Goal: Information Seeking & Learning: Learn about a topic

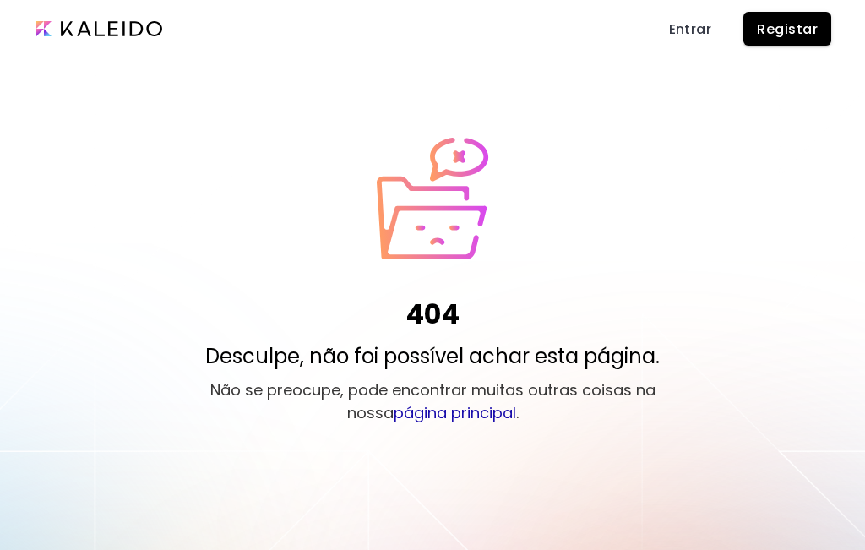
click at [778, 23] on span "Registar" at bounding box center [787, 29] width 61 height 18
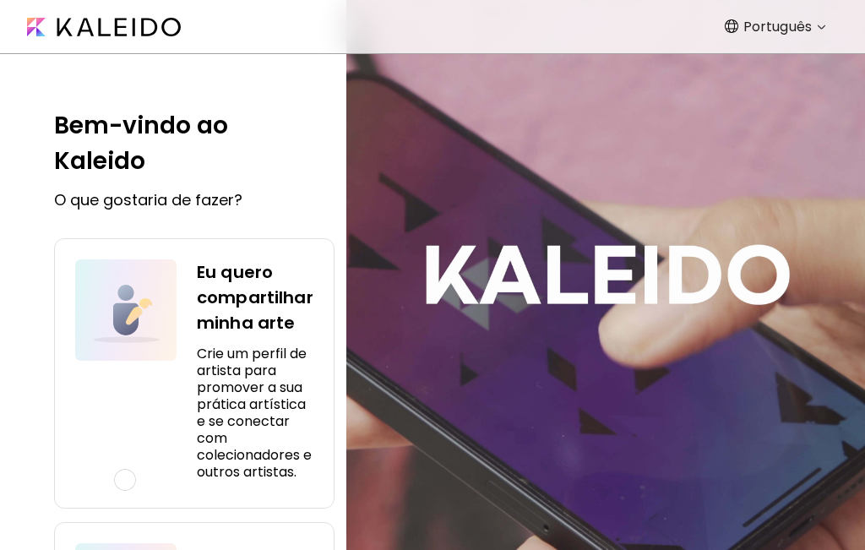
scroll to position [280, 0]
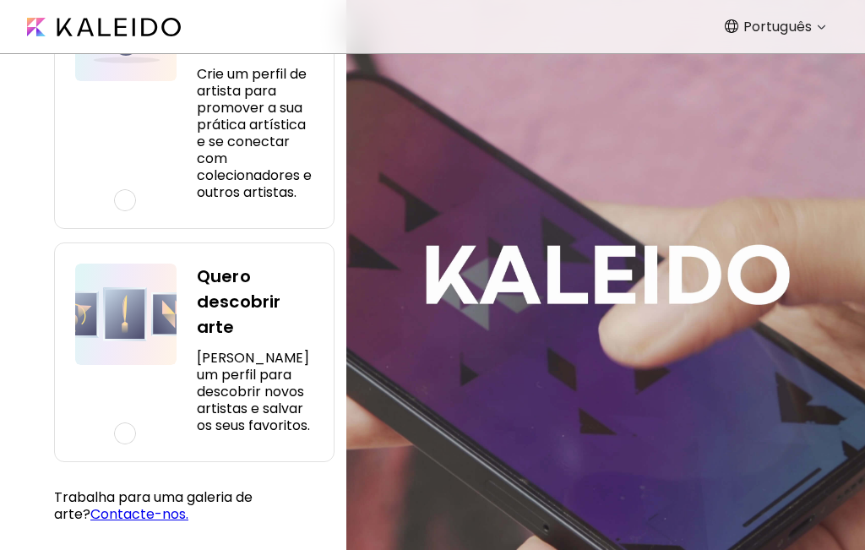
click at [122, 204] on div at bounding box center [125, 200] width 22 height 22
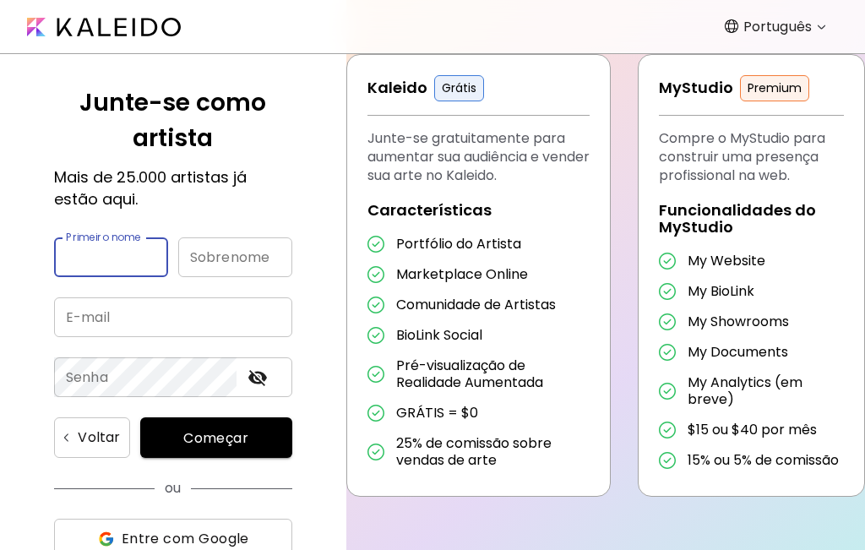
scroll to position [0, 0]
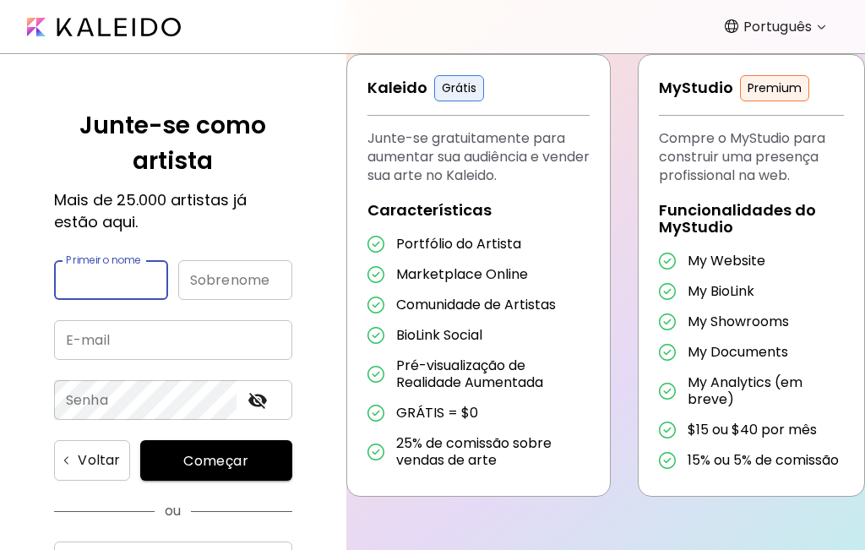
click at [81, 283] on input "text" at bounding box center [111, 280] width 114 height 40
type input "******"
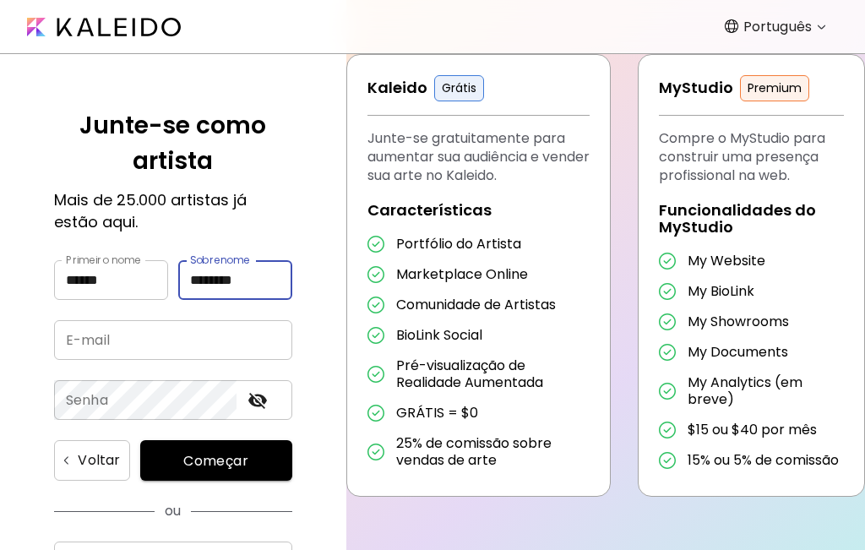
click at [257, 286] on input "********" at bounding box center [235, 280] width 114 height 40
type input "*"
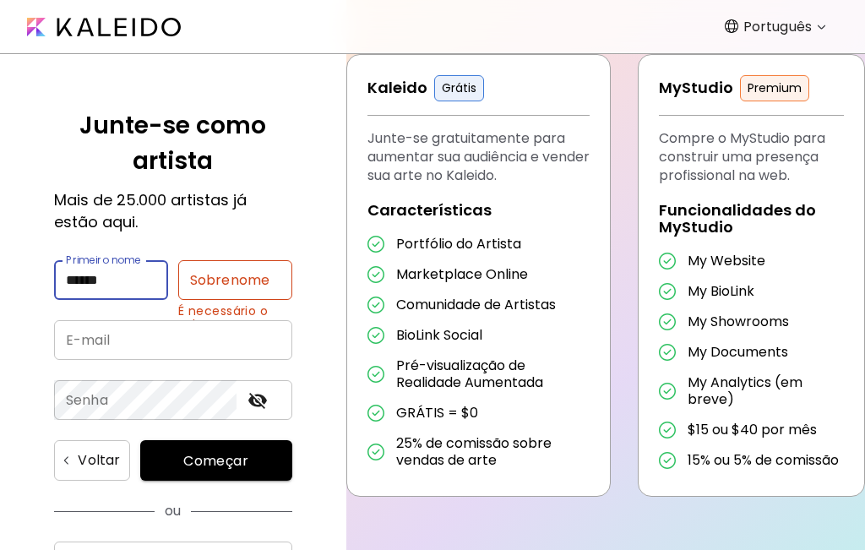
drag, startPoint x: 135, startPoint y: 285, endPoint x: 19, endPoint y: 275, distance: 116.1
click at [19, 275] on div "Junte-se como artista Mais de 25.000 artistas já estão aqui. Primeiro nome ****…" at bounding box center [173, 302] width 346 height 496
type input "*"
type input "******"
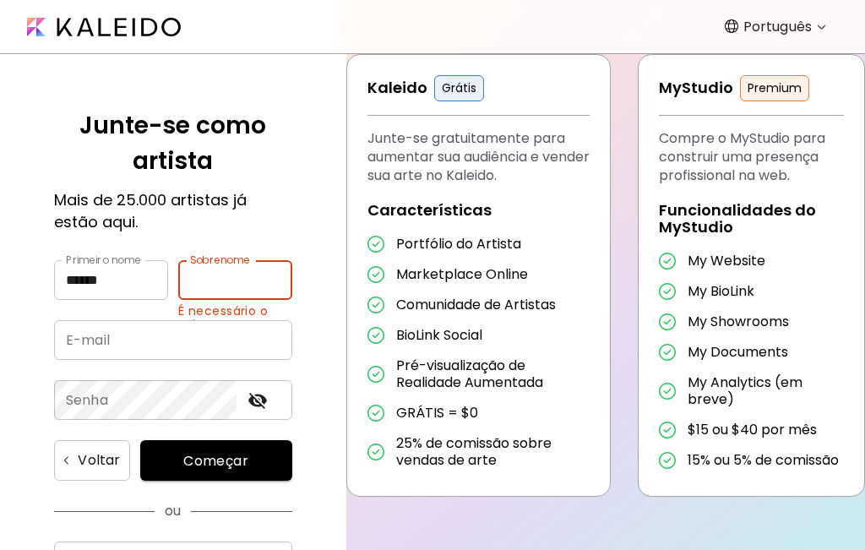
click at [204, 280] on input "text" at bounding box center [235, 280] width 114 height 40
type input "*********"
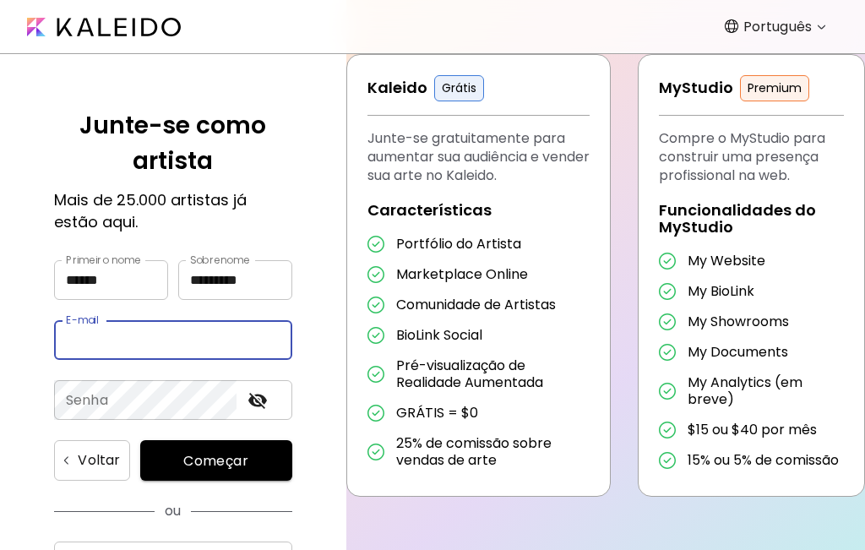
click at [132, 348] on input "email" at bounding box center [173, 340] width 238 height 40
type input "**********"
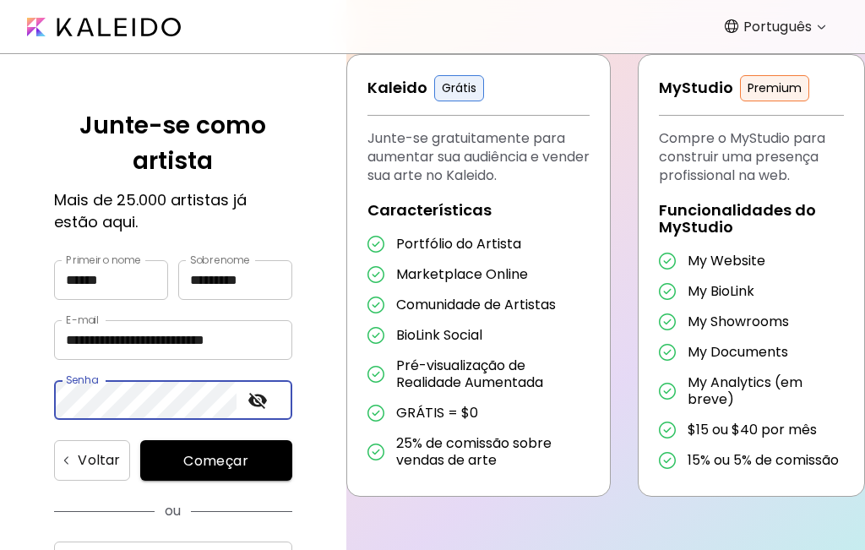
click at [258, 401] on icon "toggle password visibility" at bounding box center [257, 401] width 19 height 16
click at [217, 461] on span "Começar" at bounding box center [217, 461] width 112 height 18
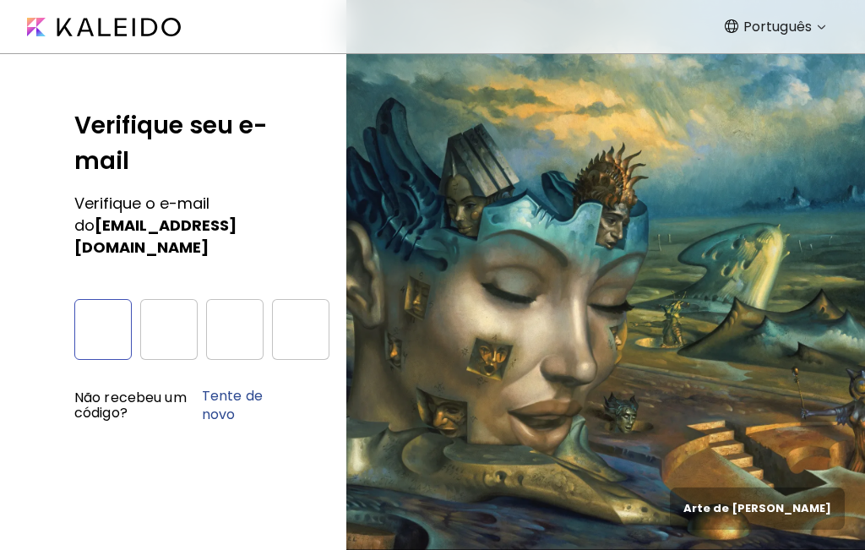
type input "*"
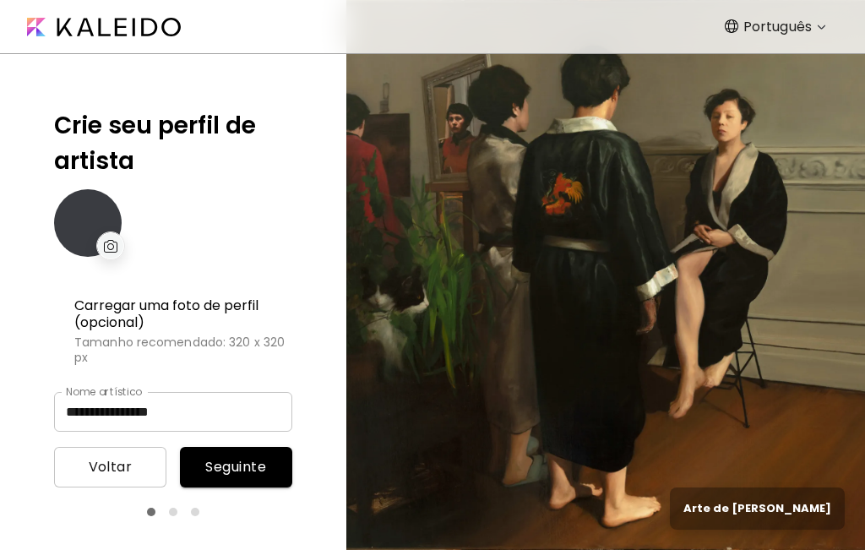
type input "**********"
click at [112, 243] on img at bounding box center [111, 246] width 14 height 13
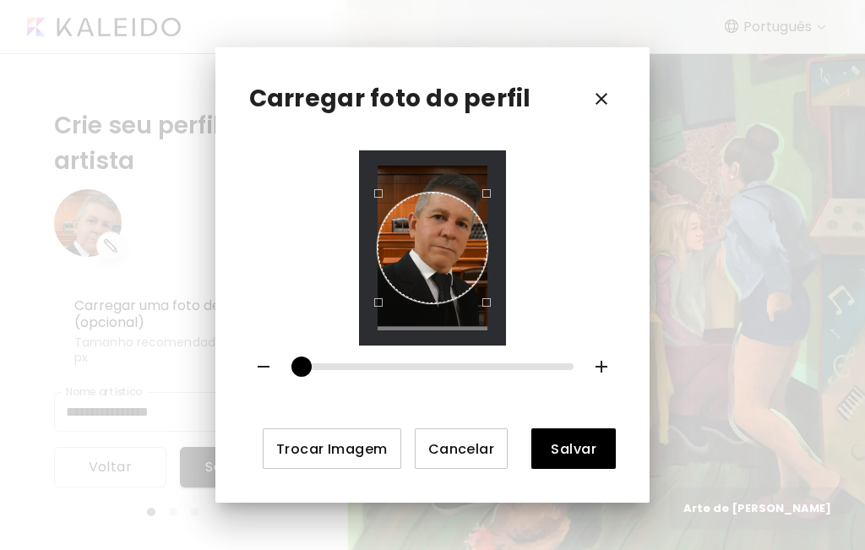
click at [506, 335] on div at bounding box center [432, 247] width 147 height 195
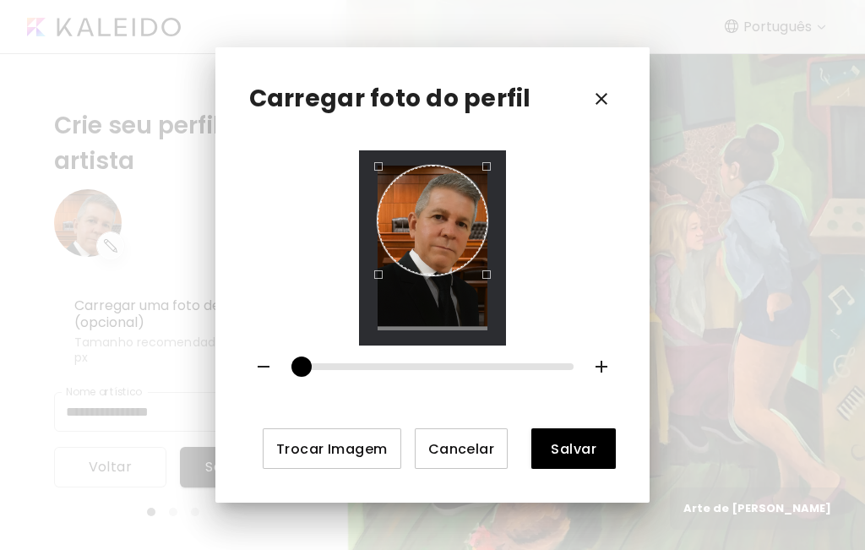
click at [444, 228] on div "Use the arrow keys to move the crop selection area" at bounding box center [433, 221] width 110 height 110
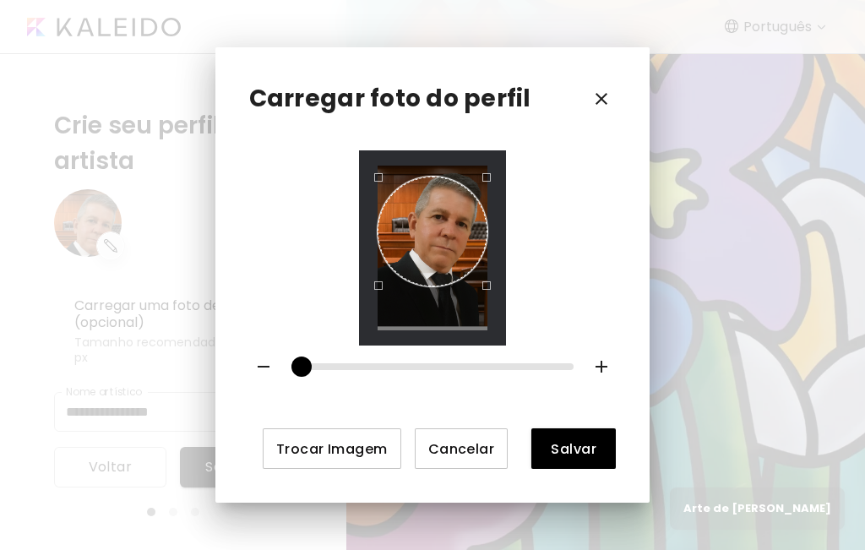
click at [448, 239] on div "Use the arrow keys to move the crop selection area" at bounding box center [433, 232] width 110 height 110
click at [449, 233] on div "Use the arrow keys to move the crop selection area" at bounding box center [433, 225] width 110 height 110
drag, startPoint x: 299, startPoint y: 362, endPoint x: 275, endPoint y: 362, distance: 23.7
click at [275, 362] on div at bounding box center [432, 367] width 381 height 42
drag, startPoint x: 297, startPoint y: 373, endPoint x: 275, endPoint y: 373, distance: 22.8
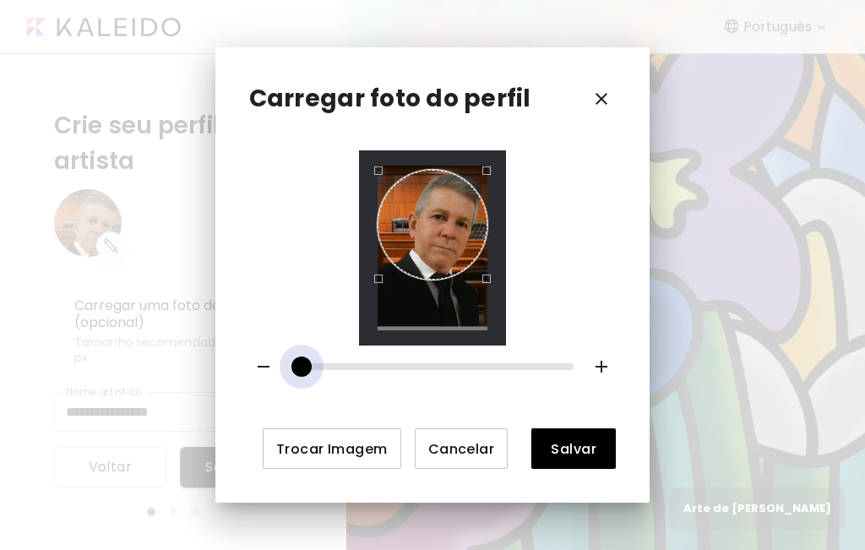
click at [275, 373] on div at bounding box center [432, 367] width 381 height 42
click at [564, 443] on span "Salvar" at bounding box center [573, 449] width 57 height 18
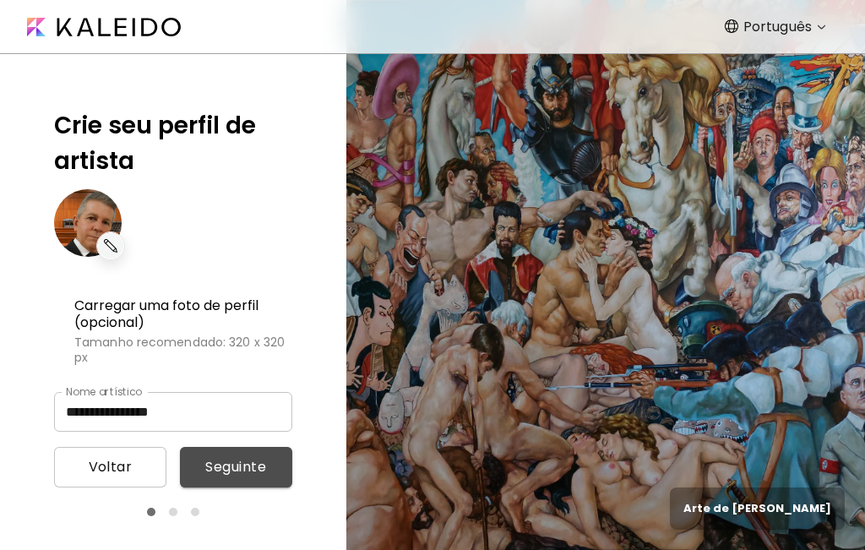
click at [249, 462] on span "Seguinte" at bounding box center [235, 467] width 85 height 20
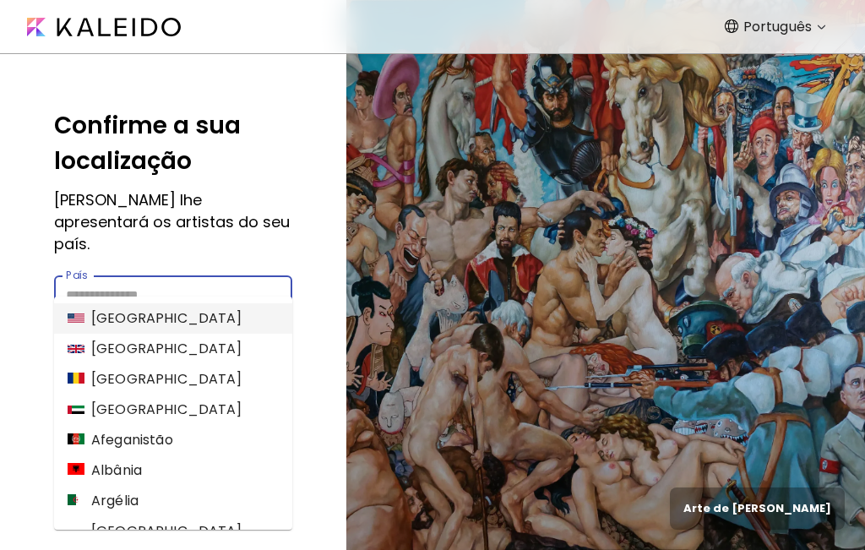
click at [86, 275] on input "País" at bounding box center [173, 295] width 238 height 40
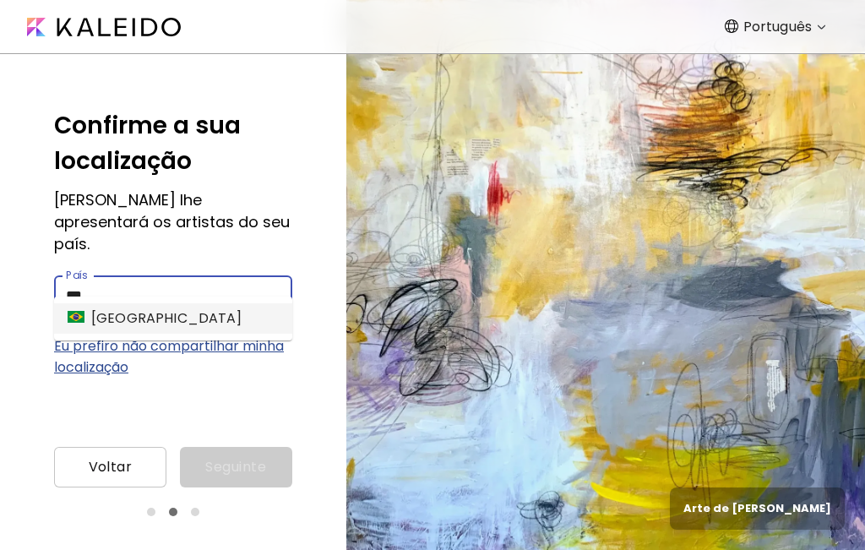
click at [101, 322] on div "[GEOGRAPHIC_DATA]" at bounding box center [155, 318] width 175 height 20
type input "******"
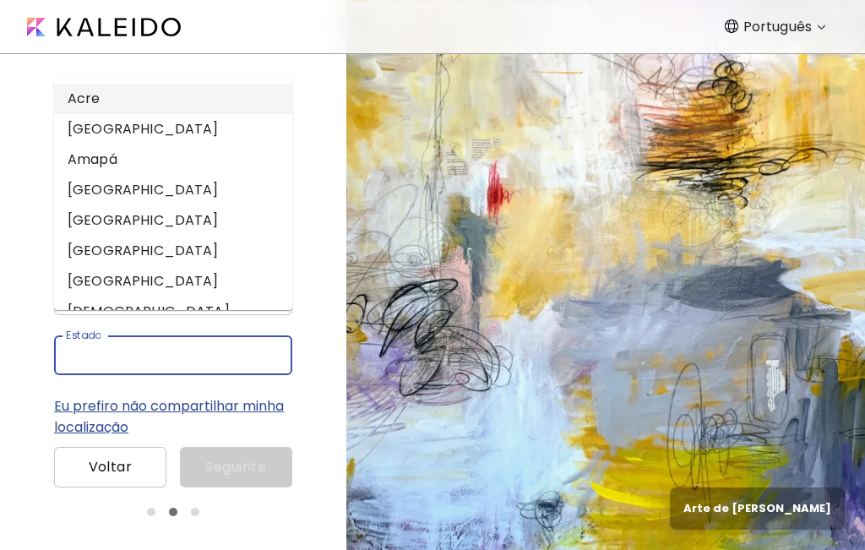
click at [89, 335] on input "Estado" at bounding box center [156, 355] width 205 height 40
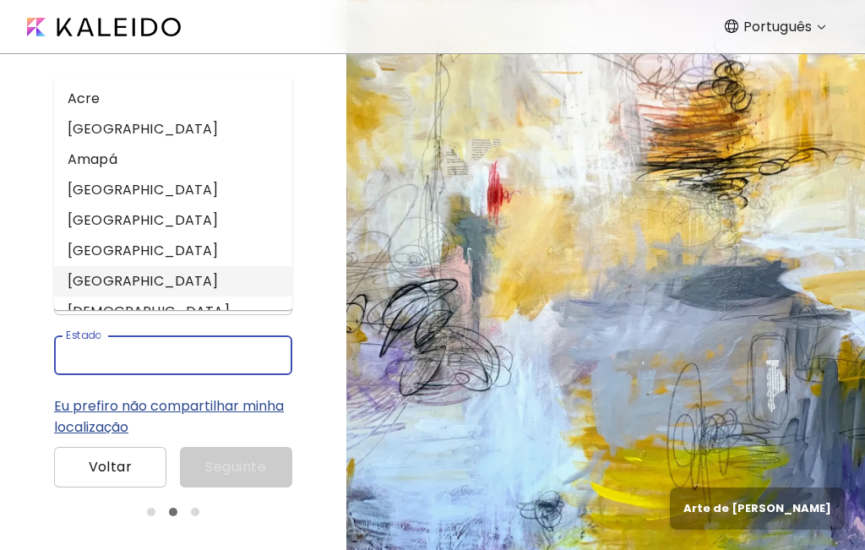
click at [101, 283] on li "Distrito Federal" at bounding box center [173, 281] width 238 height 30
type input "**********"
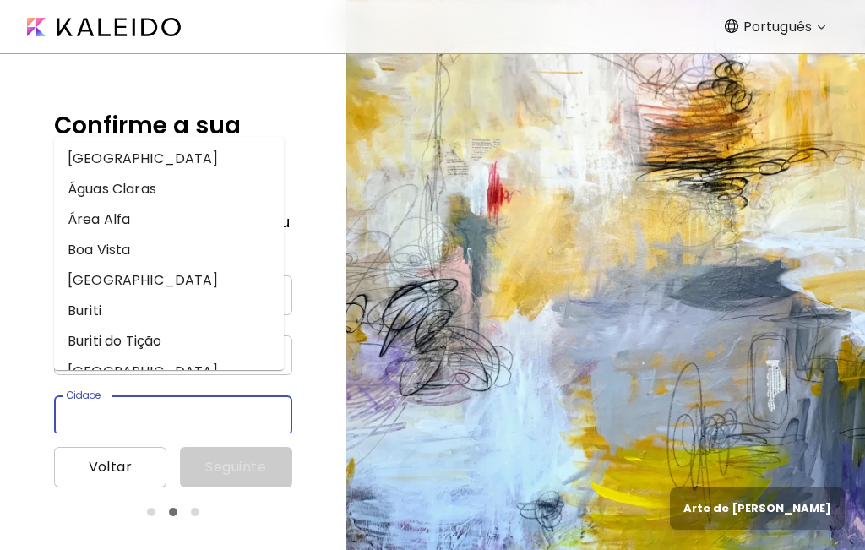
click at [99, 395] on input "Cidade" at bounding box center [156, 415] width 205 height 40
click at [92, 160] on li "Brasília" at bounding box center [169, 159] width 230 height 30
type input "********"
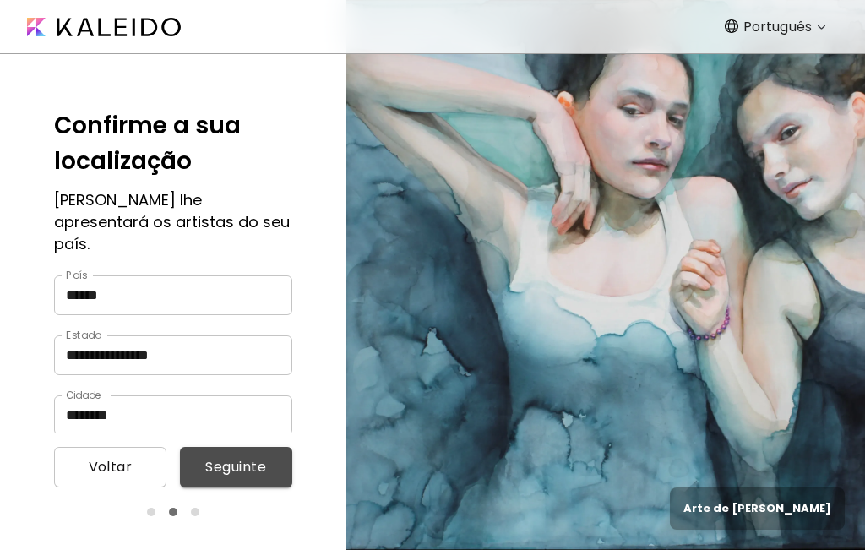
click at [230, 462] on span "Seguinte" at bounding box center [235, 467] width 85 height 20
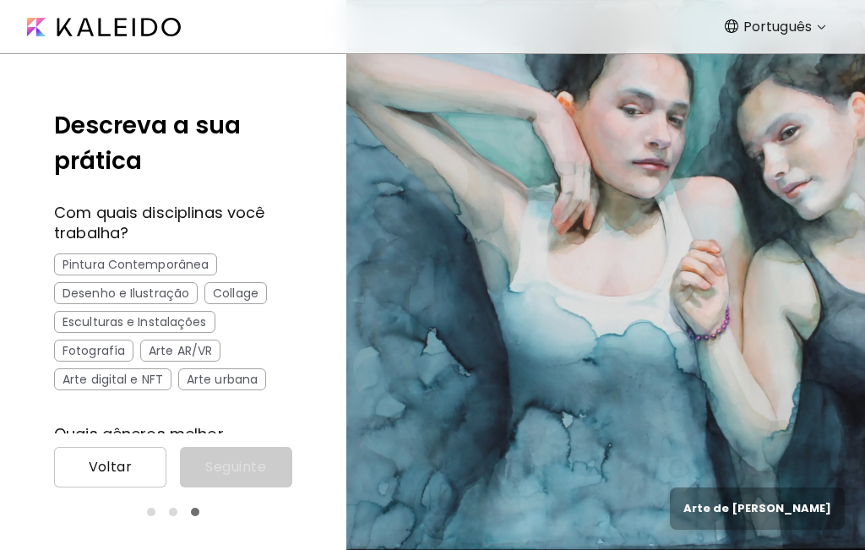
click at [125, 265] on div "Pintura Contemporânea" at bounding box center [135, 264] width 163 height 22
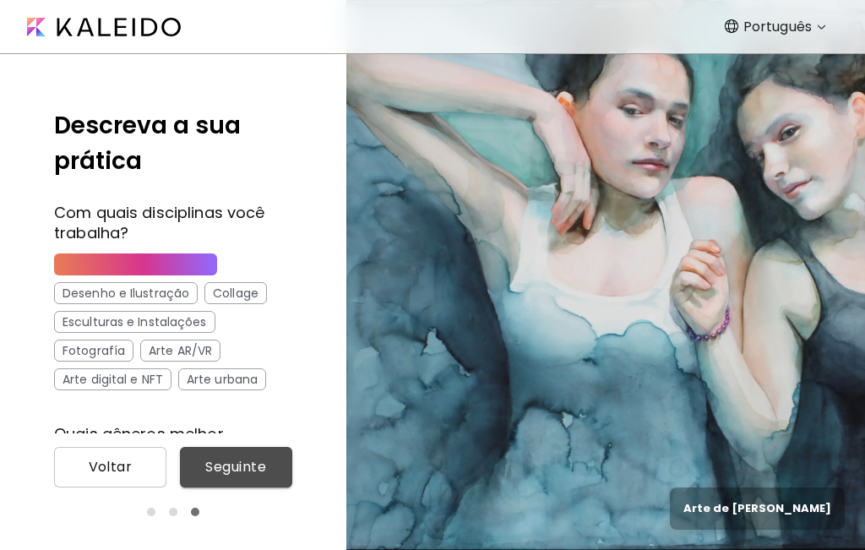
click at [226, 460] on span "Seguinte" at bounding box center [235, 467] width 85 height 20
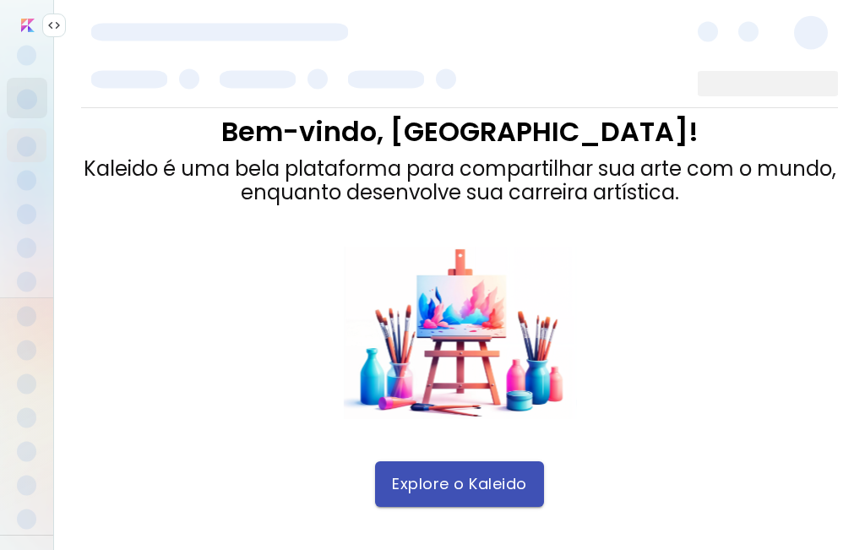
click at [445, 493] on span "Explore o Kaleido" at bounding box center [459, 484] width 135 height 19
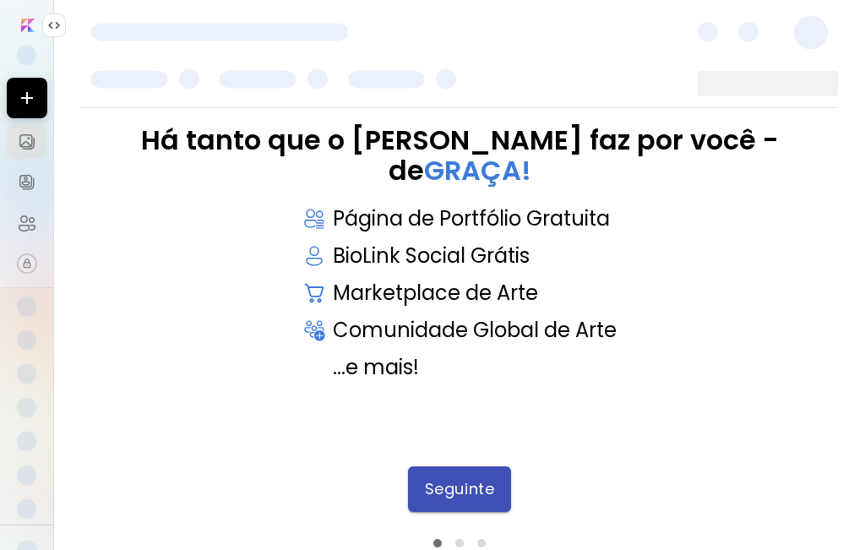
click at [449, 483] on span "Seguinte" at bounding box center [459, 489] width 69 height 19
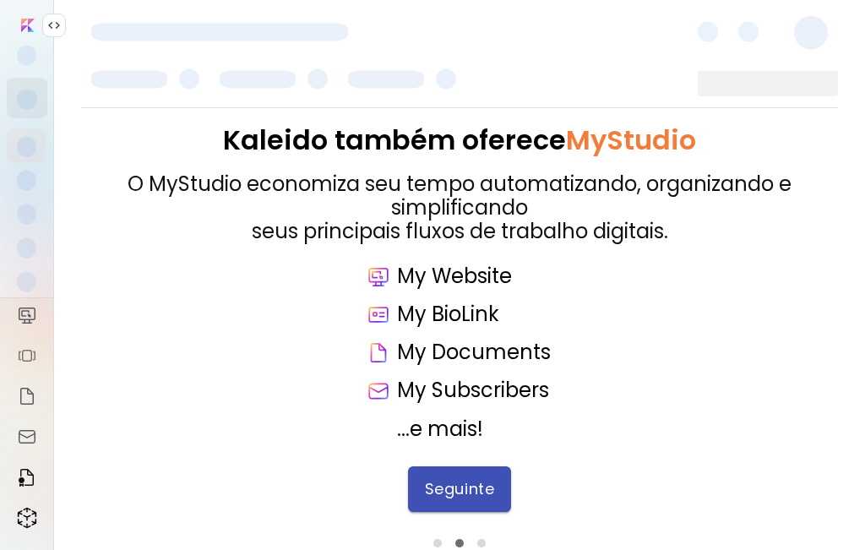
click at [461, 487] on span "Seguinte" at bounding box center [459, 489] width 69 height 19
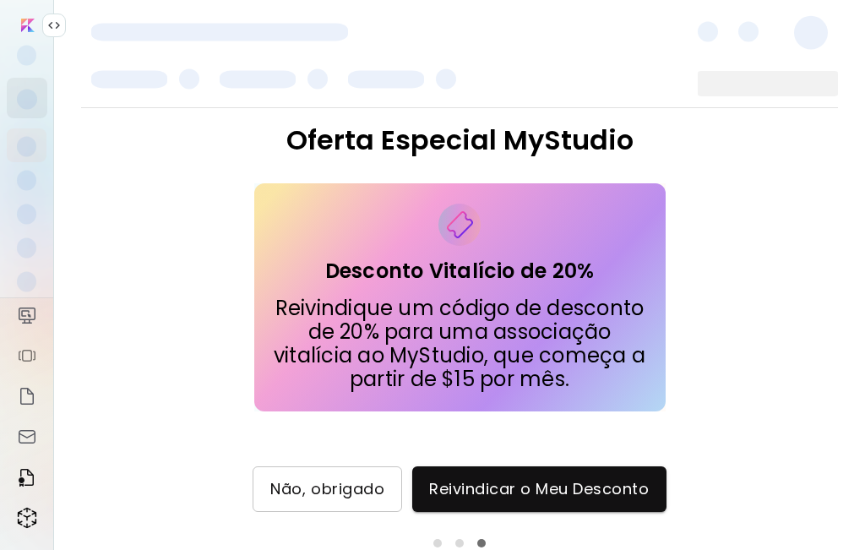
click at [335, 493] on span "Não, obrigado" at bounding box center [327, 489] width 114 height 19
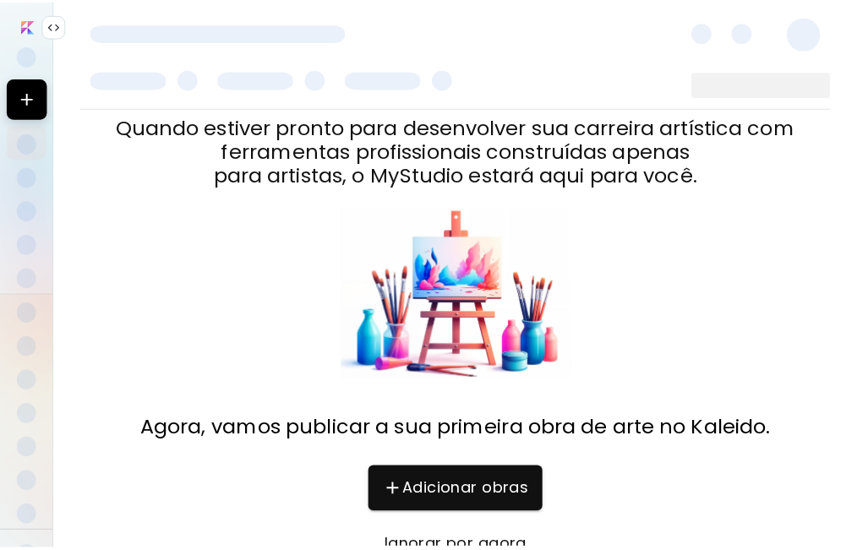
scroll to position [70, 0]
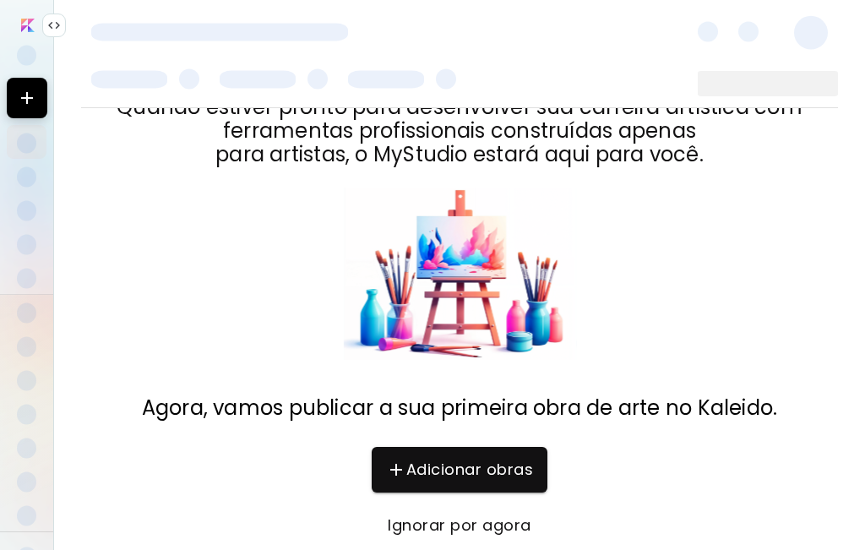
click at [465, 528] on span "Ignorar por agora" at bounding box center [460, 525] width 142 height 19
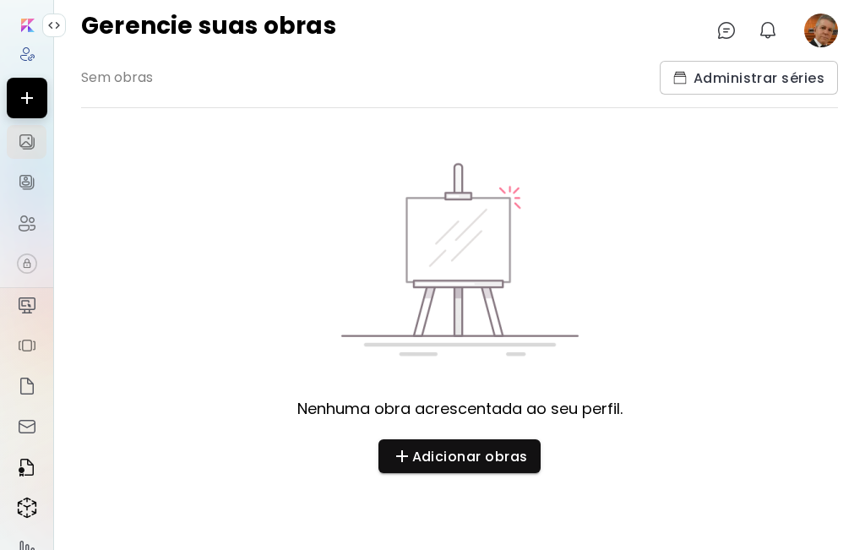
click at [204, 271] on div "Nenhuma obra acrescentada ao seu perfil. Adicionar obras" at bounding box center [459, 321] width 757 height 319
click at [23, 54] on img at bounding box center [27, 54] width 17 height 17
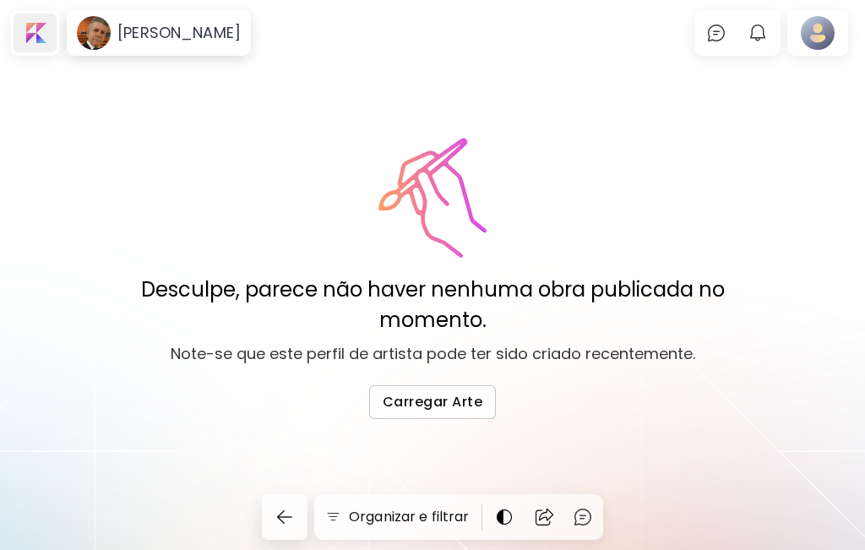
click at [34, 35] on div at bounding box center [35, 33] width 43 height 39
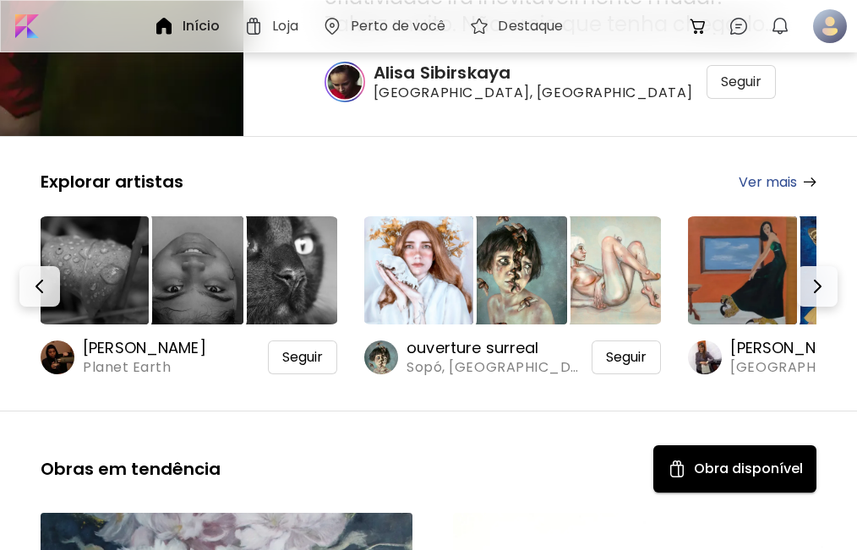
scroll to position [281, 0]
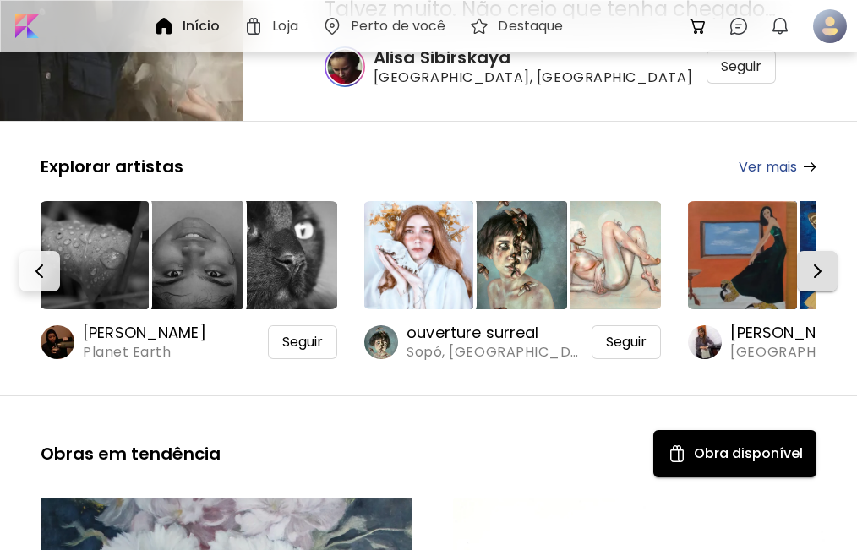
click at [827, 271] on img "button" at bounding box center [817, 271] width 20 height 20
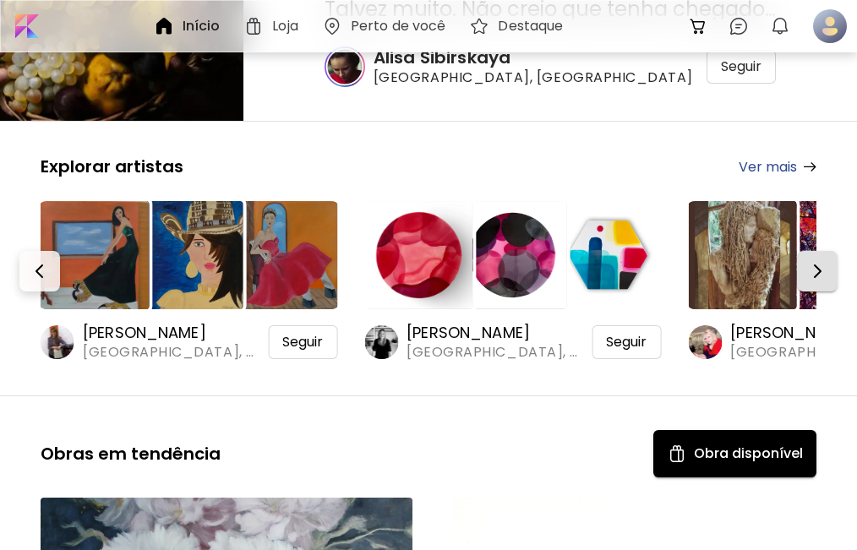
click at [827, 271] on img "button" at bounding box center [817, 271] width 20 height 20
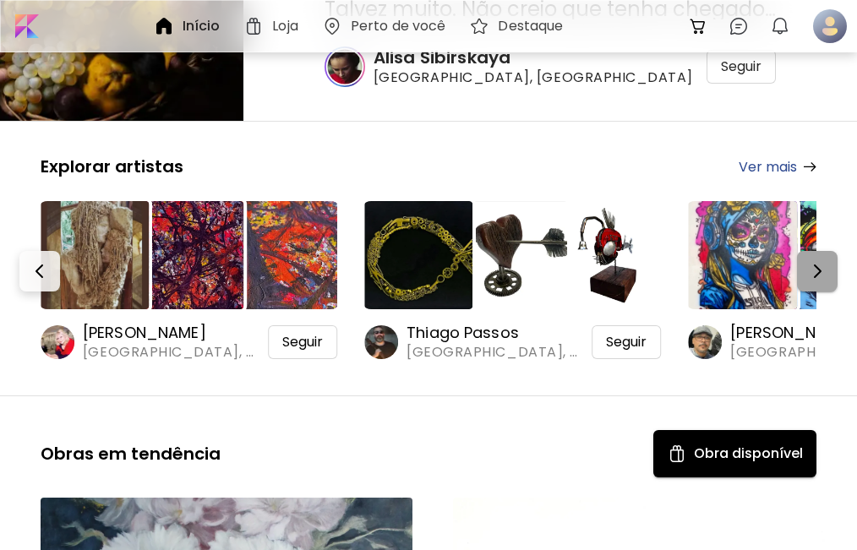
click at [827, 271] on img "button" at bounding box center [817, 271] width 20 height 20
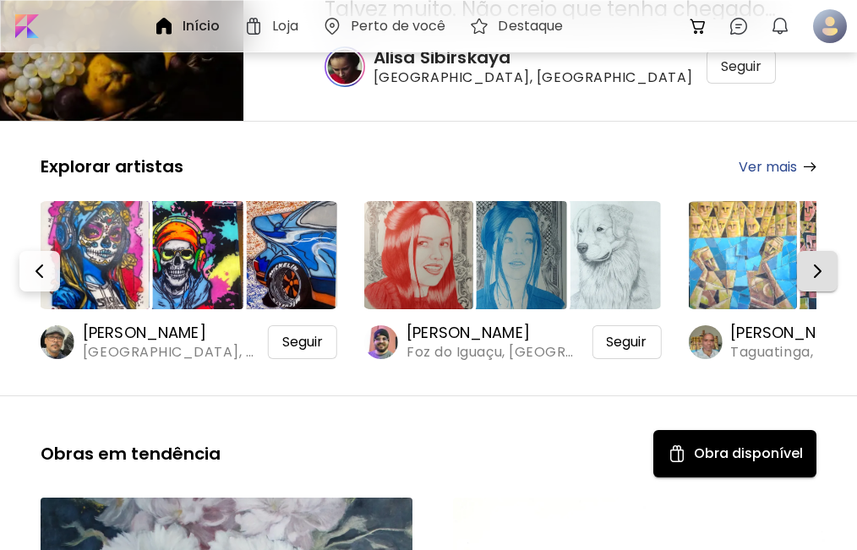
click at [827, 271] on img "button" at bounding box center [817, 271] width 20 height 20
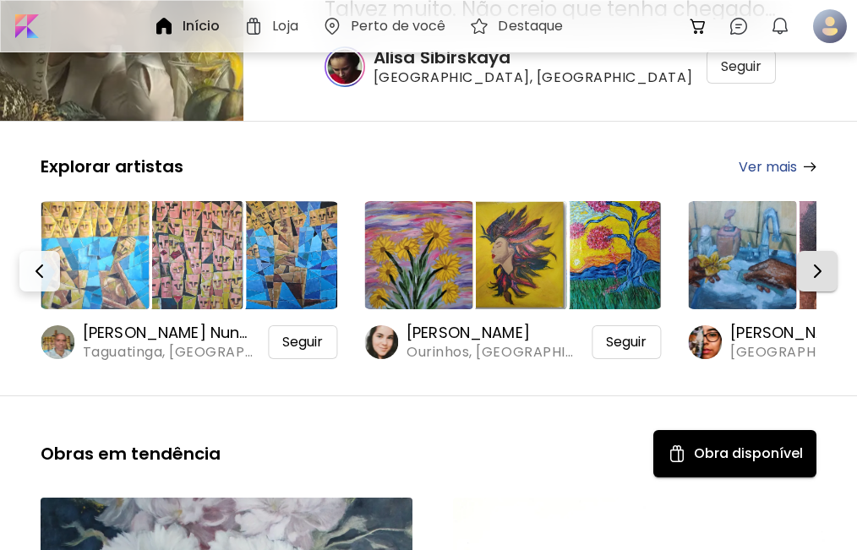
click at [823, 263] on img "button" at bounding box center [817, 271] width 20 height 20
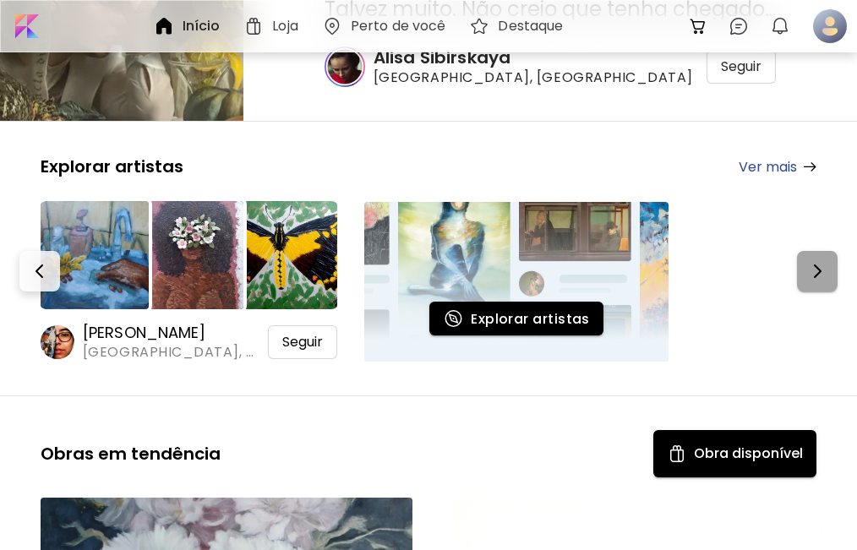
click at [823, 262] on img "button" at bounding box center [817, 271] width 20 height 20
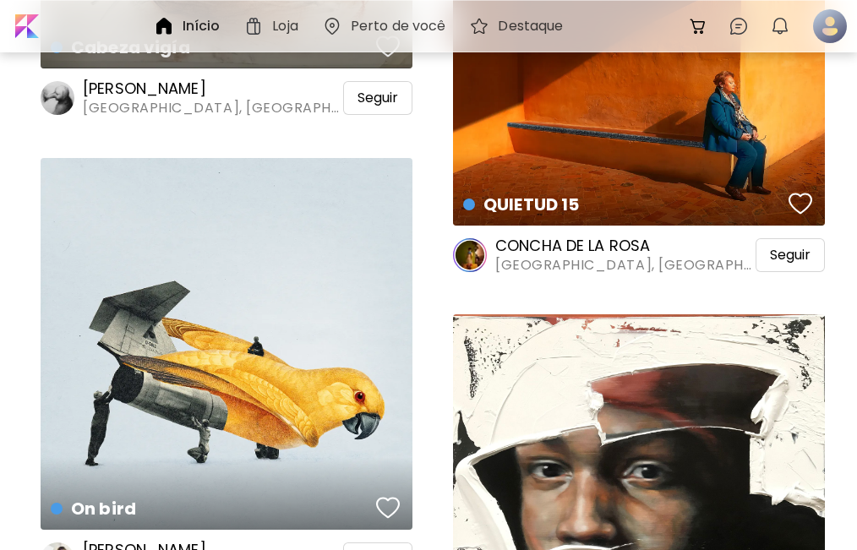
scroll to position [7040, 0]
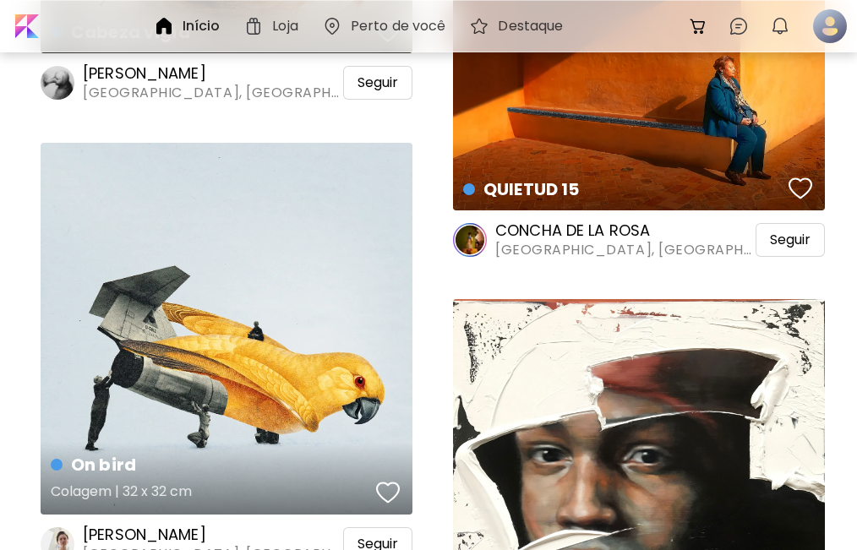
click at [279, 384] on div "On bird Colagem | 32 x 32 cm" at bounding box center [227, 329] width 372 height 372
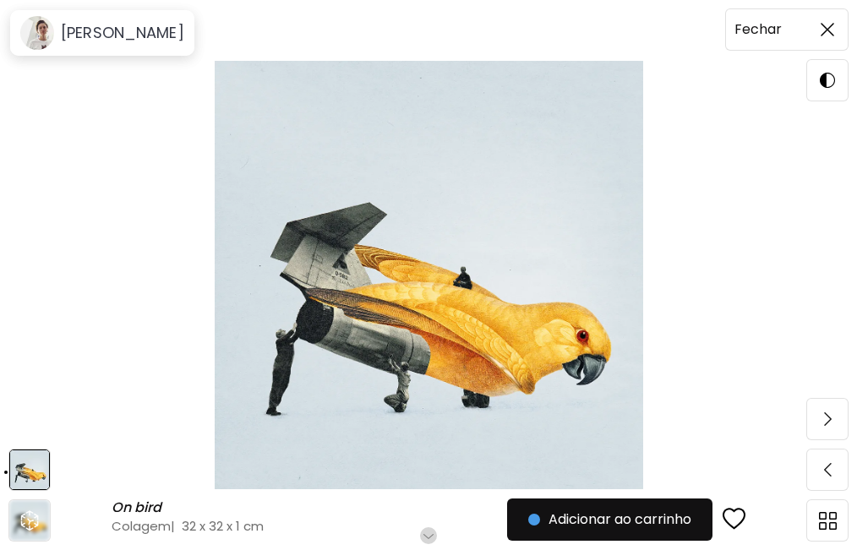
click at [818, 31] on span at bounding box center [826, 29] width 35 height 35
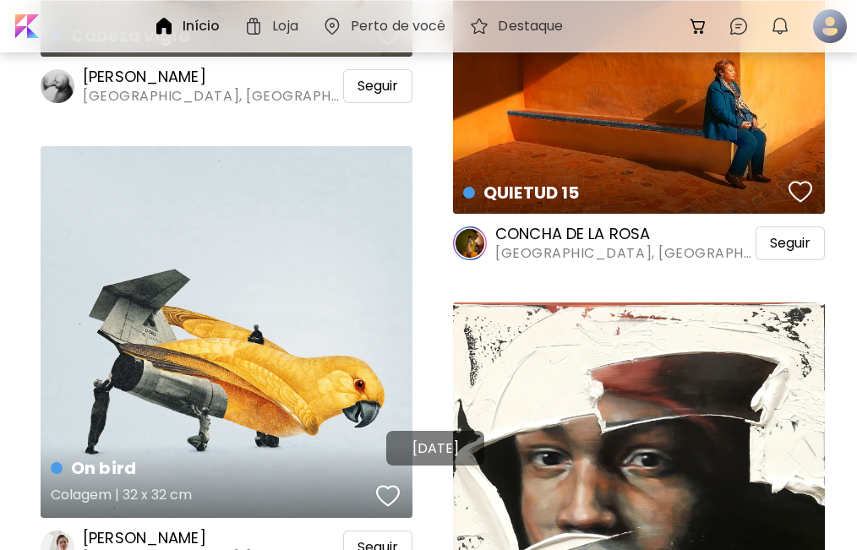
scroll to position [6192, 0]
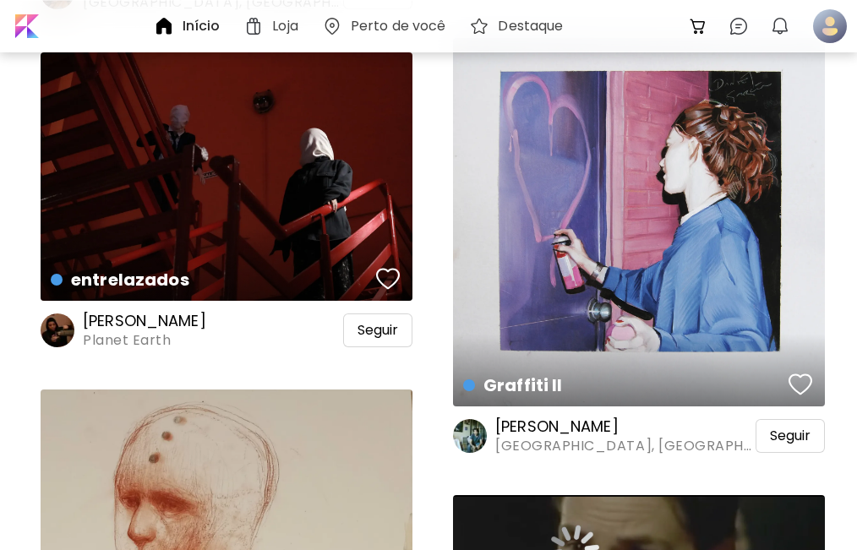
click at [394, 28] on h6 "Perto de você" at bounding box center [398, 26] width 95 height 14
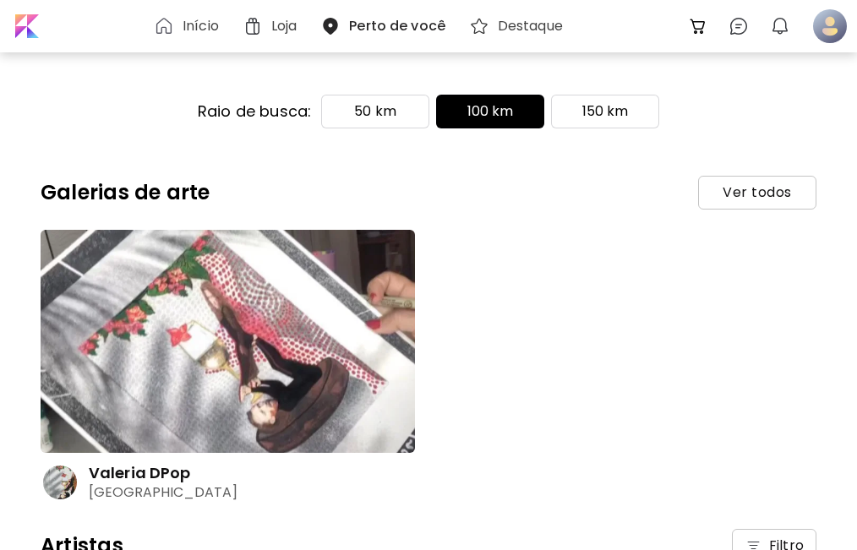
click at [514, 247] on div "Valeria DPop Brasília" at bounding box center [429, 366] width 776 height 272
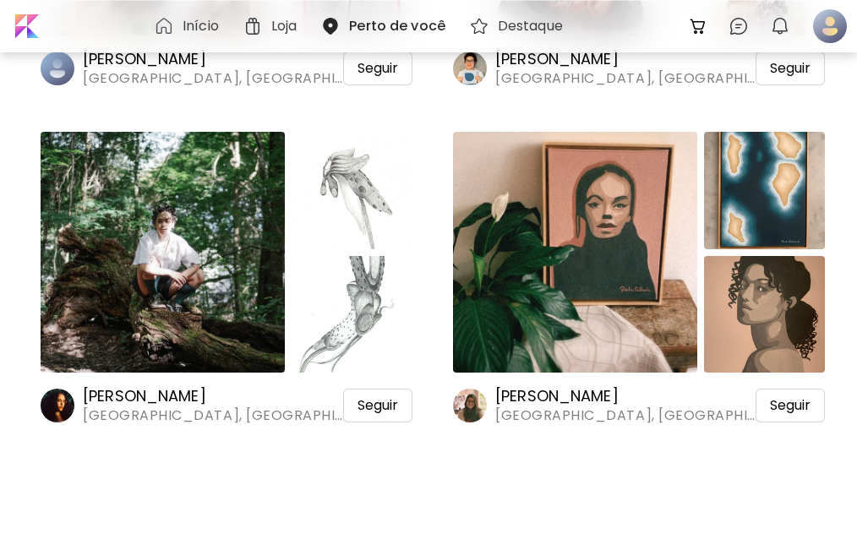
scroll to position [5059, 0]
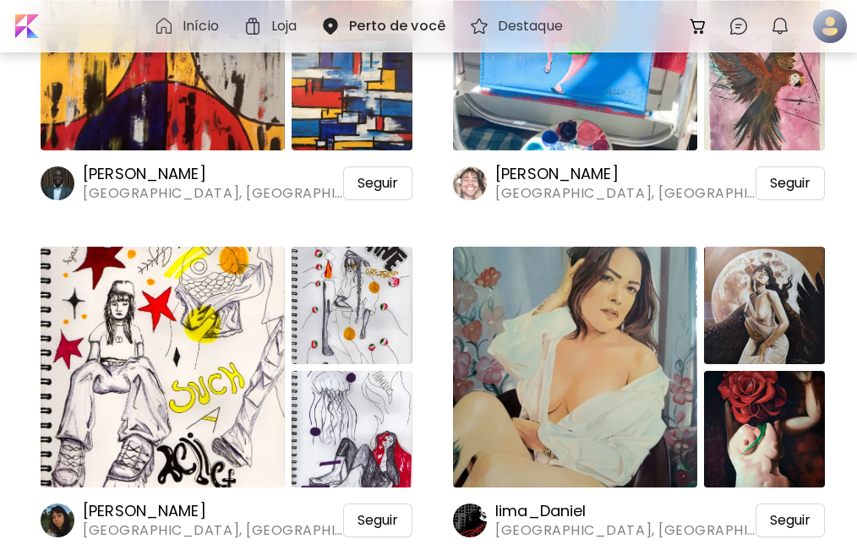
click at [559, 336] on img at bounding box center [575, 367] width 244 height 241
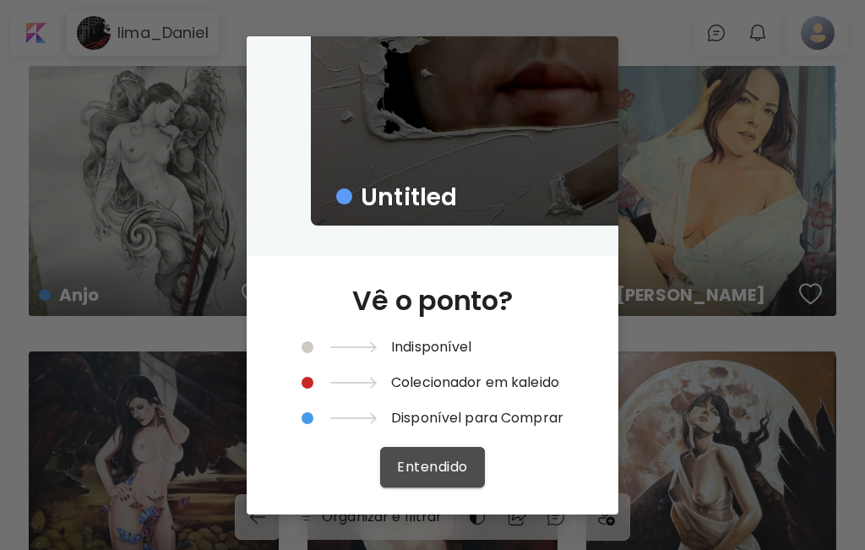
click at [416, 460] on span "Entendido" at bounding box center [432, 467] width 70 height 18
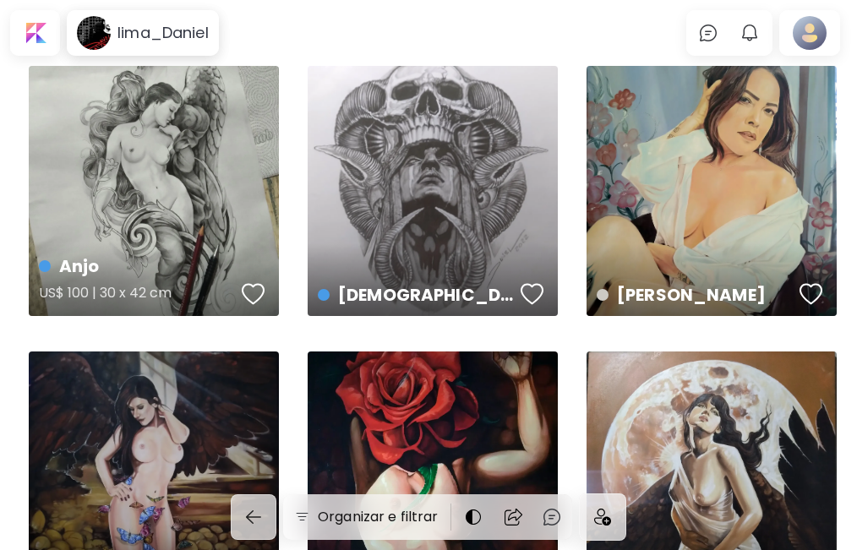
scroll to position [144, 0]
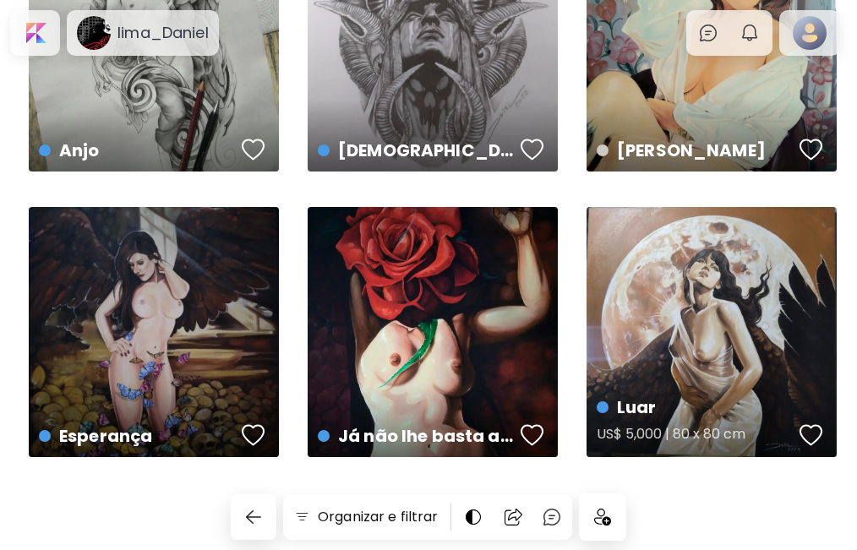
click at [682, 346] on div "Luar US$ 5,000 | 80 x 80 cm" at bounding box center [711, 332] width 250 height 250
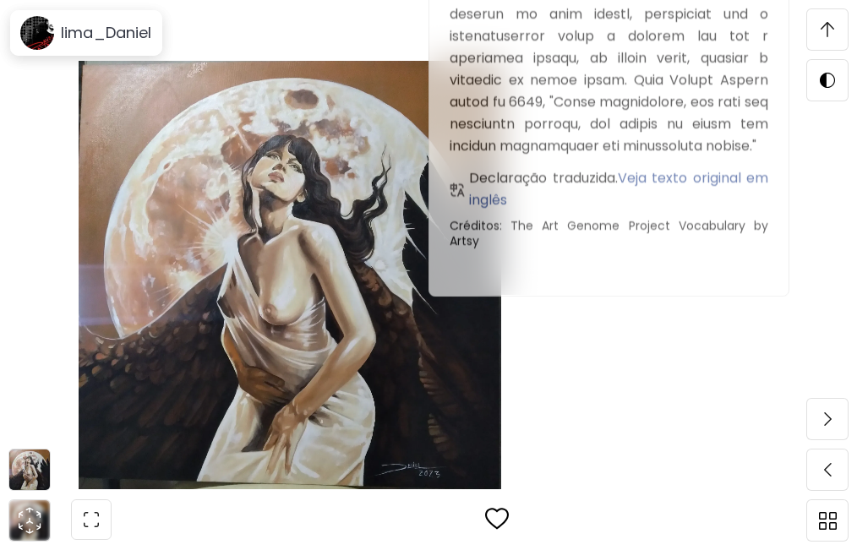
scroll to position [1690, 0]
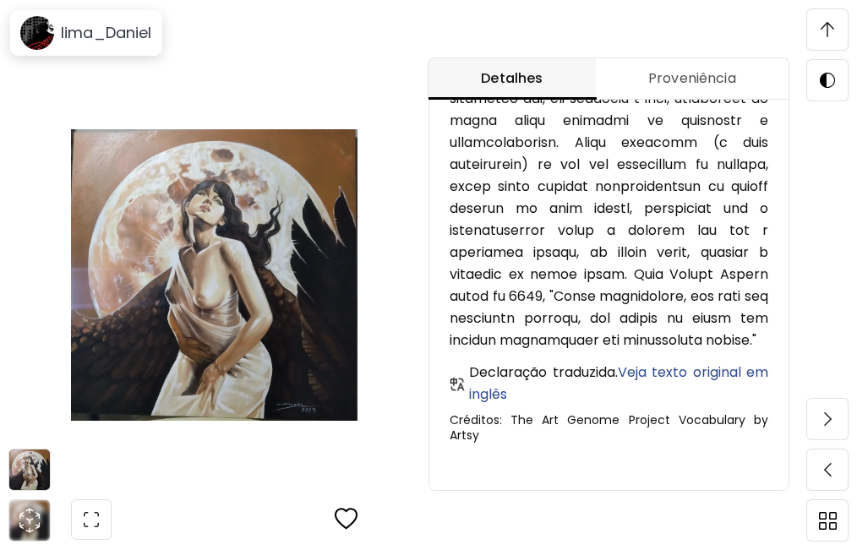
click at [242, 78] on img at bounding box center [214, 275] width 286 height 428
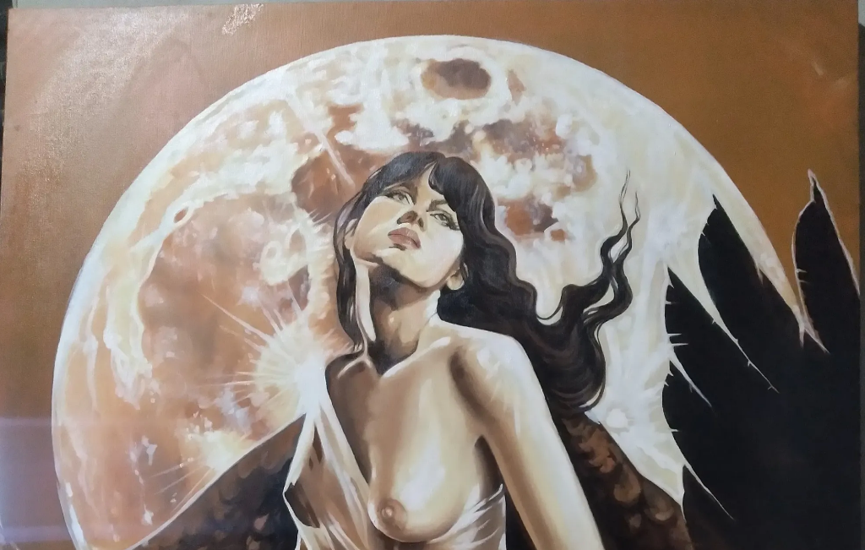
click at [210, 122] on img at bounding box center [432, 439] width 865 height 879
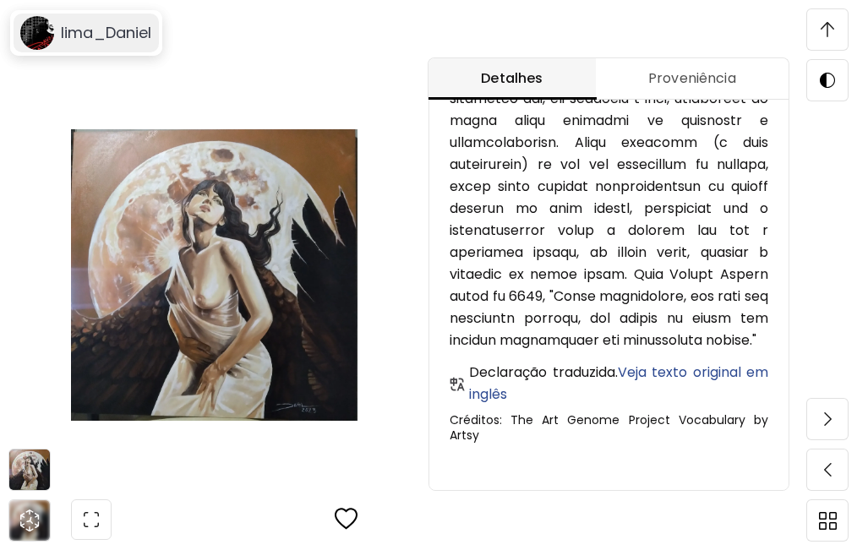
click at [90, 28] on h6 "lima_Daniel" at bounding box center [106, 33] width 91 height 20
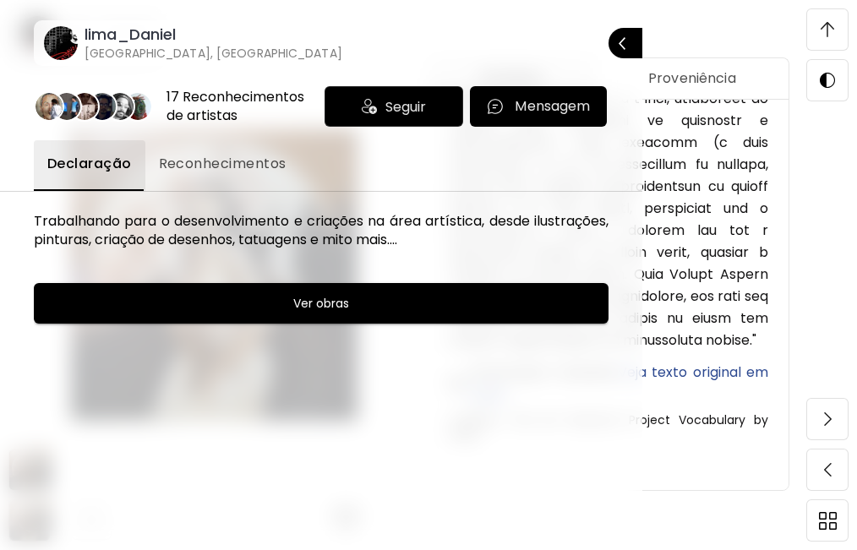
click at [183, 161] on span "Reconhecimentos" at bounding box center [223, 164] width 128 height 20
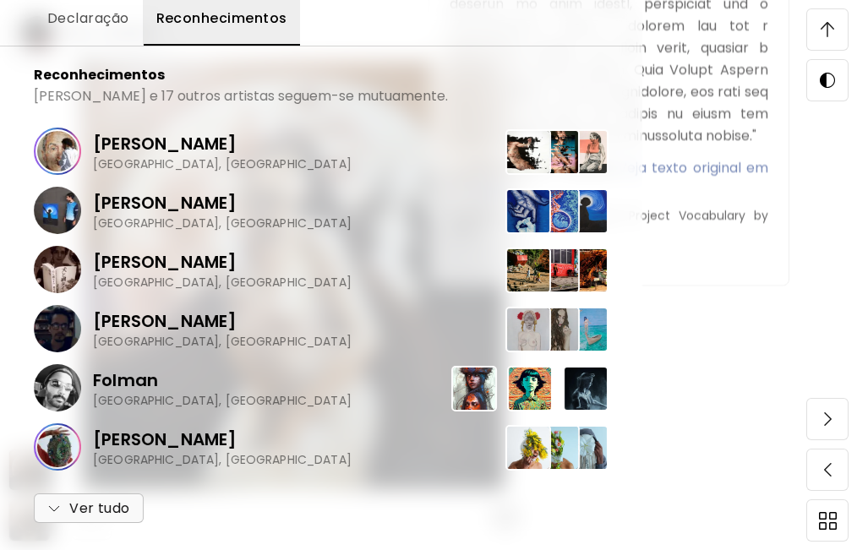
scroll to position [0, 0]
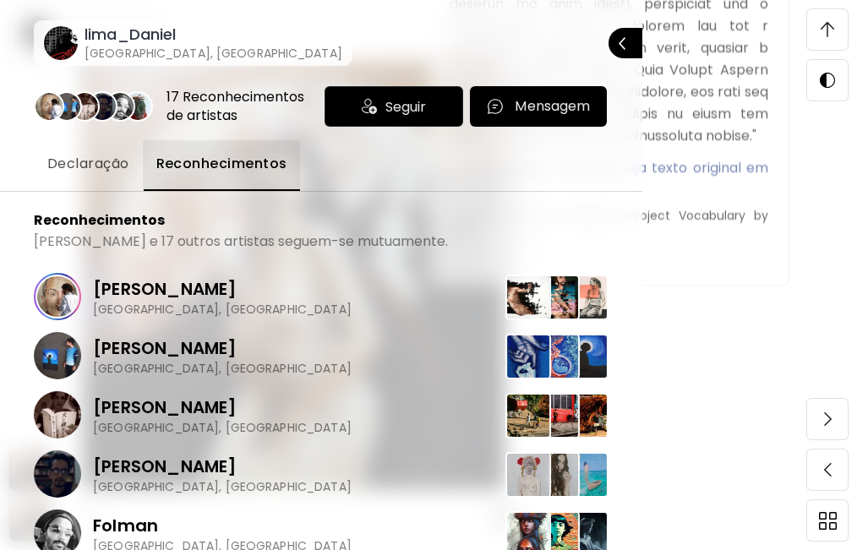
click at [96, 160] on span "Declaração" at bounding box center [88, 164] width 82 height 20
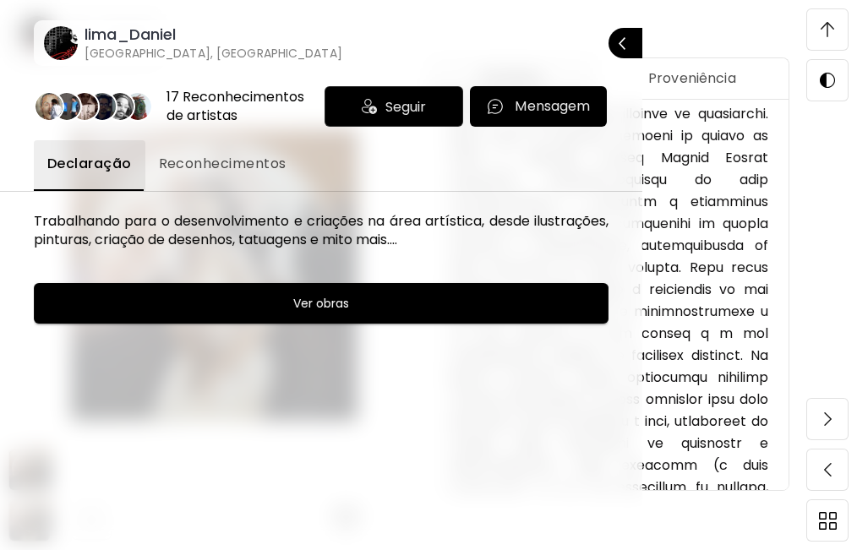
scroll to position [326, 0]
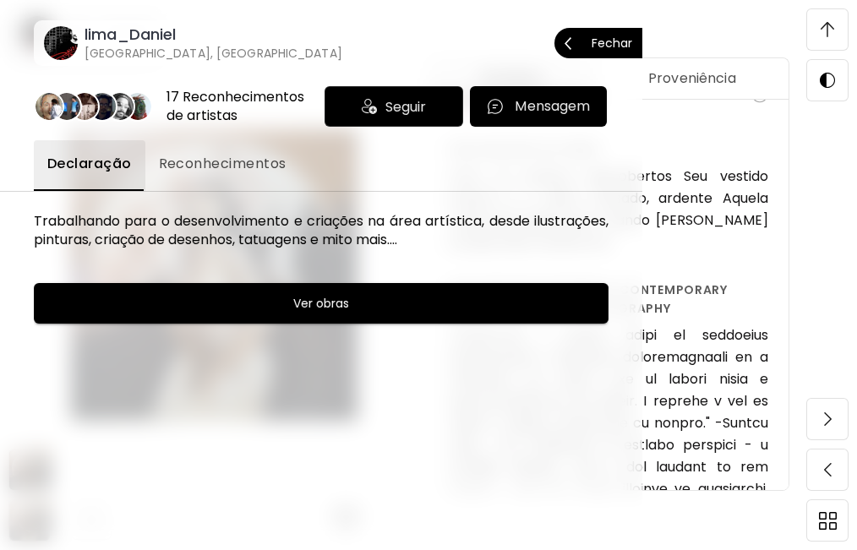
click at [623, 41] on p "Fechar" at bounding box center [611, 43] width 41 height 12
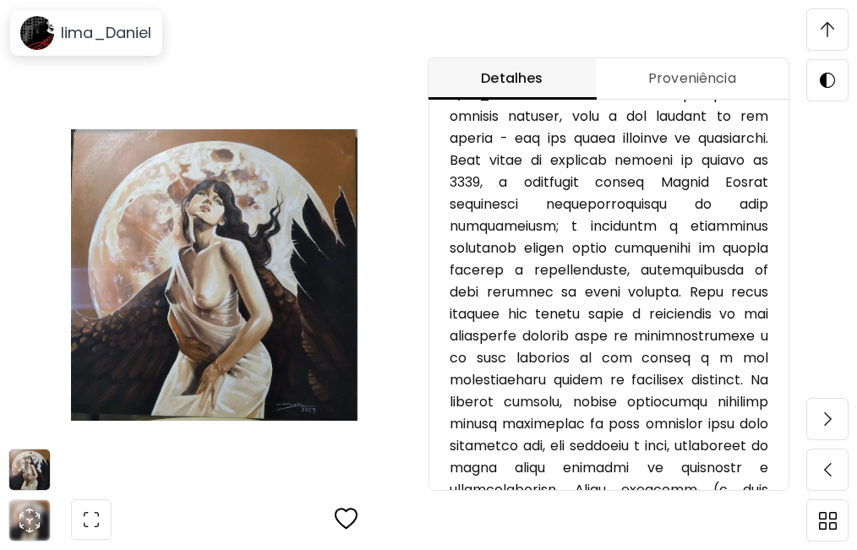
scroll to position [709, 0]
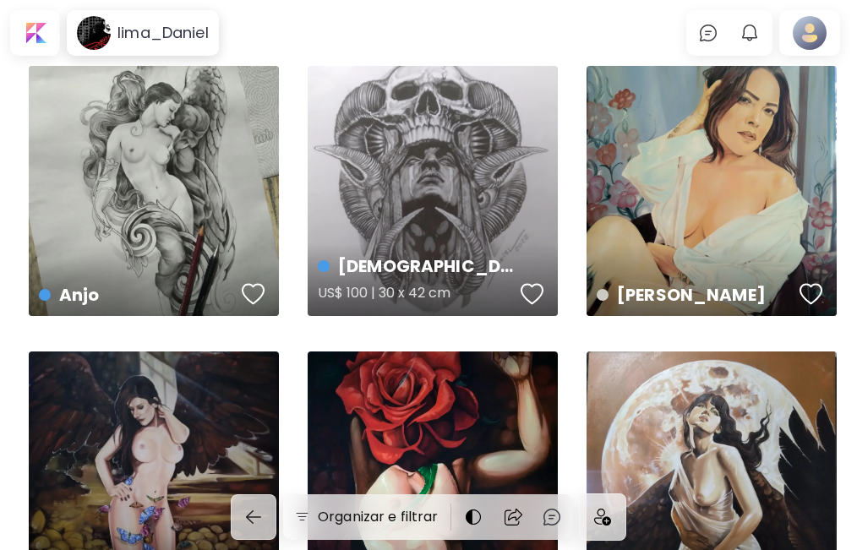
click at [420, 195] on div "Shamã US$ 100 | 30 x 42 cm" at bounding box center [433, 191] width 250 height 250
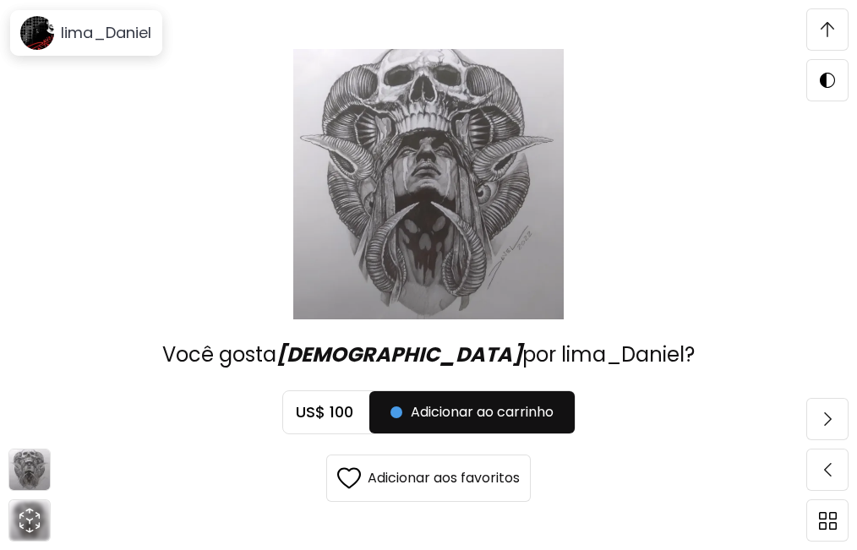
scroll to position [3966, 0]
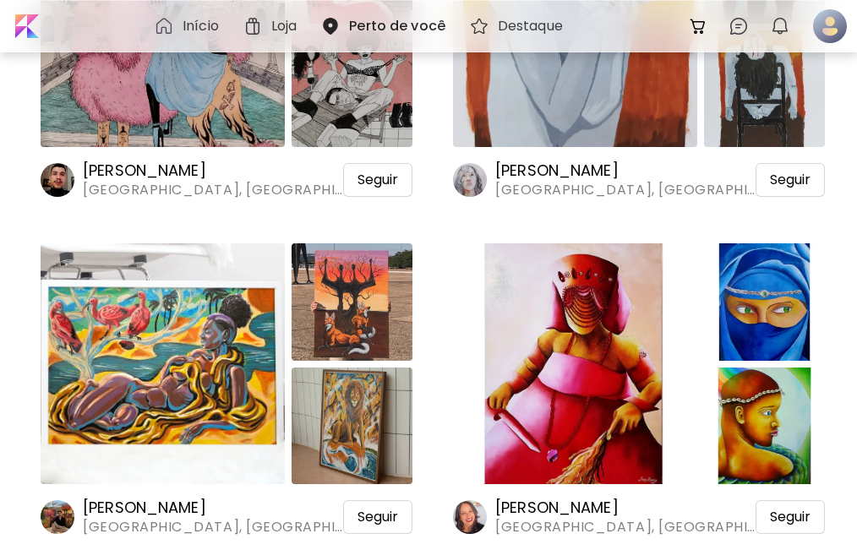
scroll to position [3369, 0]
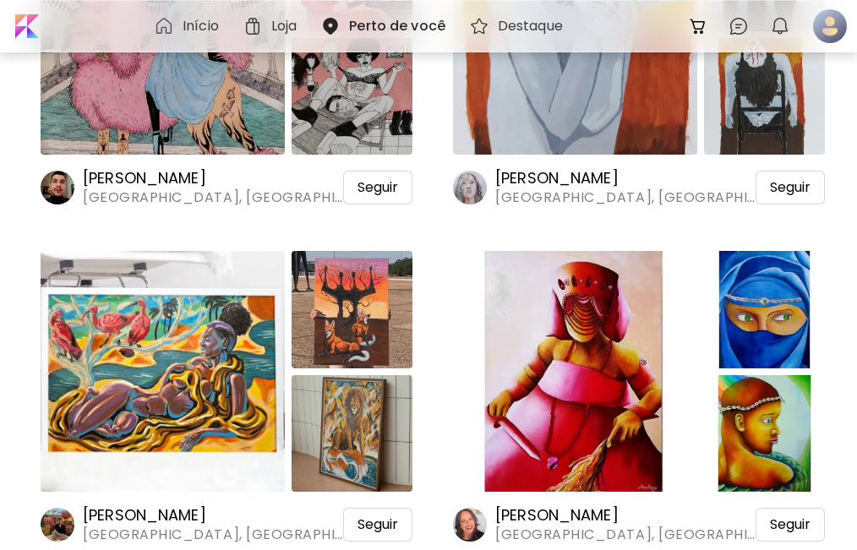
click at [571, 335] on img at bounding box center [575, 371] width 244 height 241
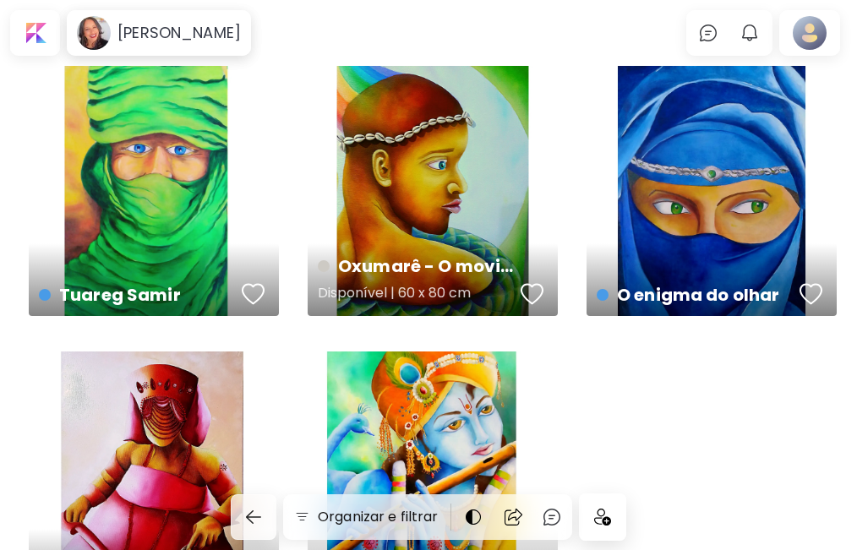
click at [423, 228] on div "Oxumarê - O movimento Disponível | 60 x 80 cm" at bounding box center [433, 191] width 250 height 250
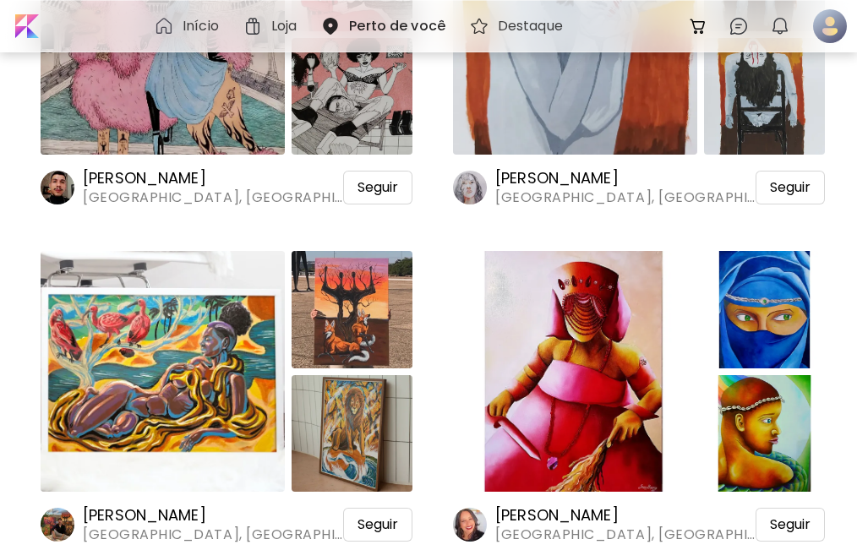
click at [335, 314] on img at bounding box center [351, 309] width 121 height 117
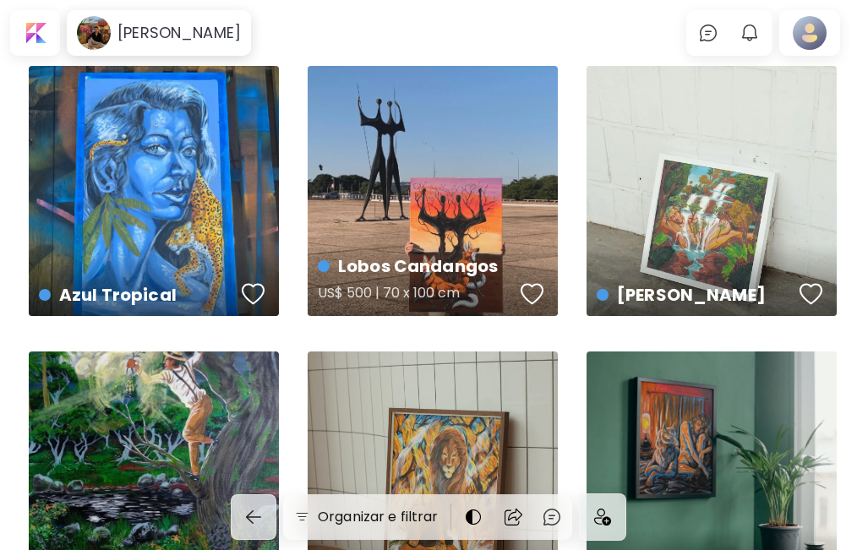
click at [440, 193] on div "Lobos Candangos US$ 500 | 70 x 100 cm" at bounding box center [433, 191] width 250 height 250
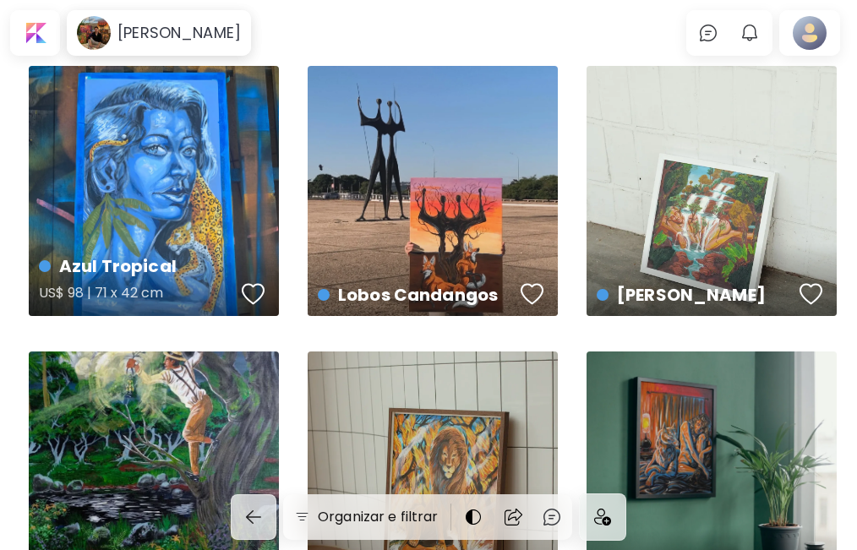
click at [160, 158] on div "Azul Tropical US$ 98 | 71 x 42 cm" at bounding box center [154, 191] width 250 height 250
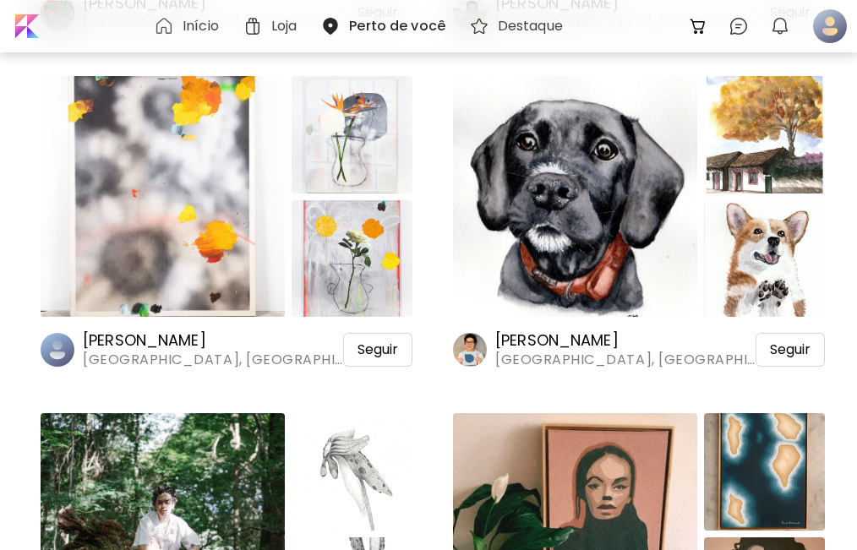
click at [123, 173] on img at bounding box center [163, 196] width 244 height 241
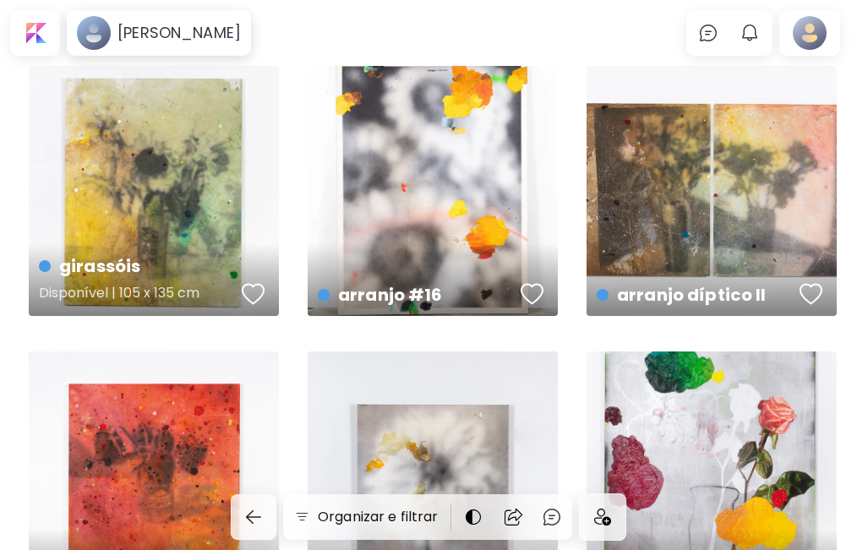
click at [175, 230] on div "girassóis Disponível | 105 x 135 cm" at bounding box center [154, 191] width 250 height 250
drag, startPoint x: 856, startPoint y: 0, endPoint x: 370, endPoint y: 20, distance: 486.2
click at [370, 20] on body "Alberto Lamback 0 0 Organizar e filtrar tres rosas Disponível | 120 x 130 cm Fl…" at bounding box center [428, 275] width 857 height 550
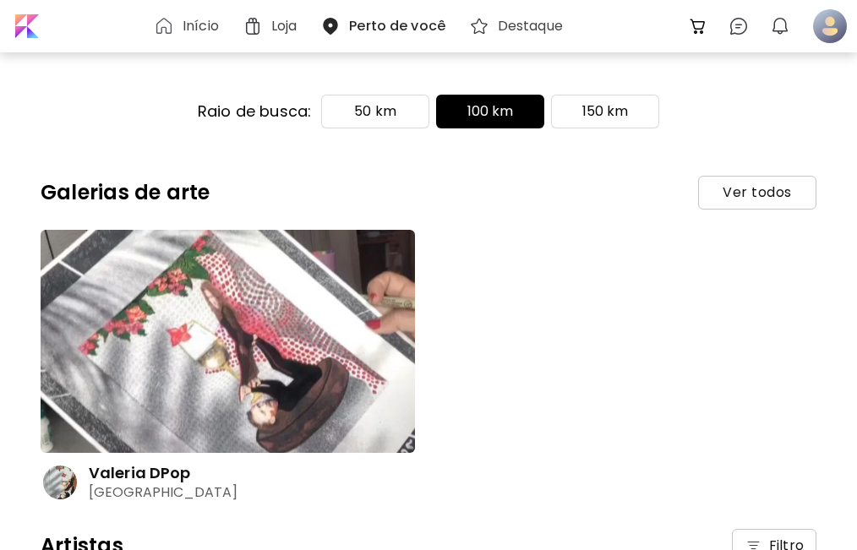
scroll to position [5904, 0]
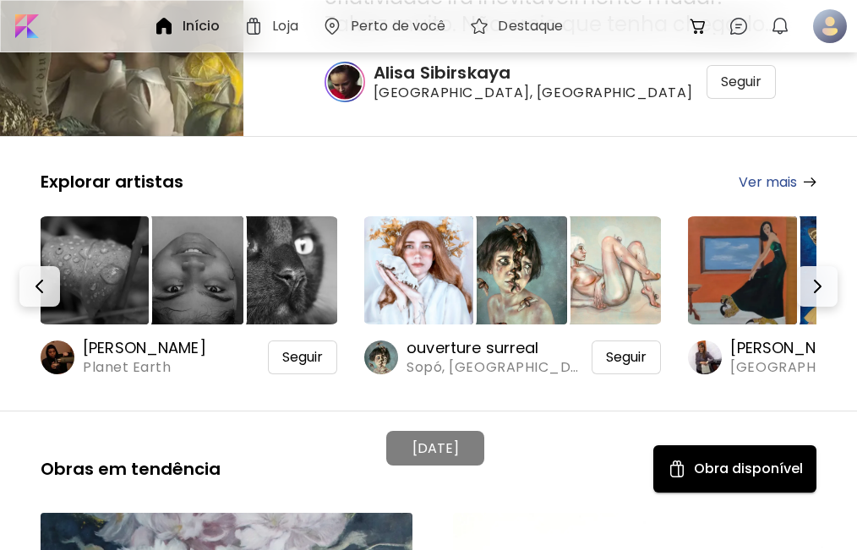
scroll to position [281, 0]
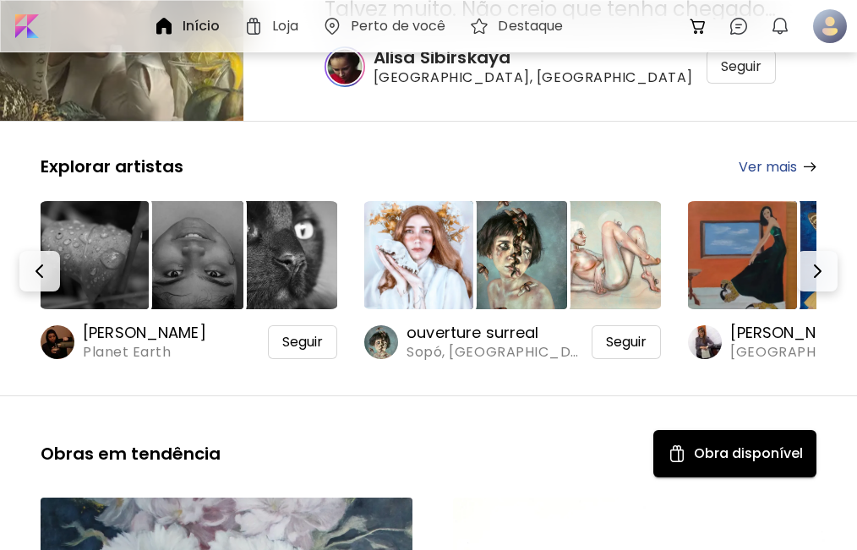
click at [453, 269] on img at bounding box center [418, 255] width 108 height 108
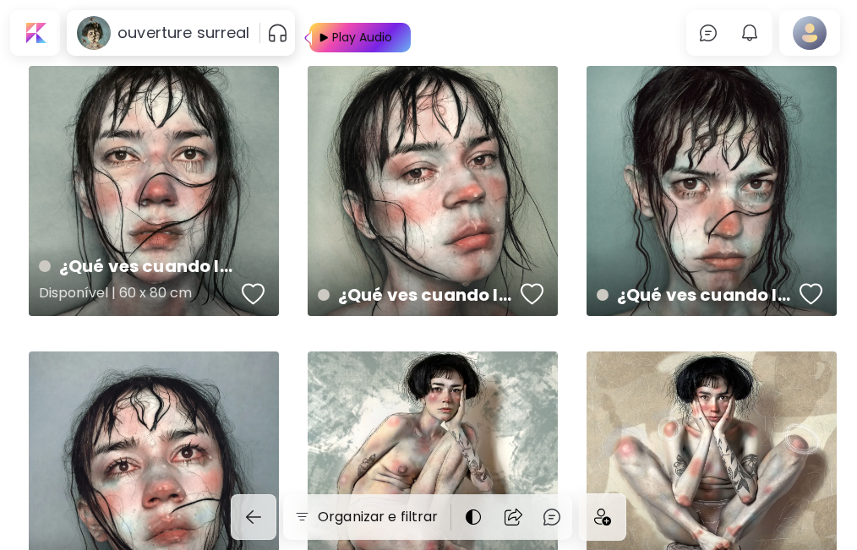
click at [161, 202] on div "¿Qué ves cuando lloras? Disponível | 60 x 80 cm" at bounding box center [154, 191] width 250 height 250
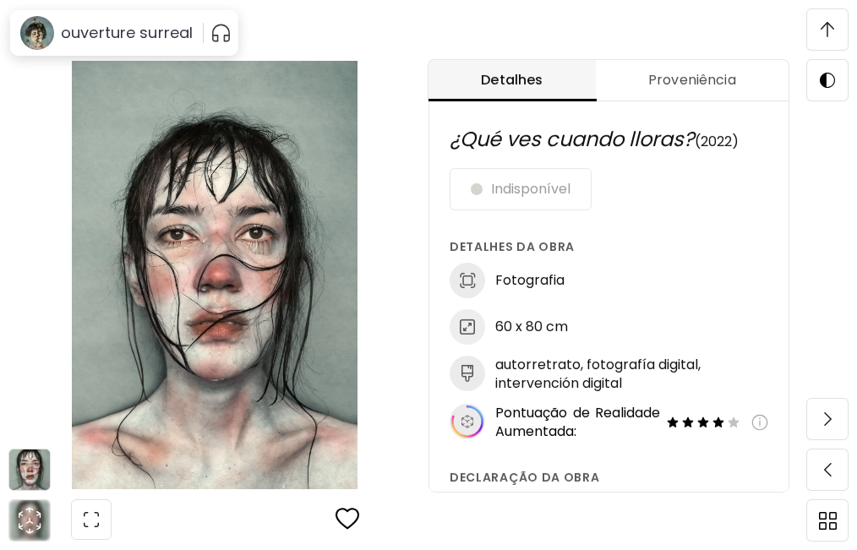
scroll to position [845, 0]
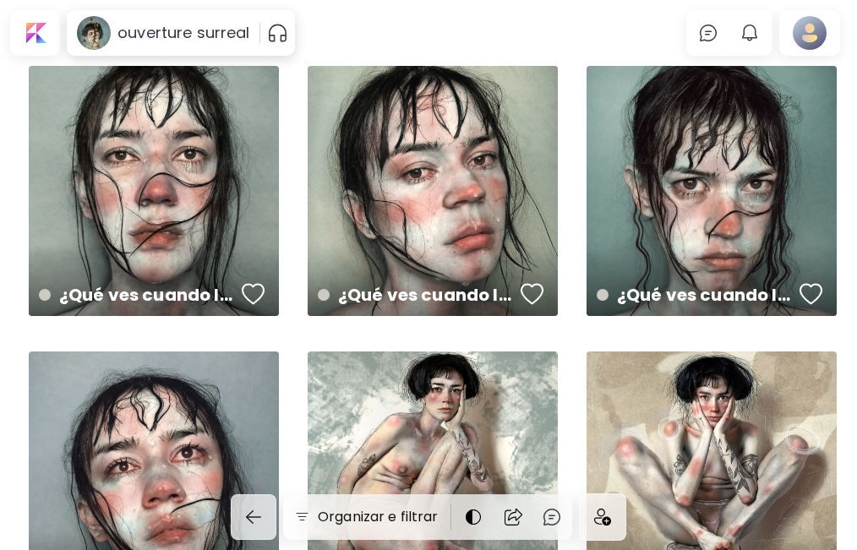
scroll to position [281, 0]
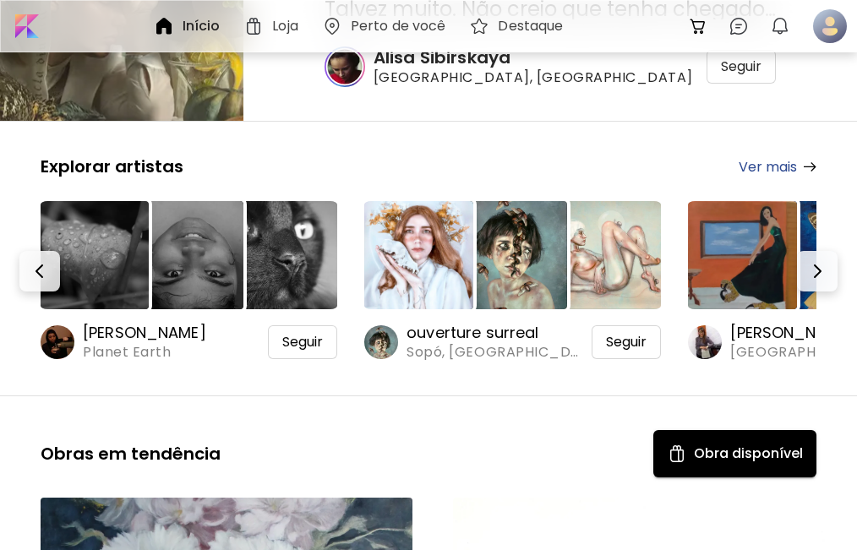
click at [206, 242] on img at bounding box center [188, 255] width 108 height 108
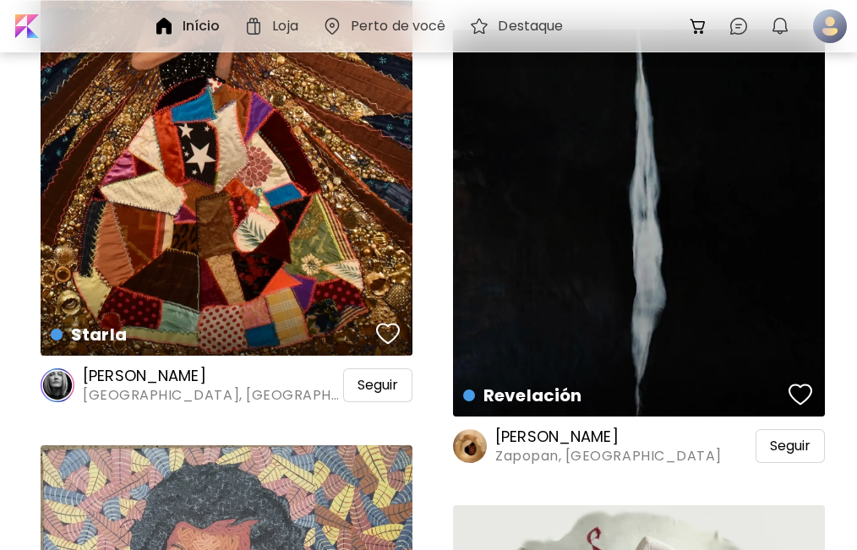
scroll to position [5350, 0]
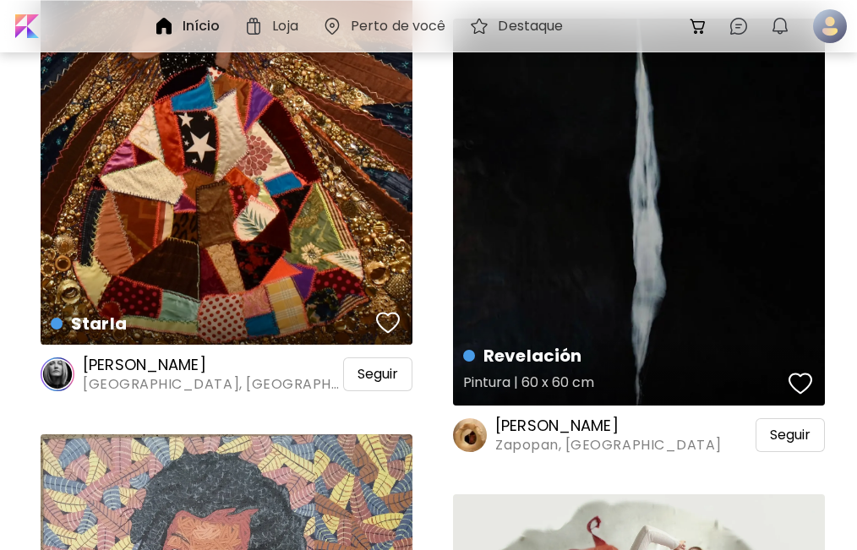
click at [637, 259] on div "Revelación Pintura | 60 x 60 cm" at bounding box center [639, 212] width 372 height 386
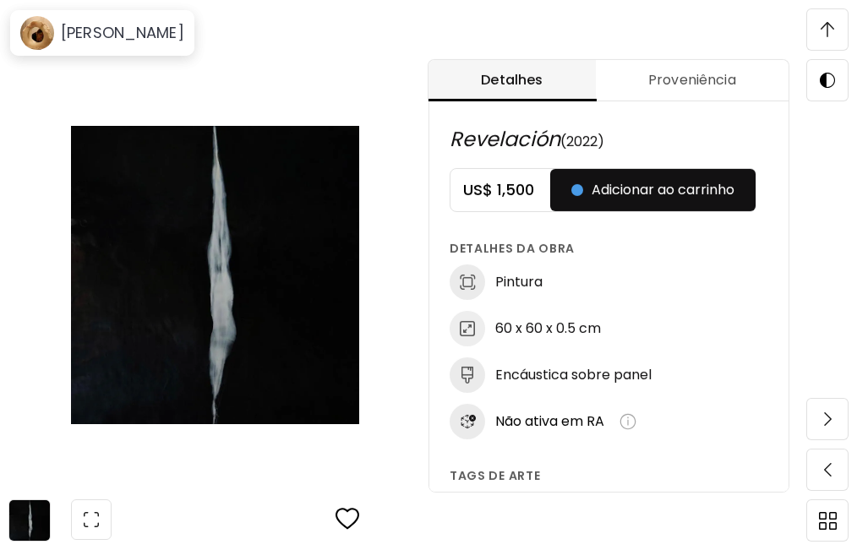
scroll to position [845, 0]
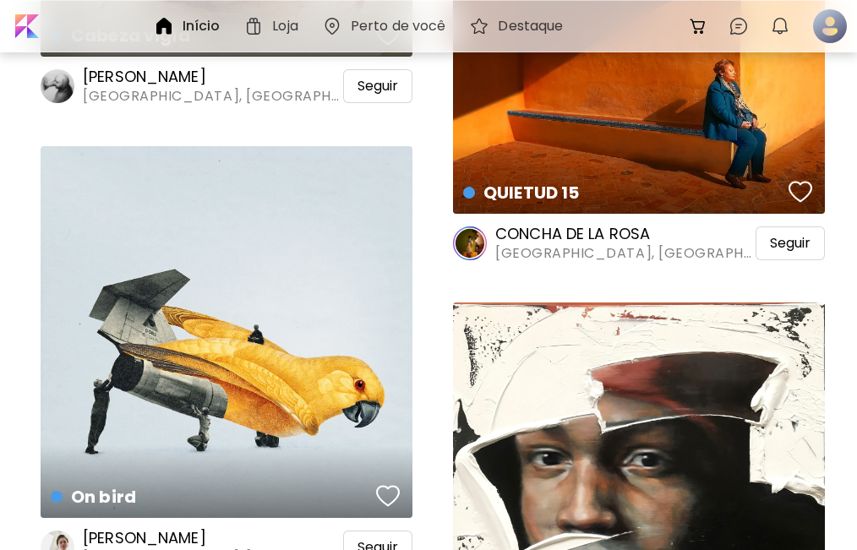
scroll to position [7318, 0]
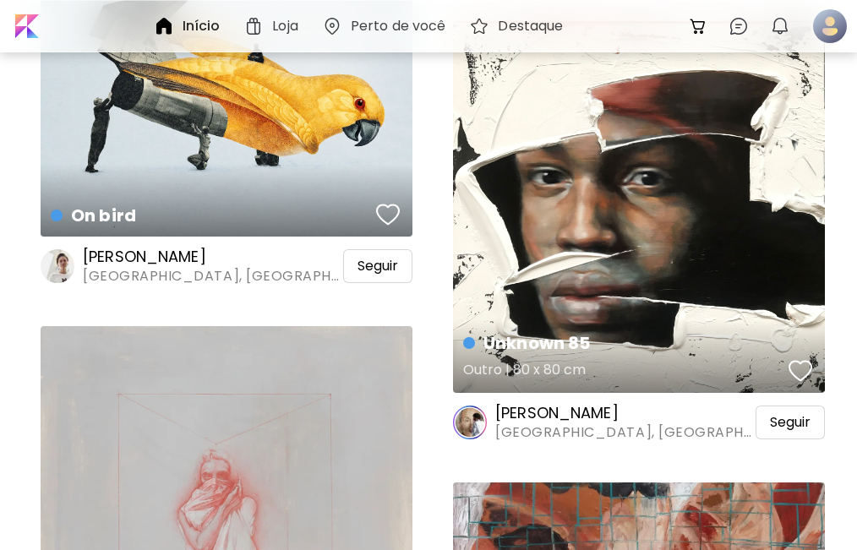
click at [586, 219] on div "Unknown 85 Outro | 80 x 80 cm" at bounding box center [639, 207] width 372 height 372
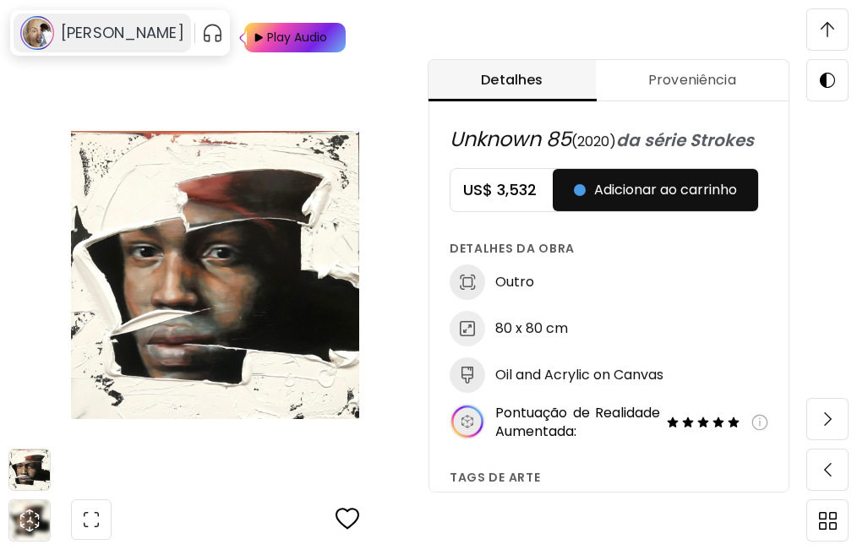
click at [86, 32] on h6 "[PERSON_NAME]" at bounding box center [122, 33] width 123 height 20
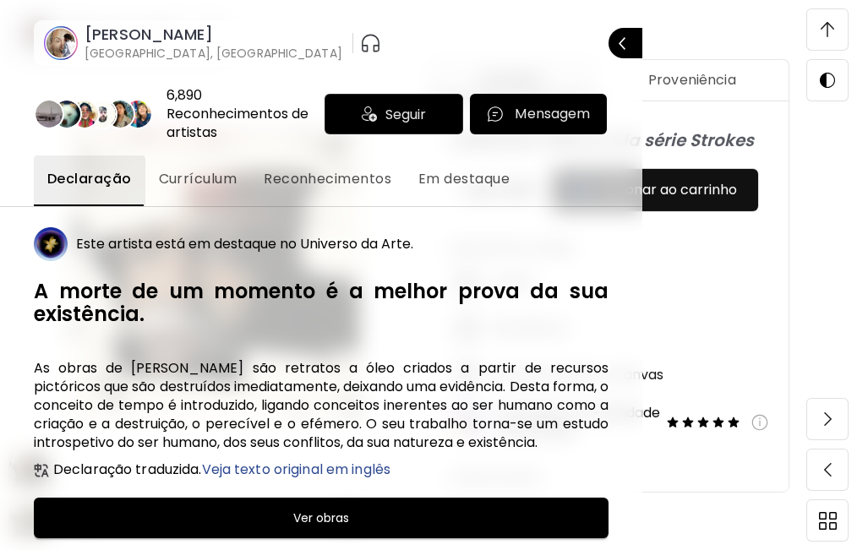
click at [192, 181] on span "Currículum" at bounding box center [198, 179] width 79 height 20
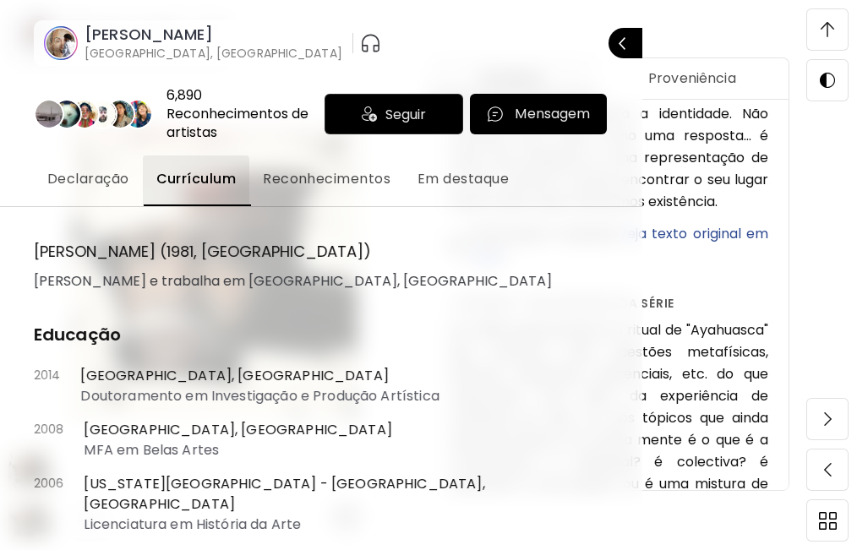
click at [297, 181] on span "Reconhecimentos" at bounding box center [327, 179] width 128 height 20
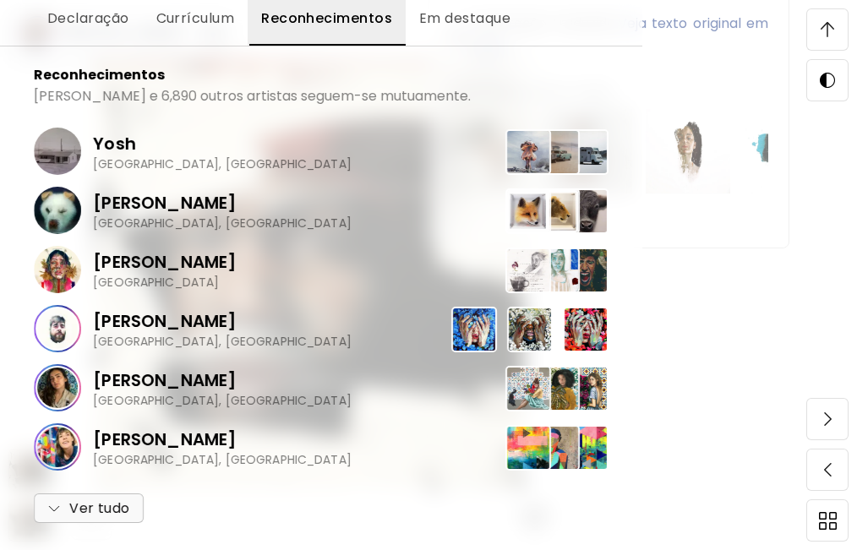
scroll to position [2253, 0]
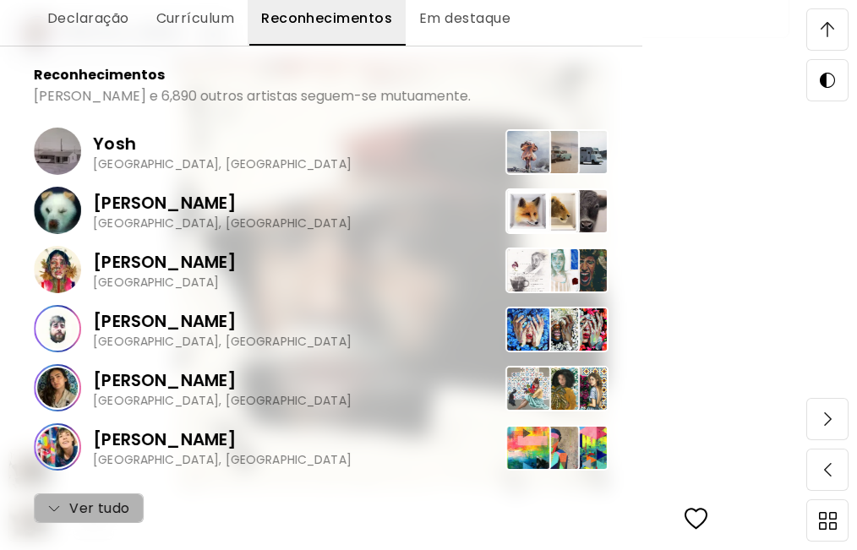
click at [110, 506] on span "Ver tudo" at bounding box center [88, 508] width 83 height 20
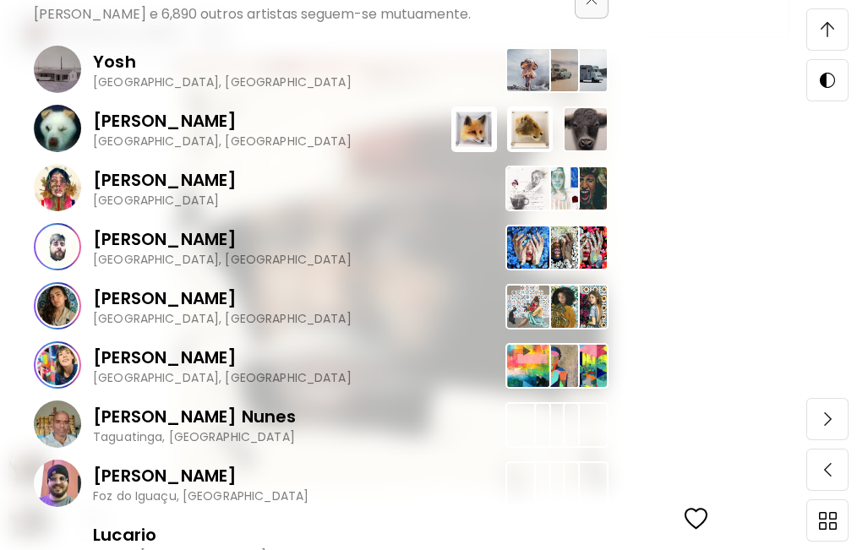
scroll to position [281, 0]
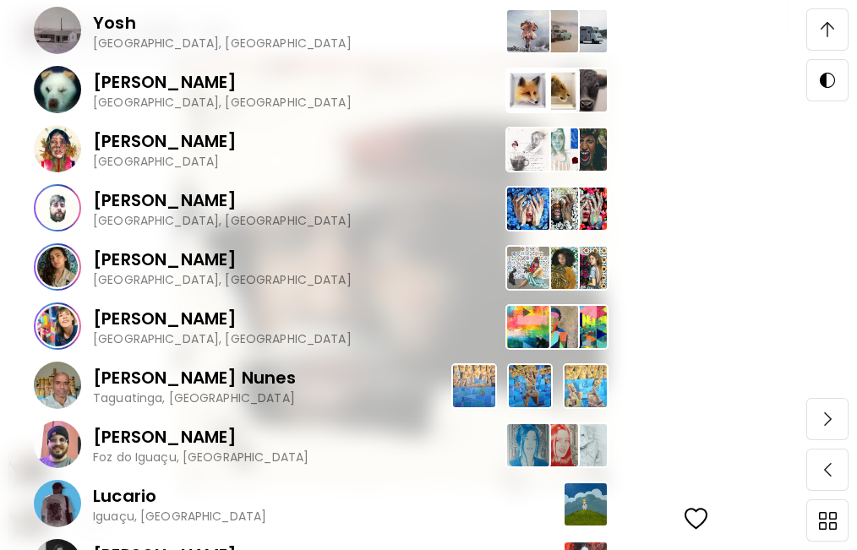
click at [152, 378] on p "[PERSON_NAME] Nunes" at bounding box center [195, 377] width 204 height 25
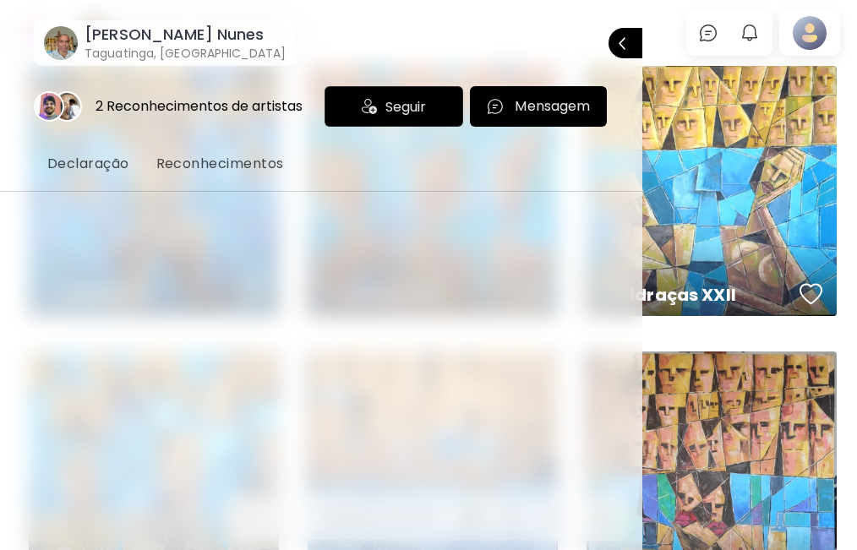
click at [182, 158] on span "Reconhecimentos" at bounding box center [220, 164] width 128 height 20
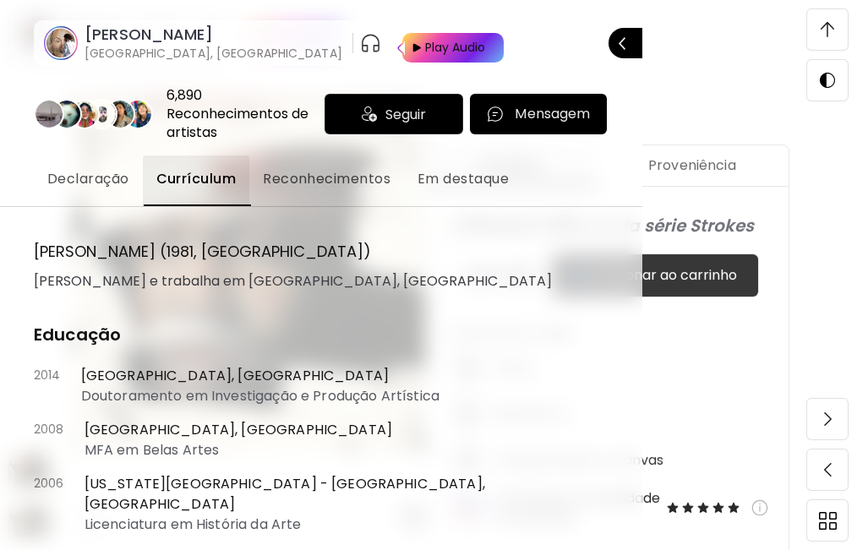
scroll to position [434, 0]
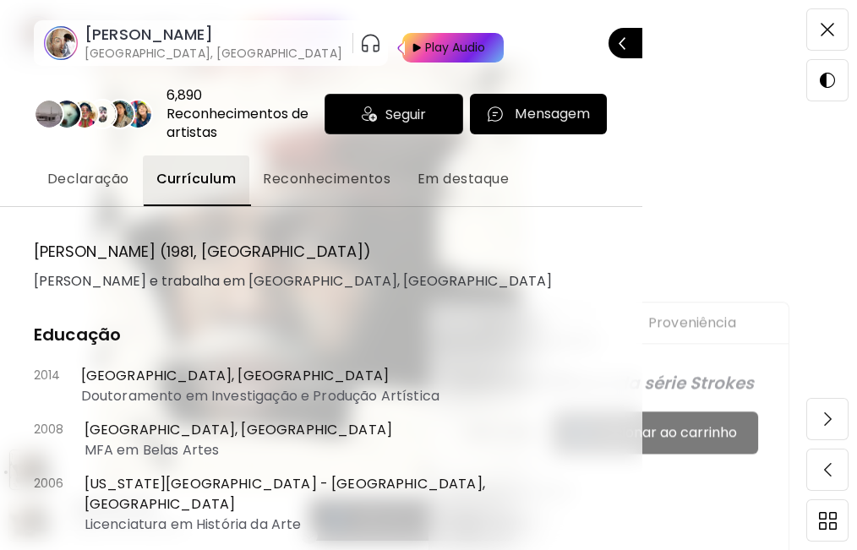
click at [387, 112] on span "Seguir" at bounding box center [405, 114] width 41 height 21
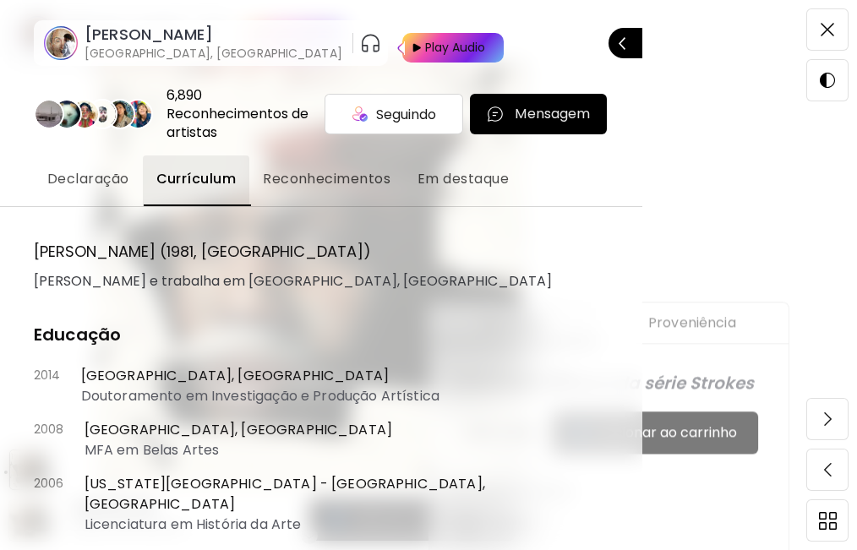
click at [448, 172] on span "Em destaque" at bounding box center [462, 179] width 91 height 20
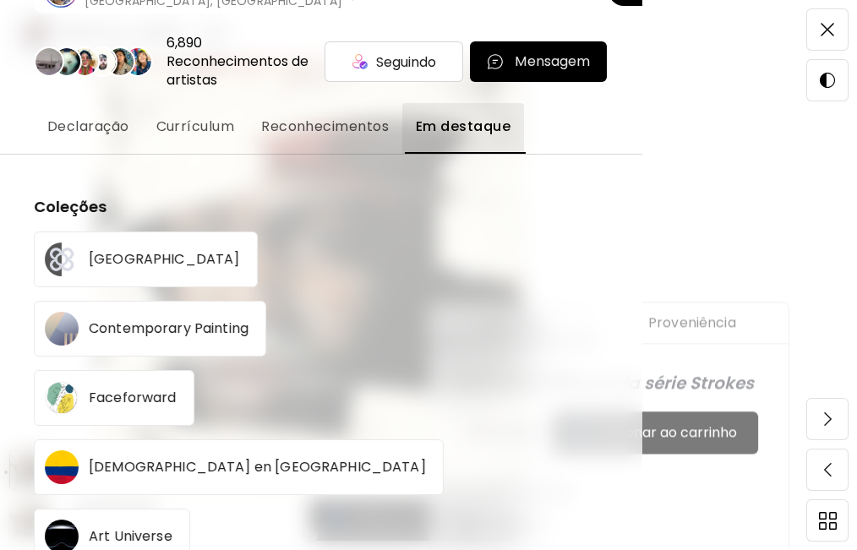
scroll to position [94, 0]
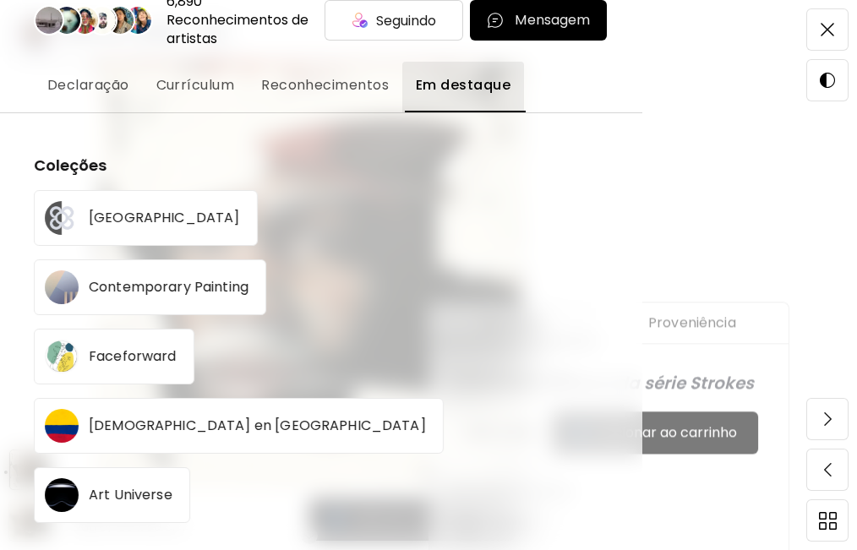
click at [153, 498] on p "Art Universe" at bounding box center [131, 495] width 84 height 14
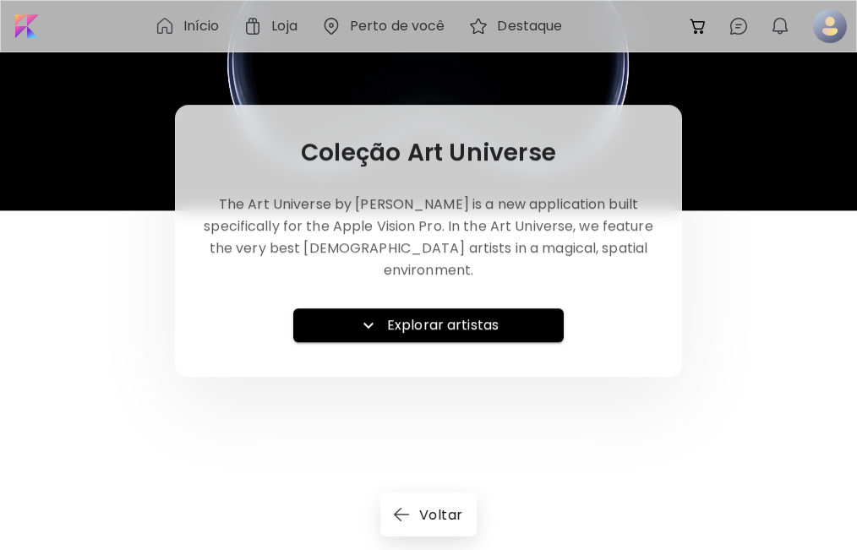
scroll to position [139, 0]
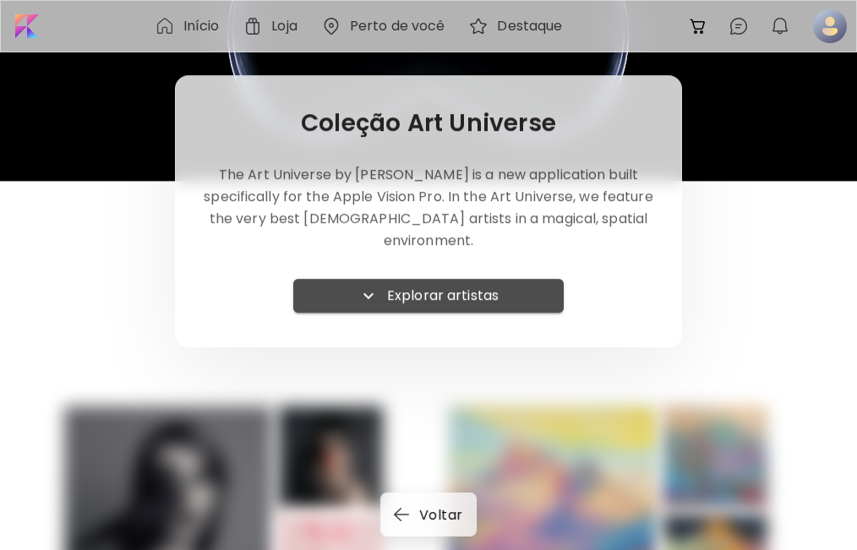
click at [416, 286] on h6 "Explorar artistas" at bounding box center [443, 296] width 112 height 20
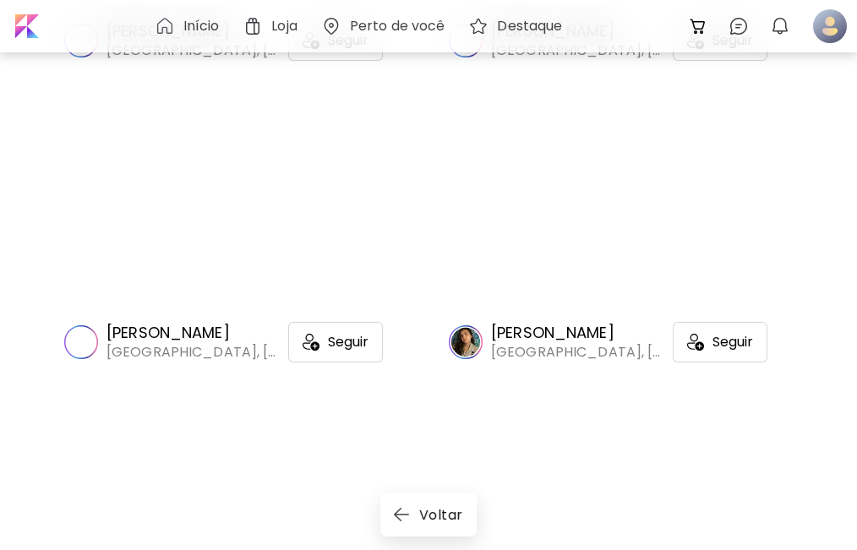
scroll to position [2534, 0]
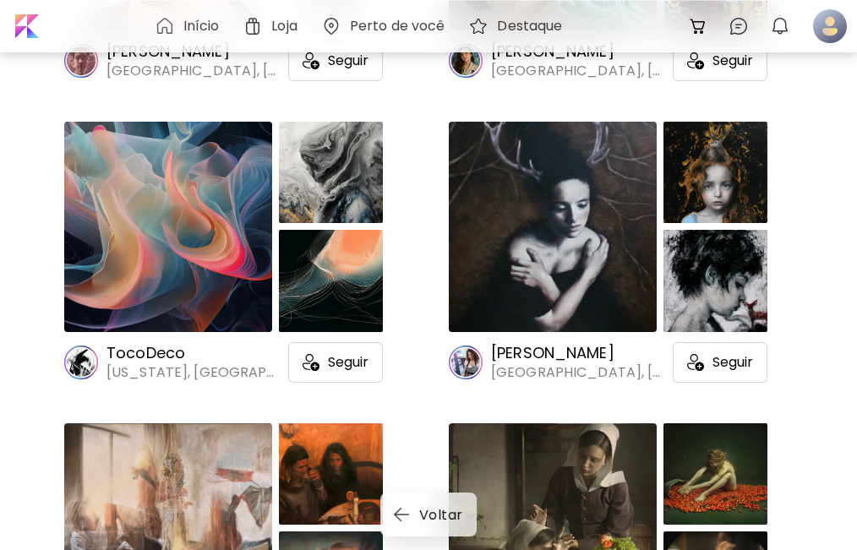
click at [585, 260] on div at bounding box center [553, 227] width 208 height 210
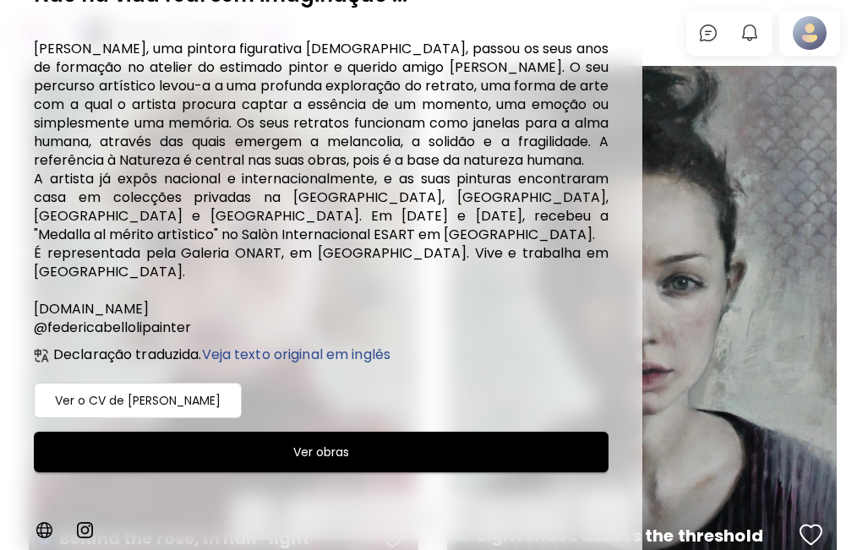
scroll to position [281, 0]
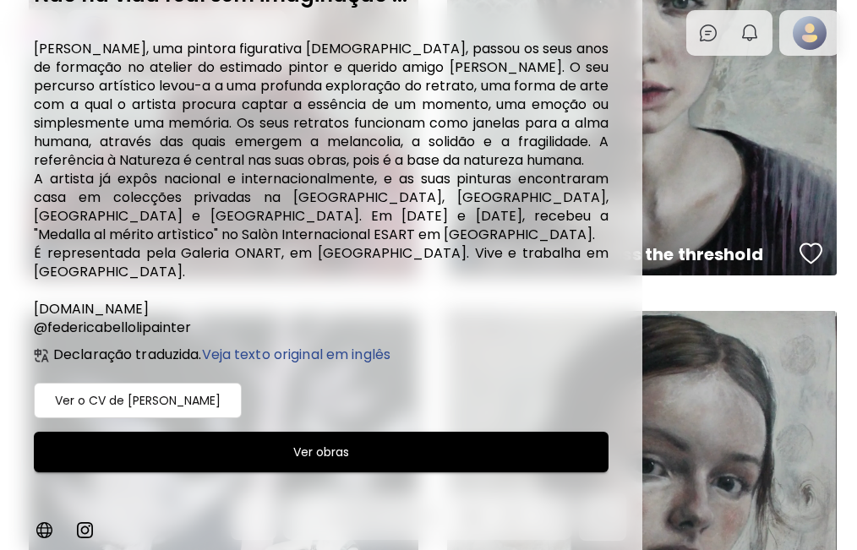
click at [159, 395] on h6 "Ver o CV de Federica Belloli" at bounding box center [138, 400] width 166 height 20
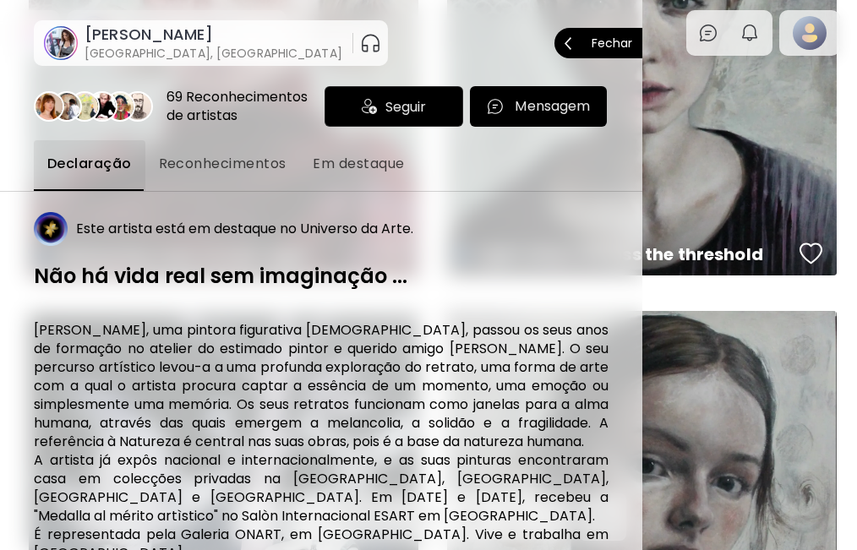
click at [616, 45] on p "Fechar" at bounding box center [611, 43] width 41 height 12
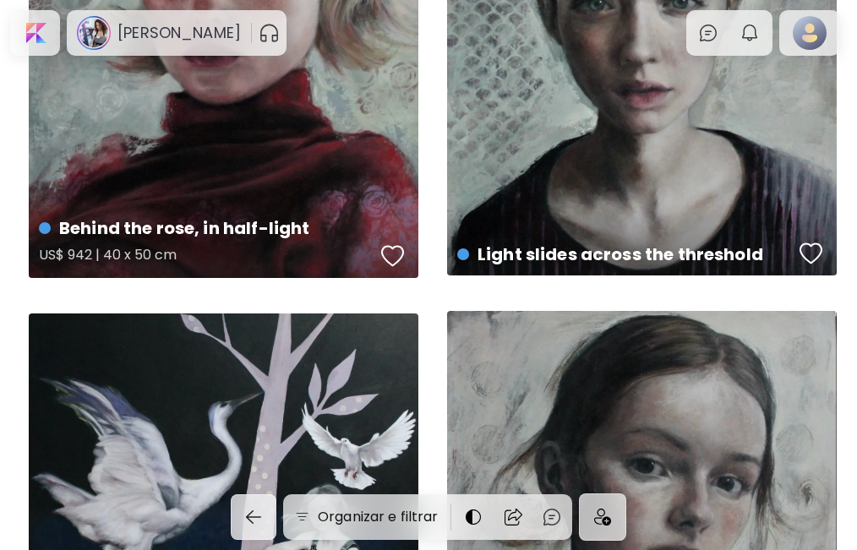
scroll to position [563, 0]
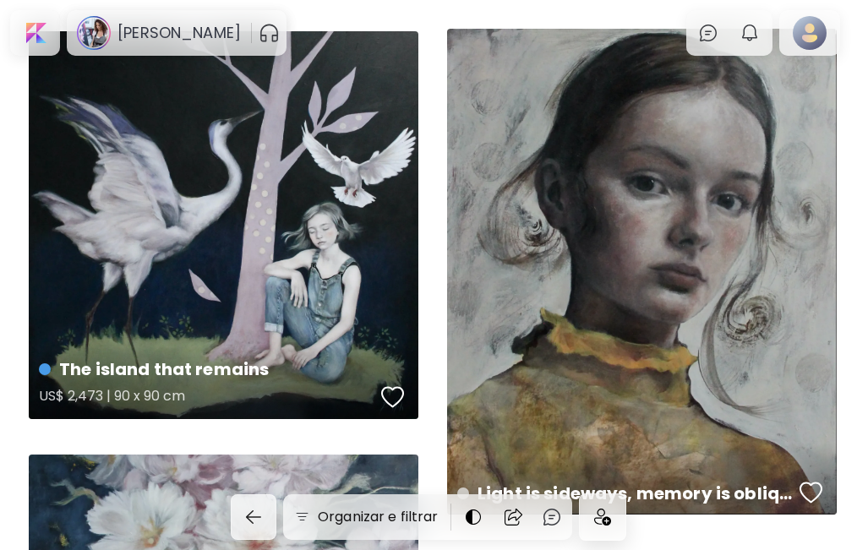
click at [245, 251] on div "The island that remains US$ 2,473 | 90 x 90 cm" at bounding box center [223, 225] width 389 height 388
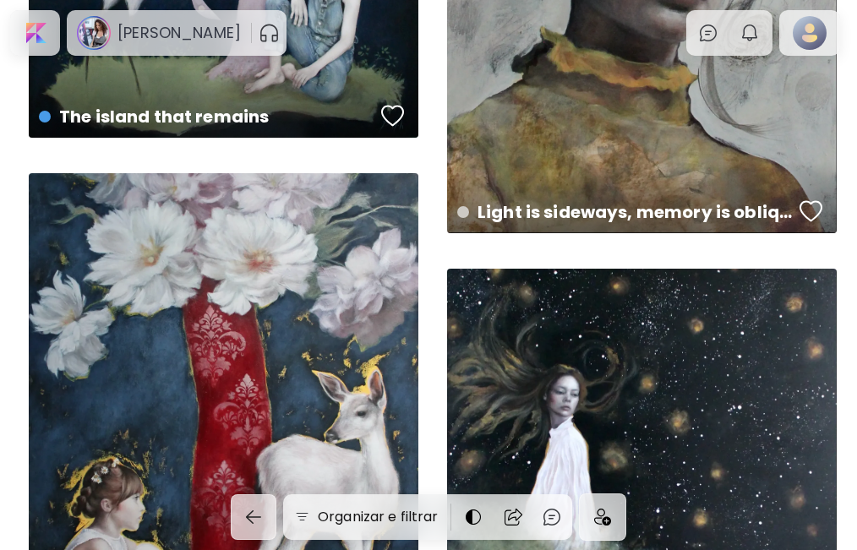
scroll to position [1126, 0]
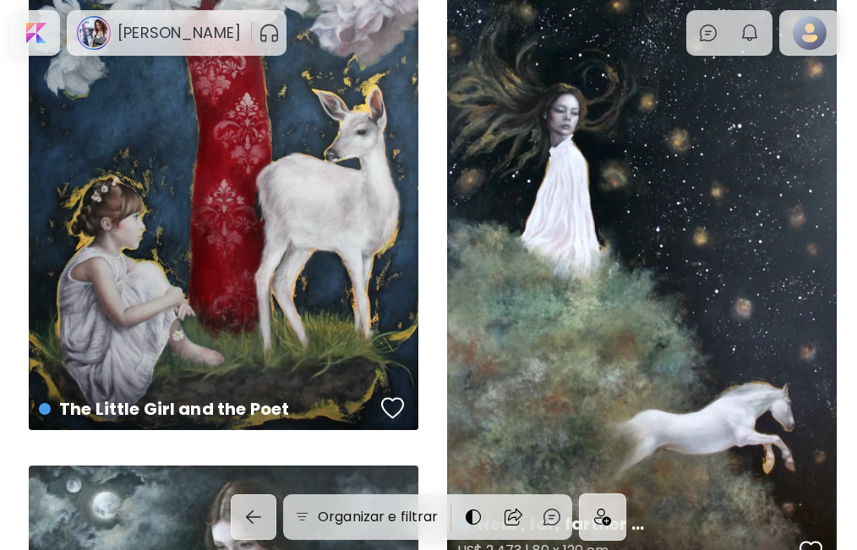
click at [563, 221] on div "Near, far, farther ... US$ 2,473 | 80 x 120 cm" at bounding box center [641, 280] width 389 height 586
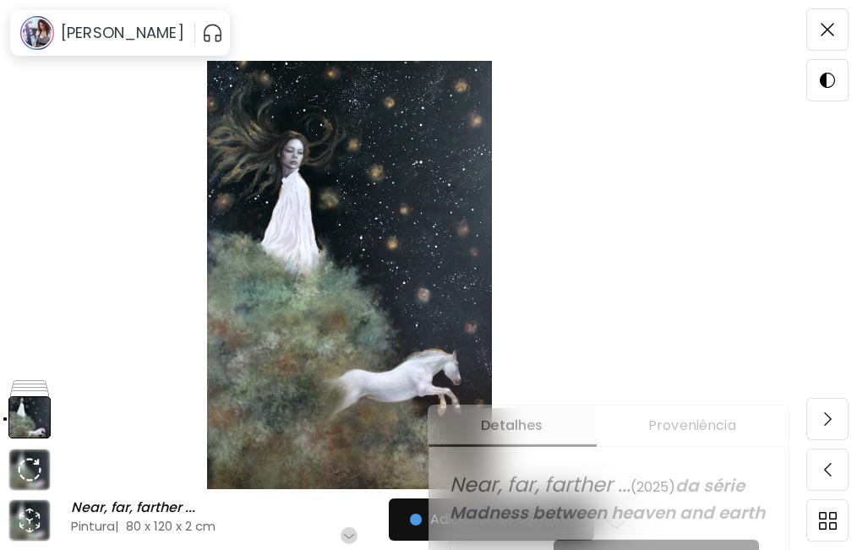
scroll to position [563, 0]
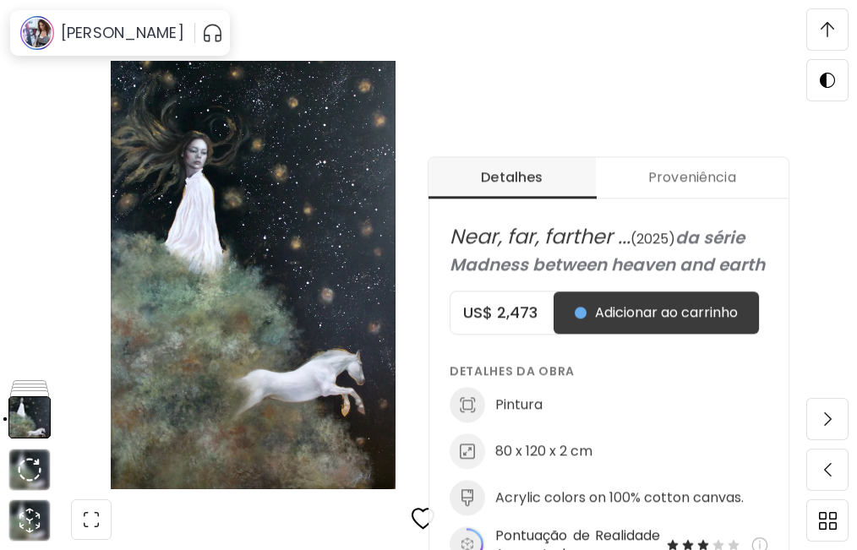
click at [256, 259] on img at bounding box center [252, 275] width 363 height 428
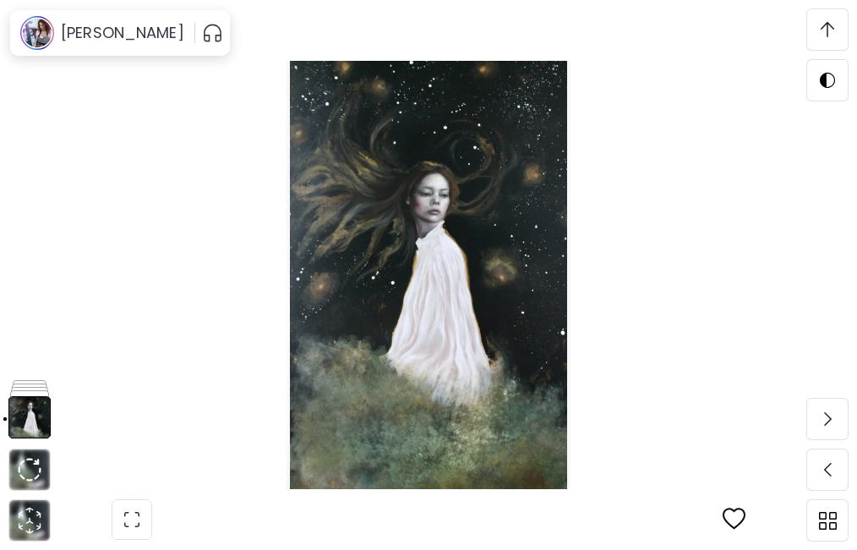
scroll to position [2534, 0]
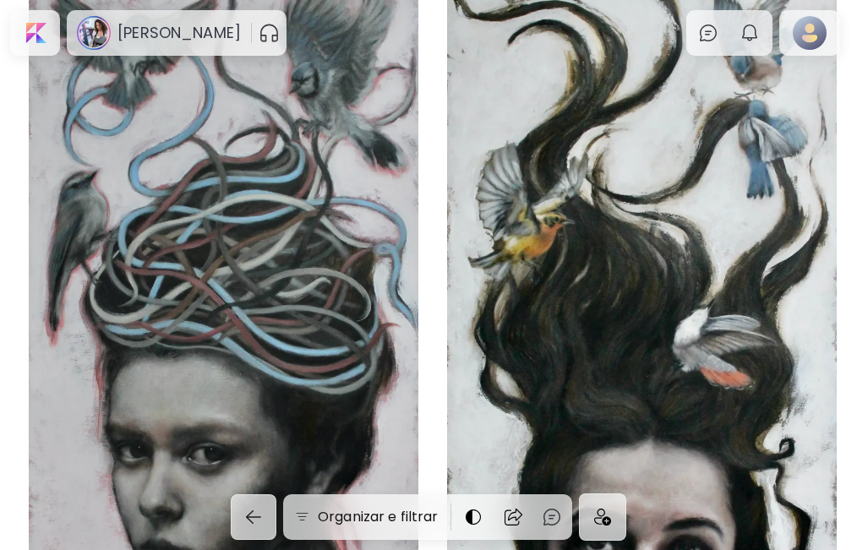
scroll to position [4788, 0]
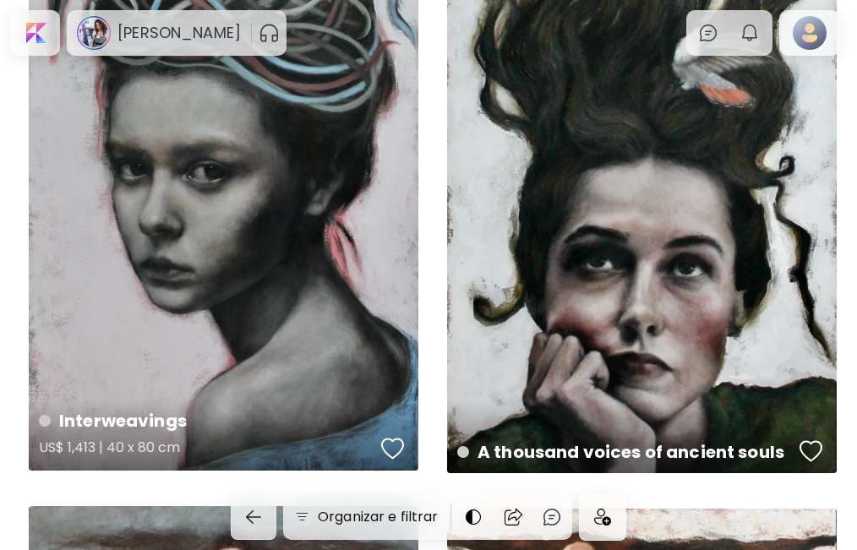
click at [282, 177] on div "Interweavings US$ 1,413 | 40 x 80 cm" at bounding box center [223, 81] width 389 height 779
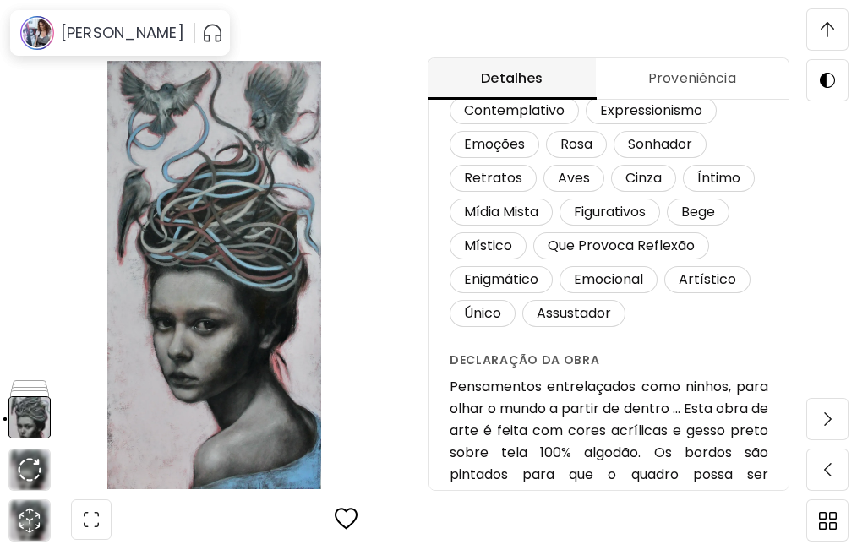
scroll to position [632, 0]
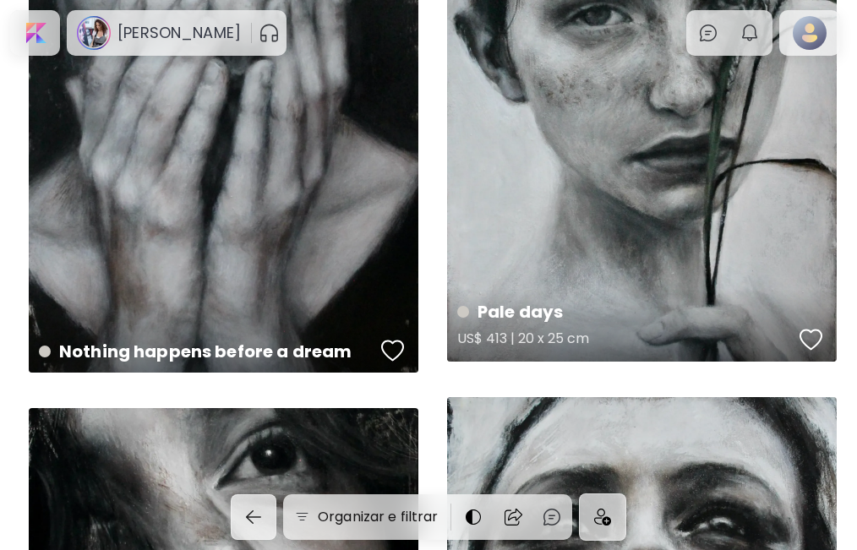
click at [601, 216] on div "Pale days US$ 413 | 20 x 25 cm" at bounding box center [641, 114] width 389 height 495
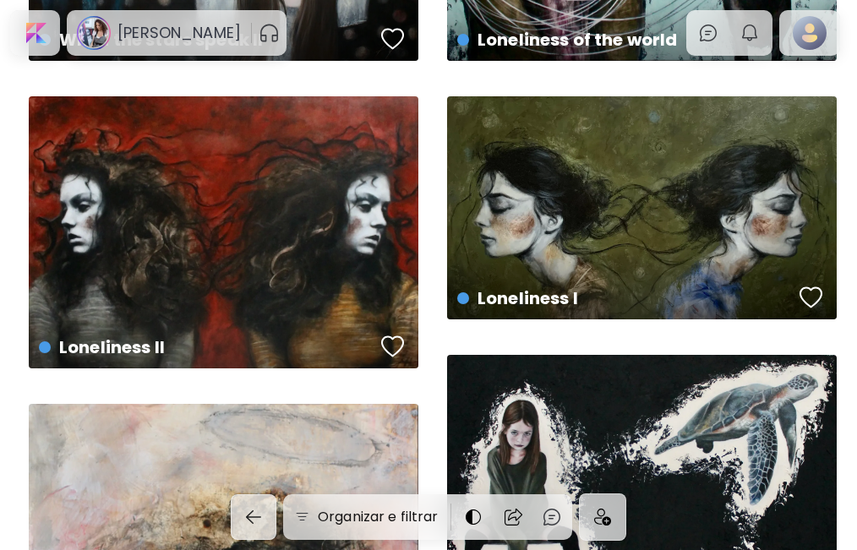
scroll to position [18023, 0]
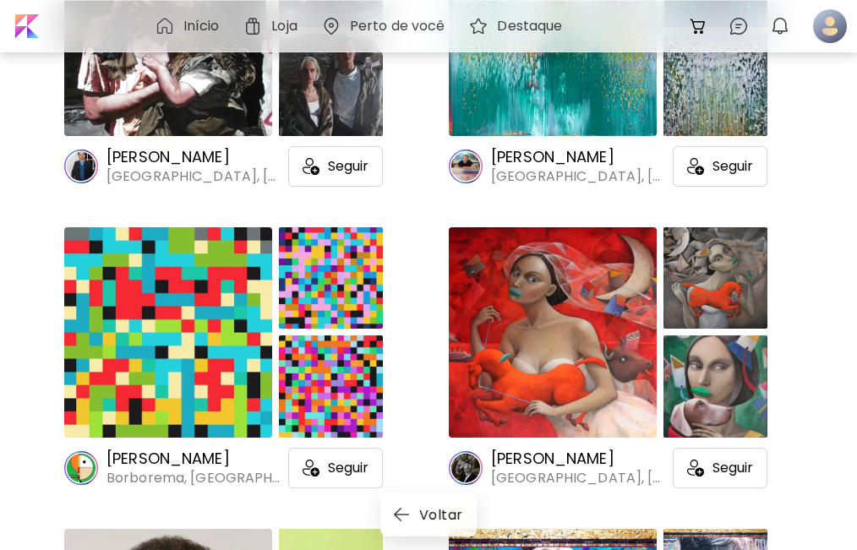
scroll to position [3942, 0]
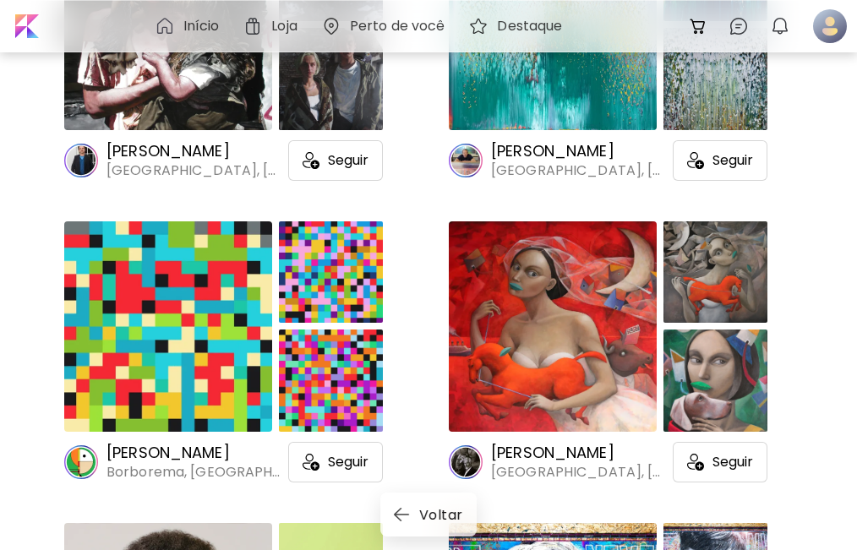
click at [546, 362] on div at bounding box center [553, 326] width 208 height 210
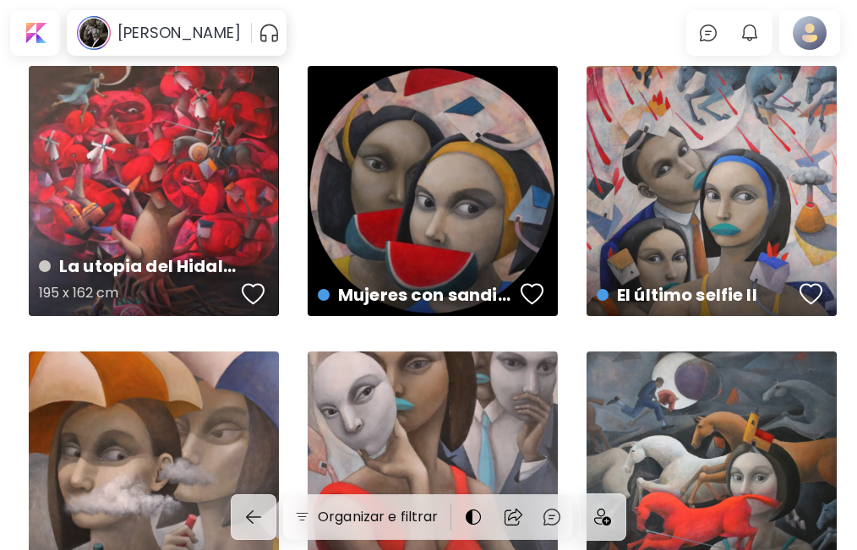
click at [210, 204] on div "La utopia del Hidalgo 195 x 162 cm" at bounding box center [154, 191] width 250 height 250
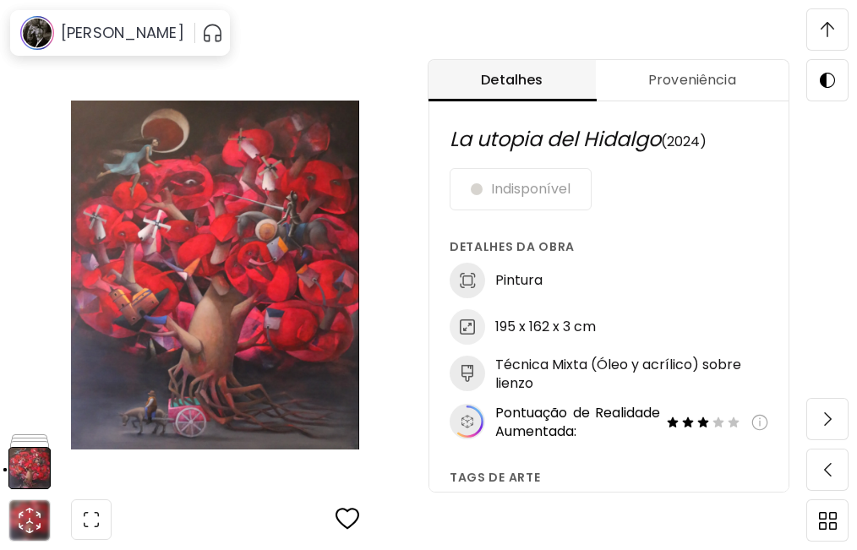
scroll to position [845, 0]
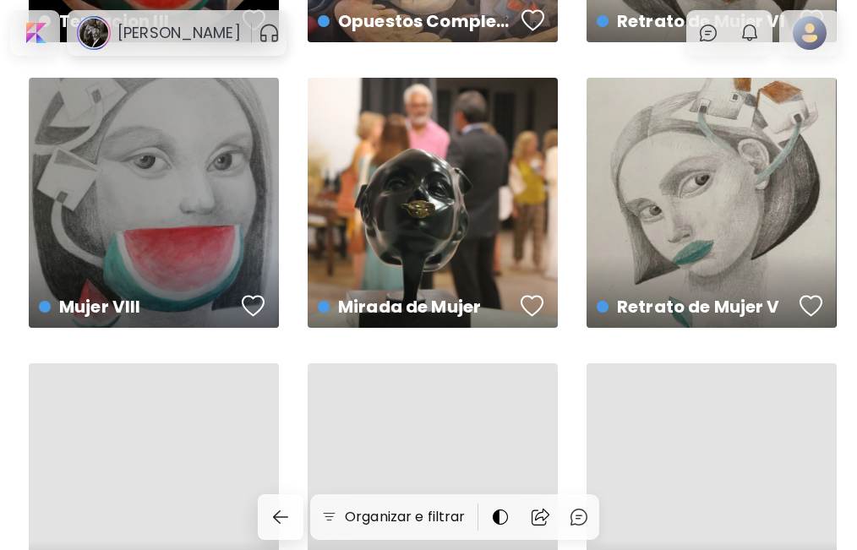
scroll to position [574, 0]
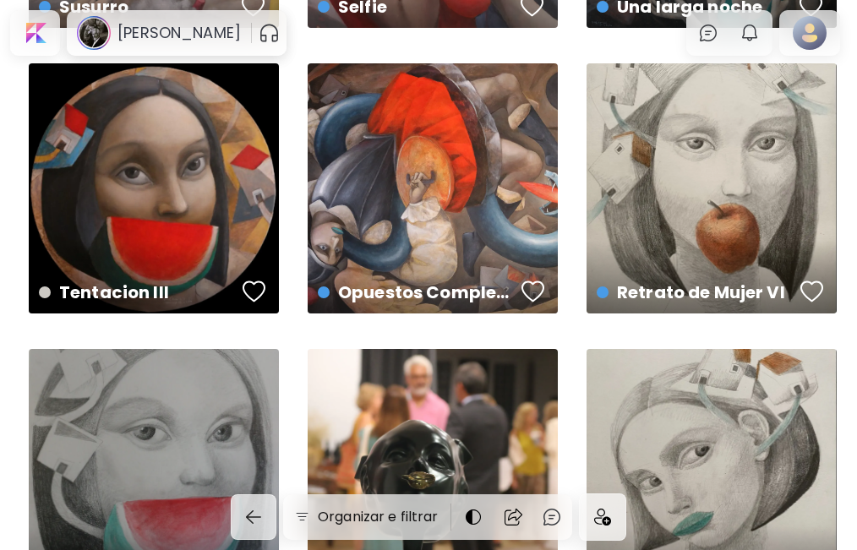
click at [431, 204] on div "Opuestos Complementarios preview" at bounding box center [433, 188] width 250 height 250
click at [424, 217] on div "Opuestos Complementarios preview" at bounding box center [433, 188] width 250 height 250
click at [406, 223] on div "Opuestos Complementarios preview" at bounding box center [433, 188] width 250 height 250
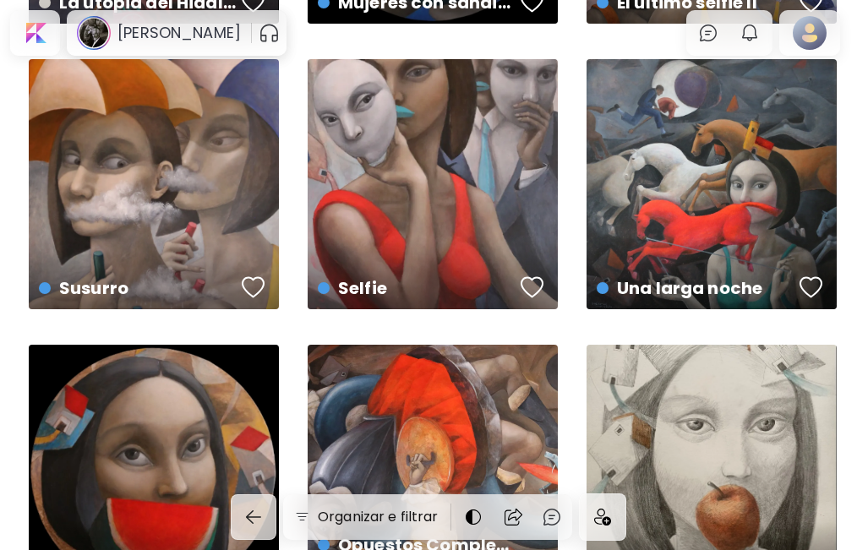
click at [402, 381] on div "Opuestos Complementarios US$ 11,774 | 195 x 130 cm" at bounding box center [433, 470] width 250 height 250
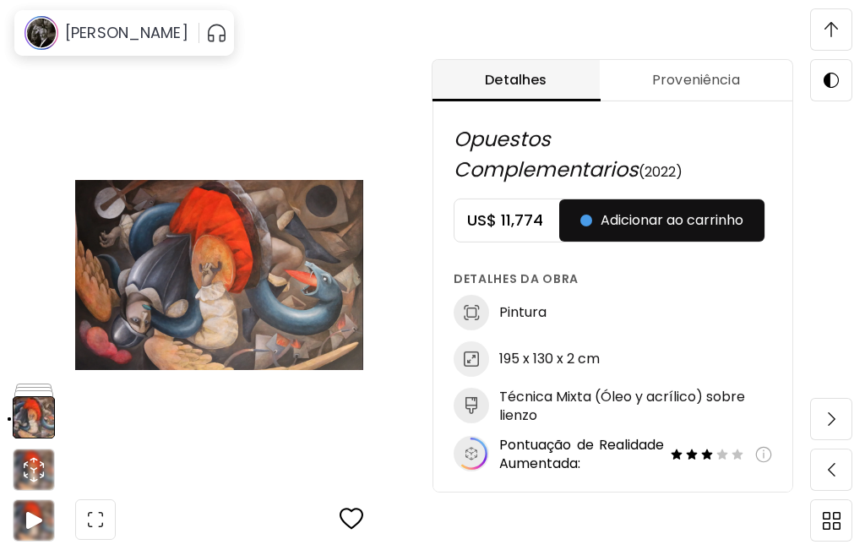
scroll to position [845, 0]
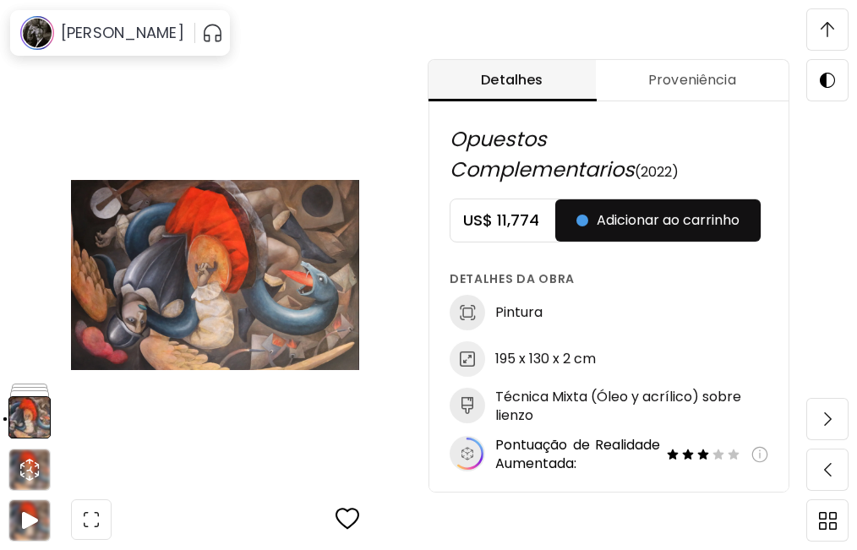
click at [231, 292] on img at bounding box center [215, 275] width 288 height 428
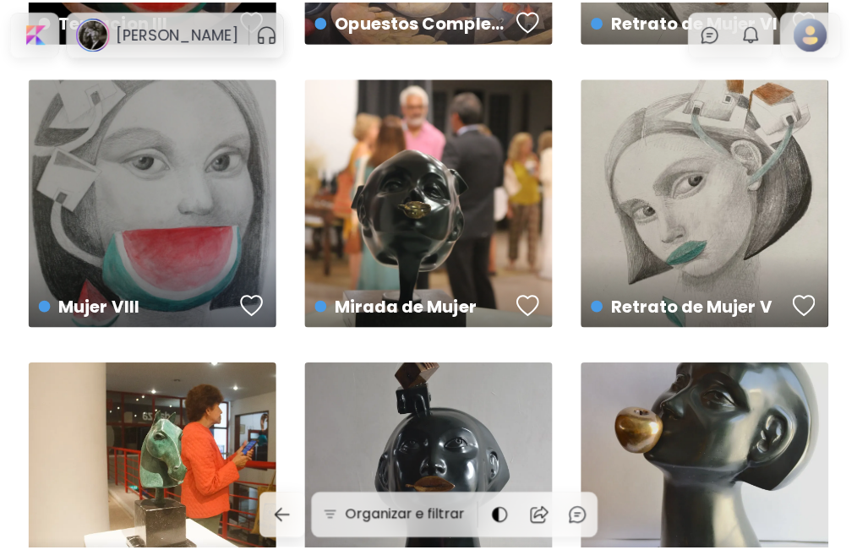
scroll to position [292, 0]
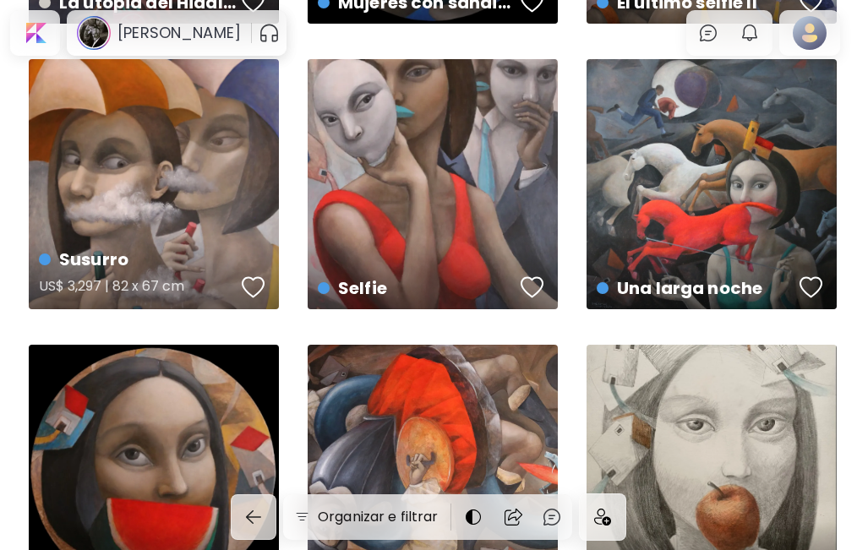
click at [138, 176] on div "Susurro US$ 3,297 | 82 x 67 cm" at bounding box center [154, 184] width 250 height 250
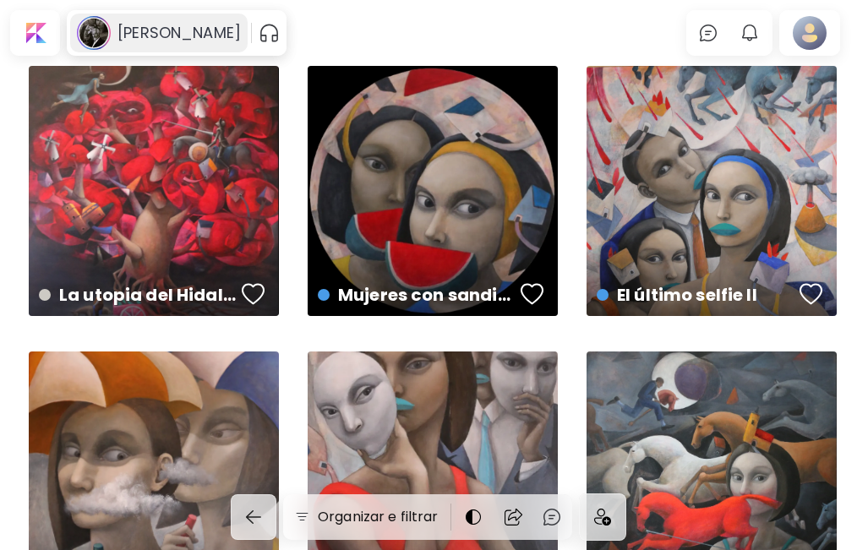
click at [170, 31] on h6 "[PERSON_NAME]" at bounding box center [178, 33] width 123 height 20
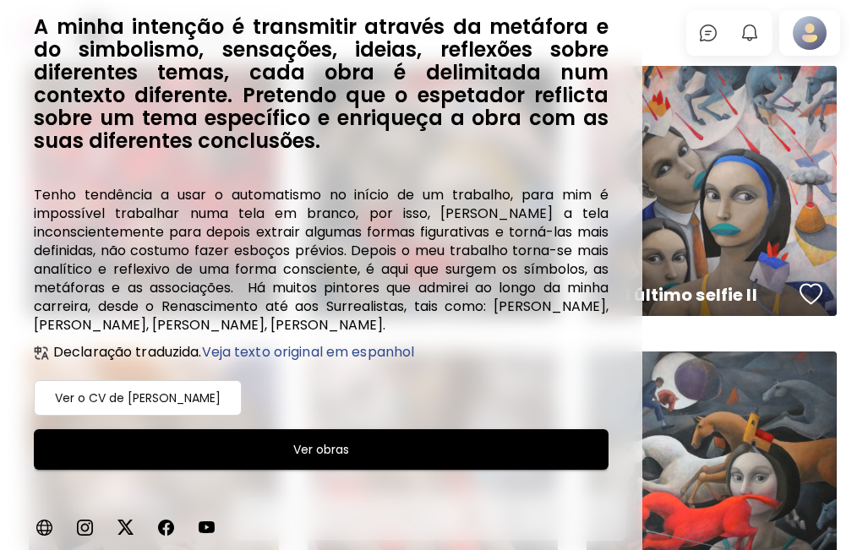
scroll to position [250, 0]
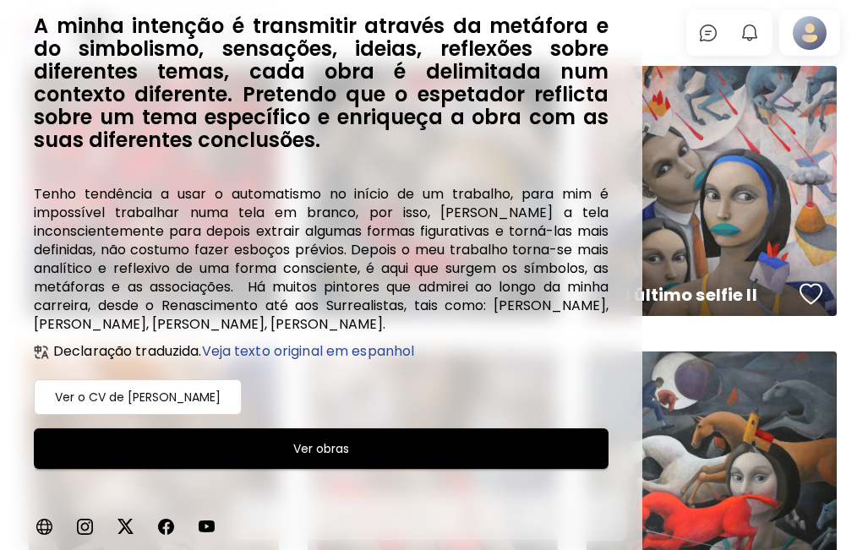
click at [177, 392] on h6 "Ver o CV de Hector Acevedo" at bounding box center [138, 397] width 166 height 20
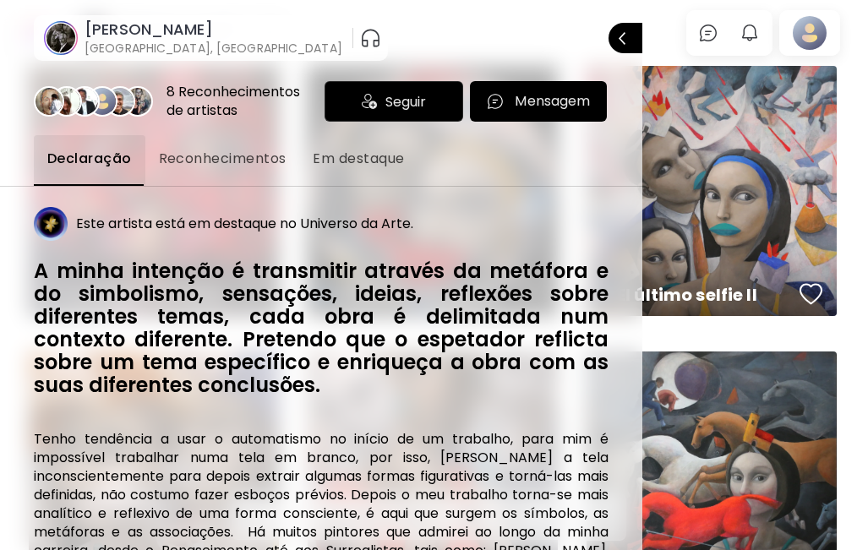
scroll to position [0, 0]
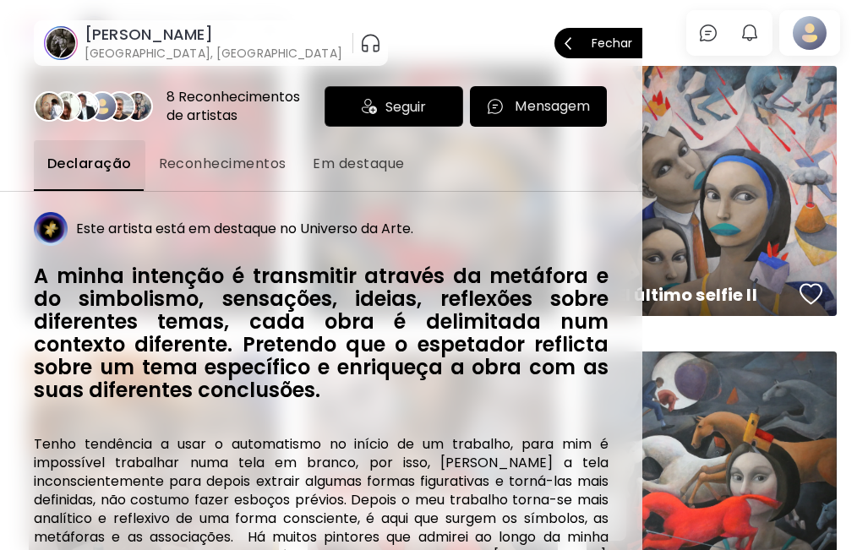
click at [624, 47] on button "Fechar" at bounding box center [598, 43] width 88 height 30
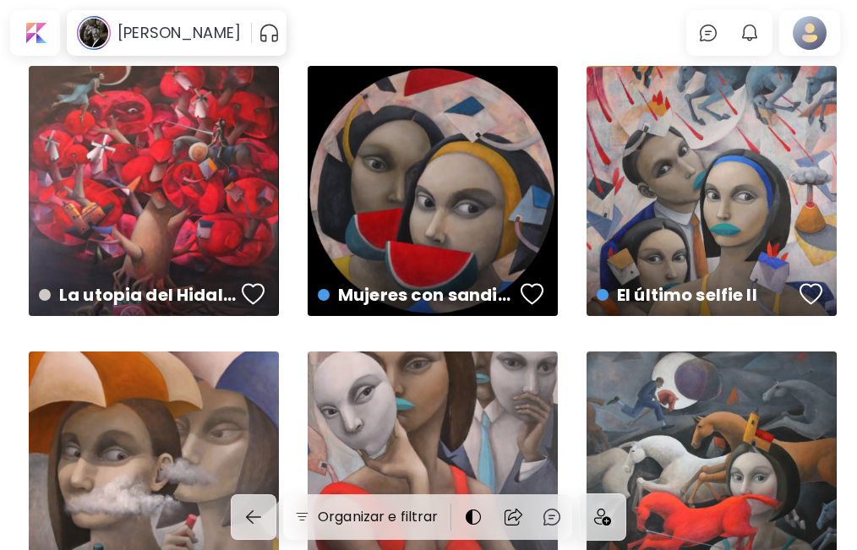
scroll to position [281, 0]
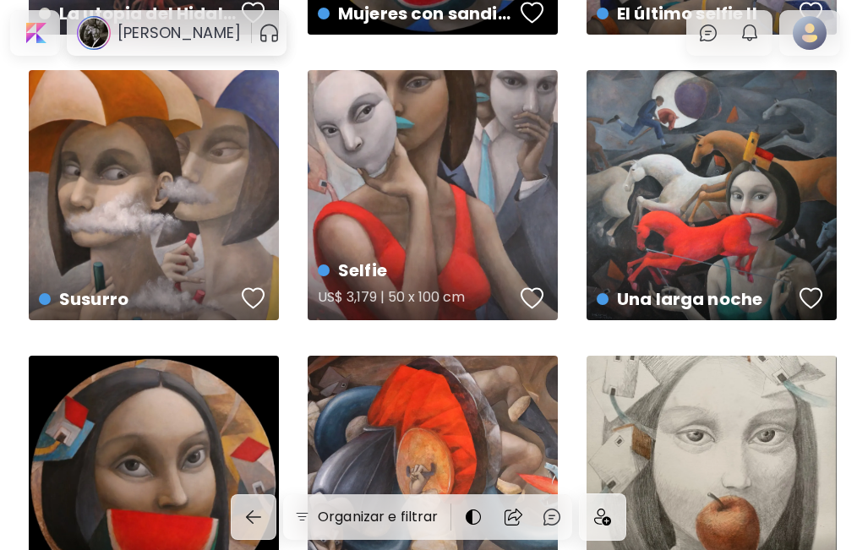
click at [442, 182] on div "Selfie US$ 3,179 | 50 x 100 cm" at bounding box center [433, 195] width 250 height 250
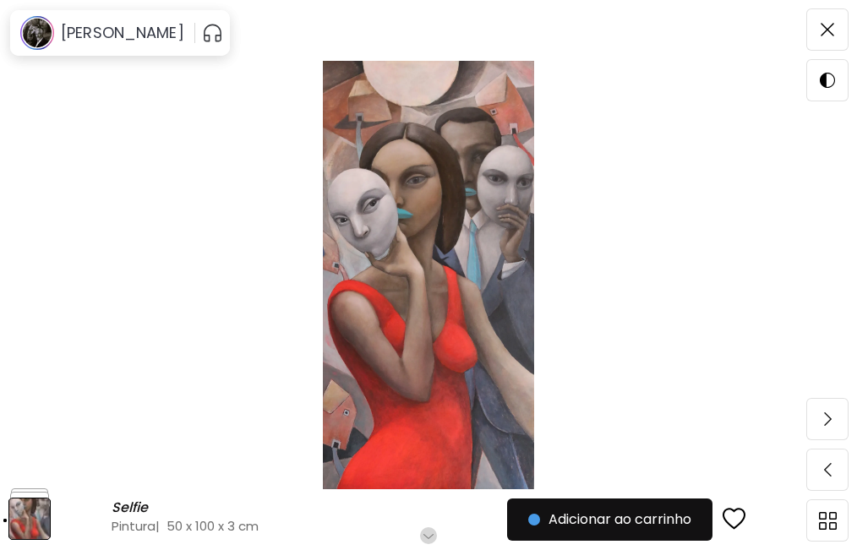
click at [459, 263] on img at bounding box center [428, 275] width 715 height 428
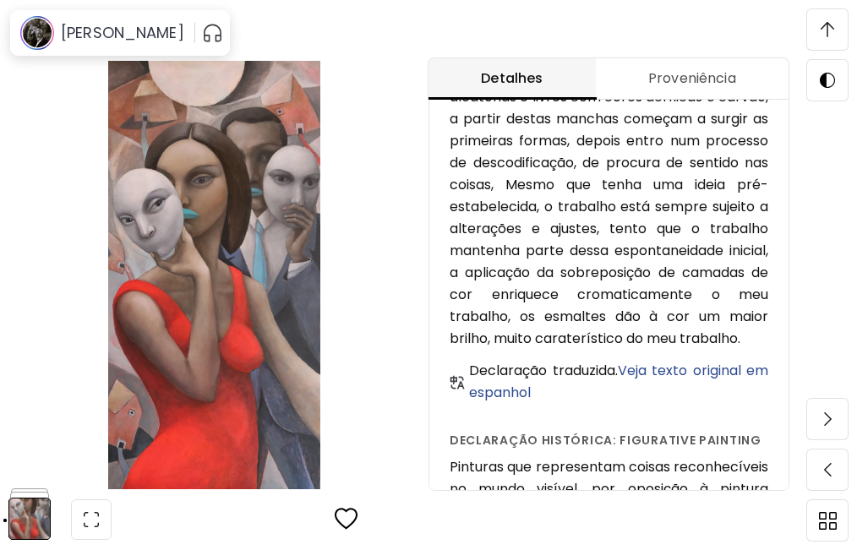
scroll to position [896, 0]
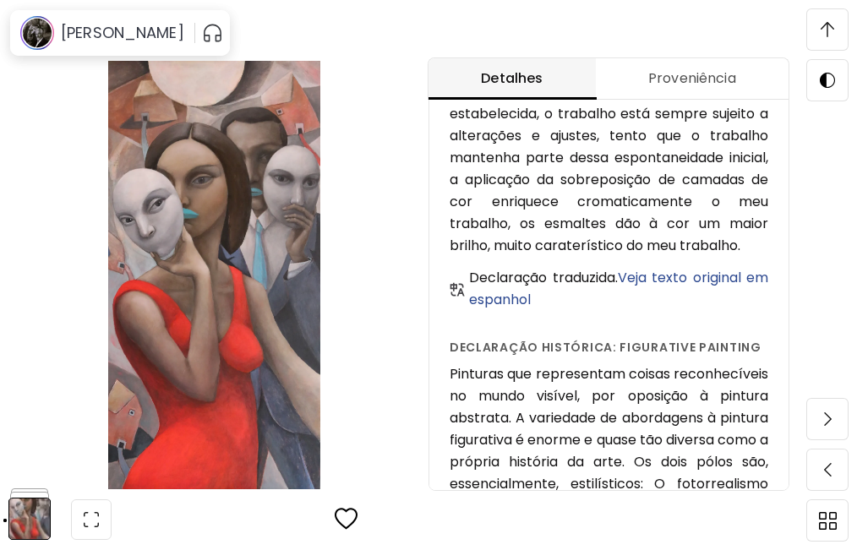
click at [694, 79] on span "Proveniência" at bounding box center [692, 78] width 172 height 20
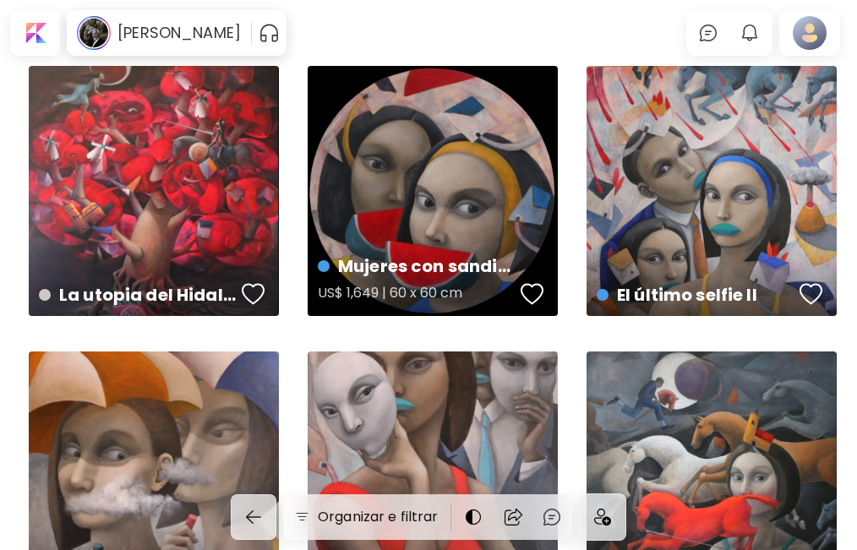
click at [432, 173] on div "Mujeres con sandias II- 60 Cm de diámetro (Obra circular) US$ 1,649 | 60 x 60 cm" at bounding box center [433, 191] width 250 height 250
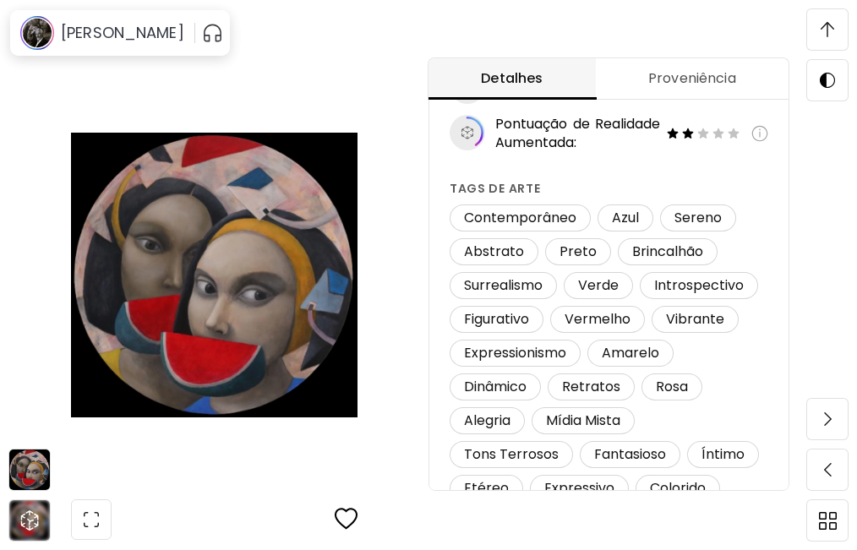
scroll to position [367, 0]
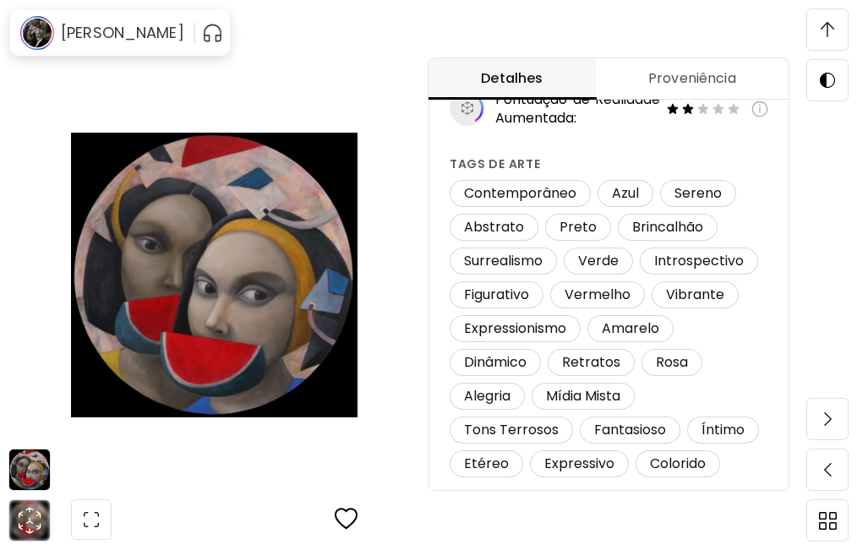
click at [525, 193] on span "Contemporâneo" at bounding box center [520, 193] width 133 height 19
click at [520, 194] on span "Contemporâneo" at bounding box center [520, 193] width 133 height 19
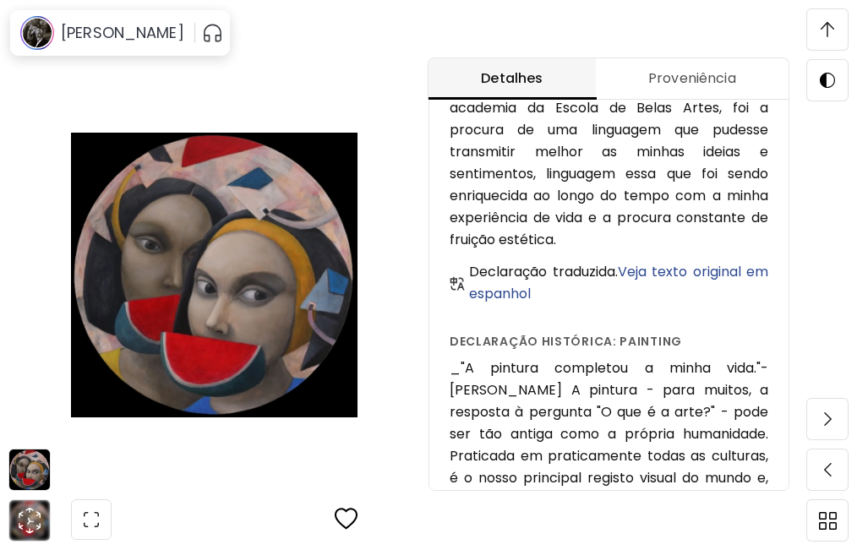
scroll to position [1451, 0]
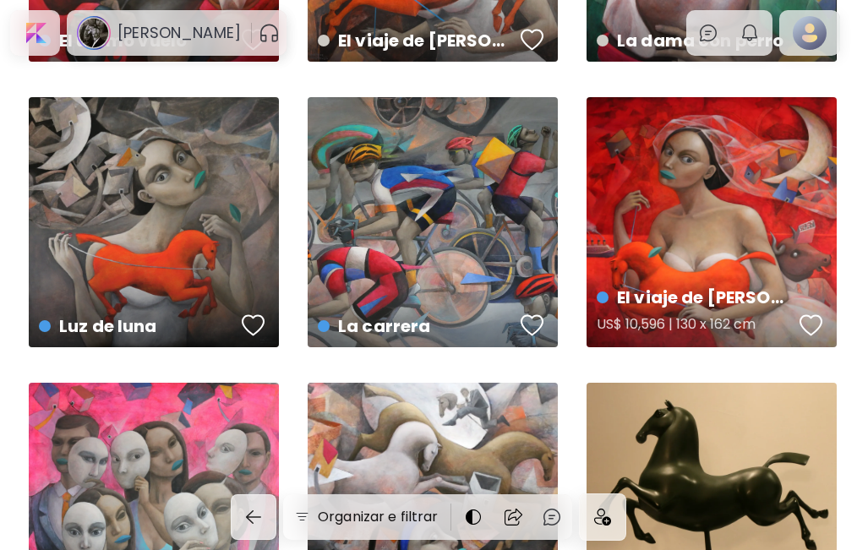
click at [689, 208] on div "El viaje de Ariadna US$ 10,596 | 130 x 162 cm" at bounding box center [711, 222] width 250 height 250
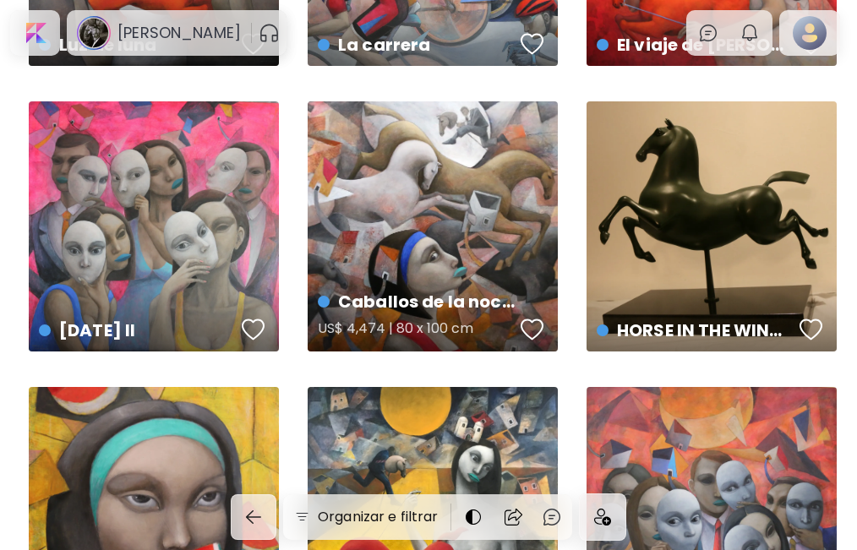
click at [433, 230] on div "Caballos de la noche US$ 4,474 | 80 x 100 cm" at bounding box center [433, 226] width 250 height 250
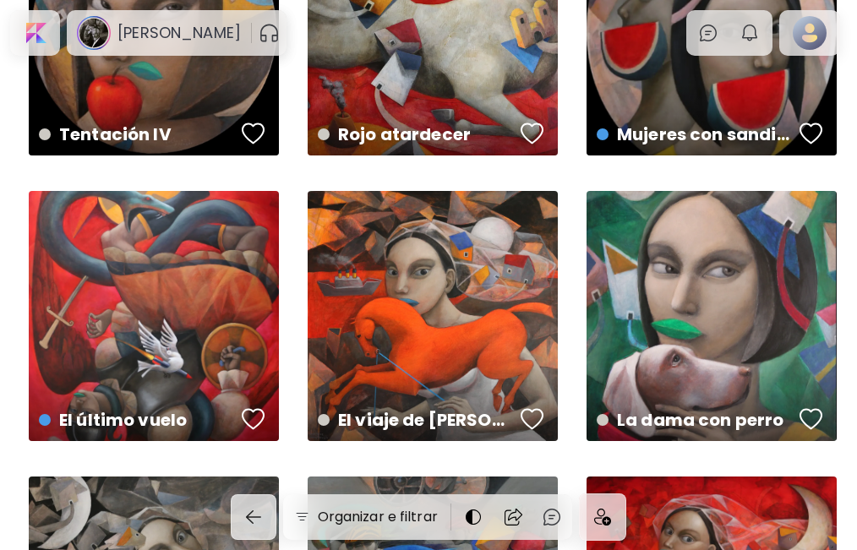
scroll to position [1592, 0]
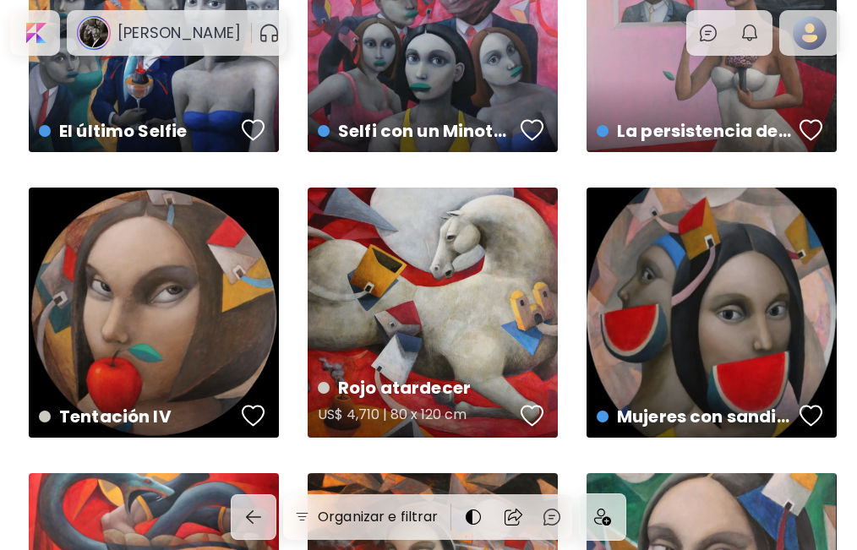
click at [422, 331] on div "Rojo atardecer US$ 4,710 | 80 x 120 cm" at bounding box center [433, 313] width 250 height 250
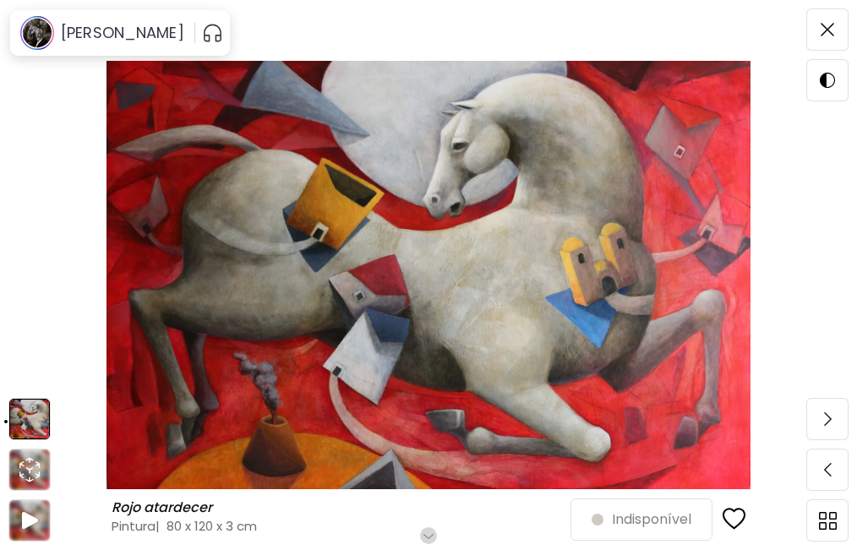
click at [60, 101] on div "Rojo atardecer Rojo atardecer Pintura | 80 x 120 x 3 cm Role para mais Indispon…" at bounding box center [428, 275] width 857 height 550
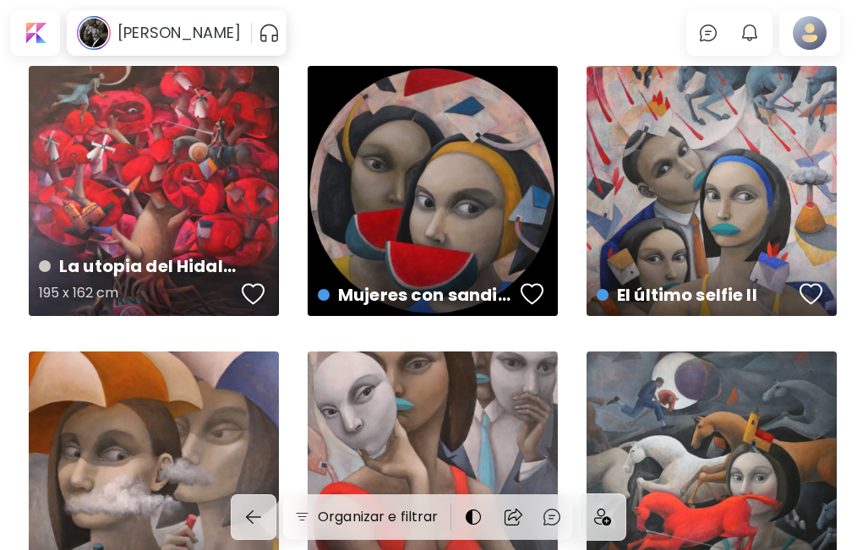
click at [137, 151] on div "La utopia del Hidalgo 195 x 162 cm" at bounding box center [154, 191] width 250 height 250
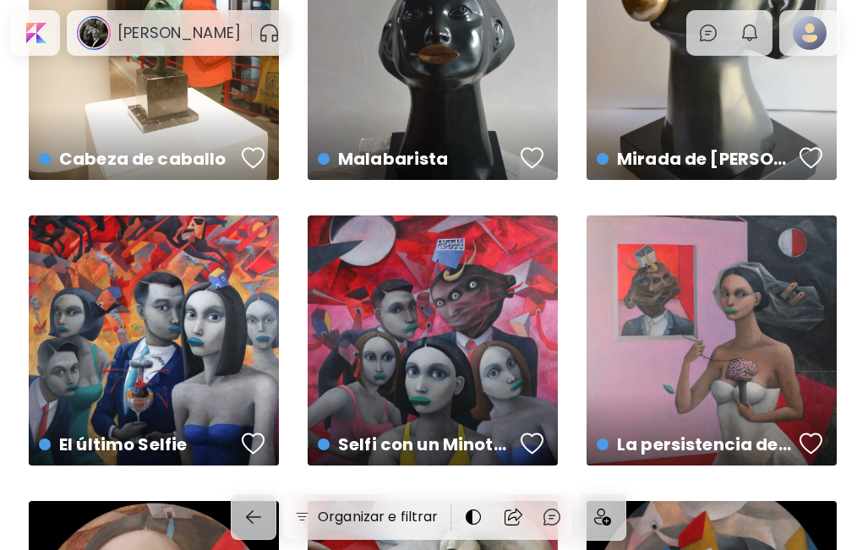
scroll to position [1337, 0]
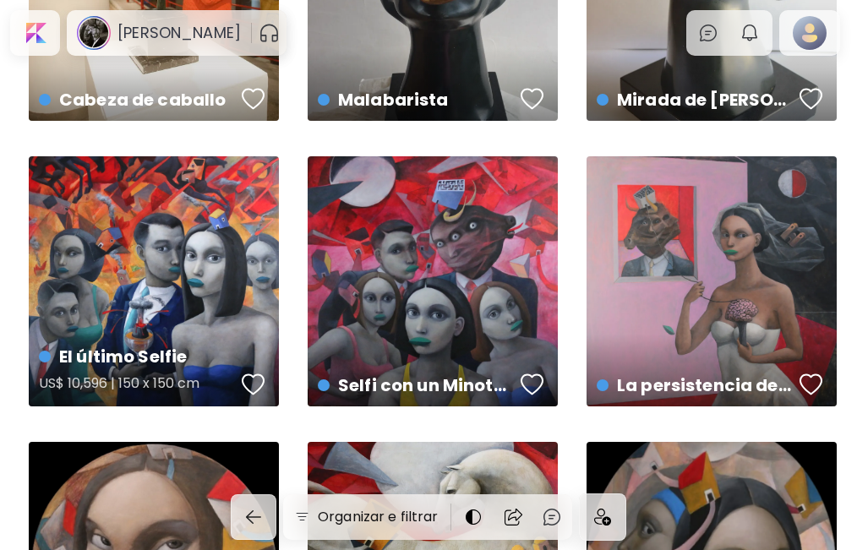
click at [158, 242] on div "El último Selfie US$ 10,596 | 150 x 150 cm" at bounding box center [154, 281] width 250 height 250
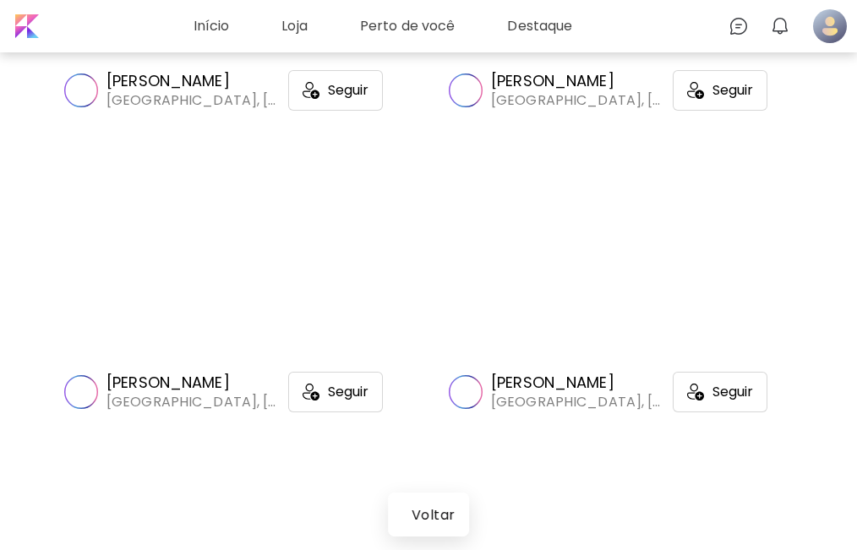
scroll to position [8513, 0]
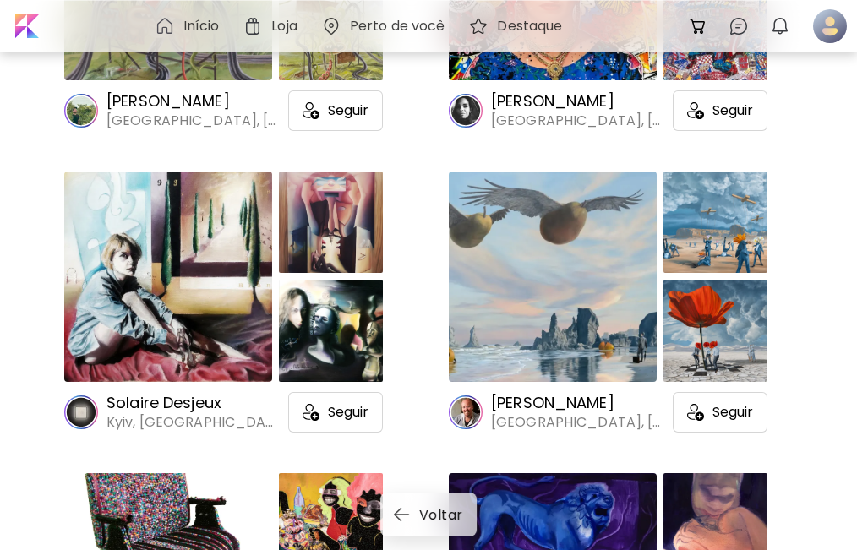
click at [542, 313] on div at bounding box center [553, 276] width 208 height 210
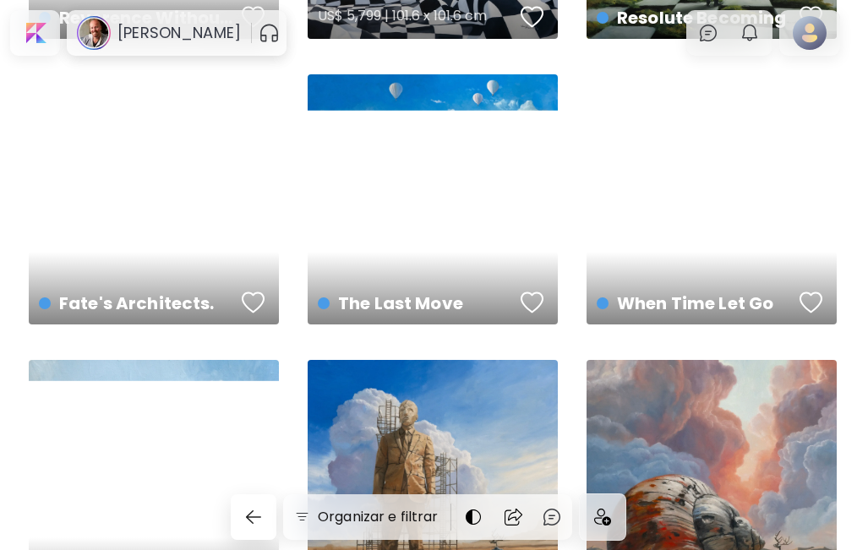
scroll to position [563, 0]
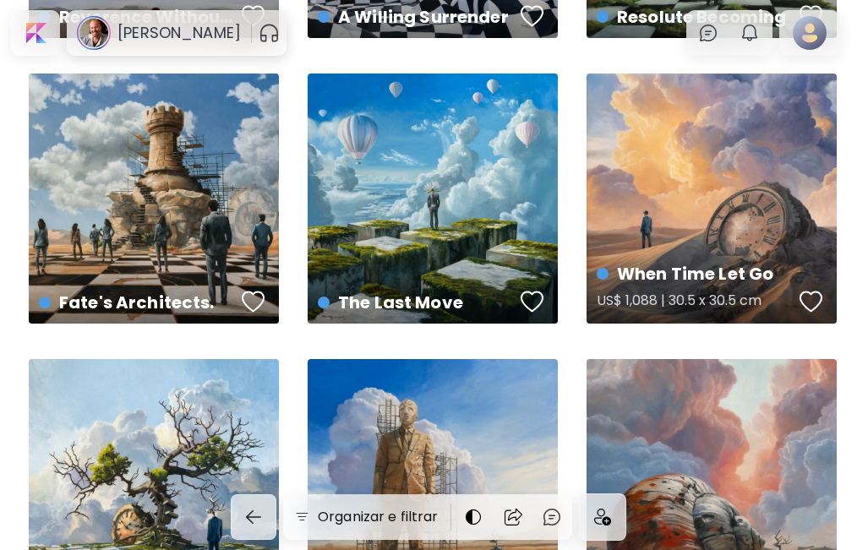
click at [707, 210] on div "When Time Let Go US$ 1,088 | 30.5 x 30.5 cm" at bounding box center [711, 198] width 250 height 250
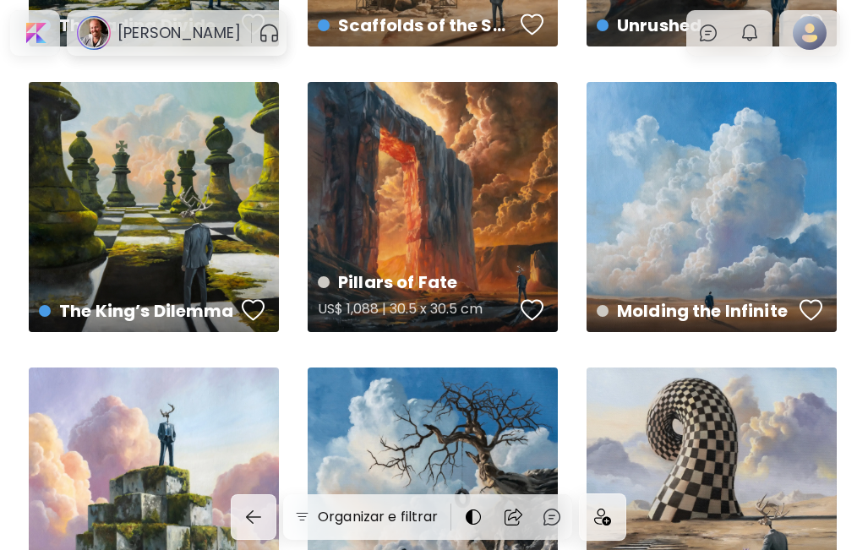
scroll to position [1408, 0]
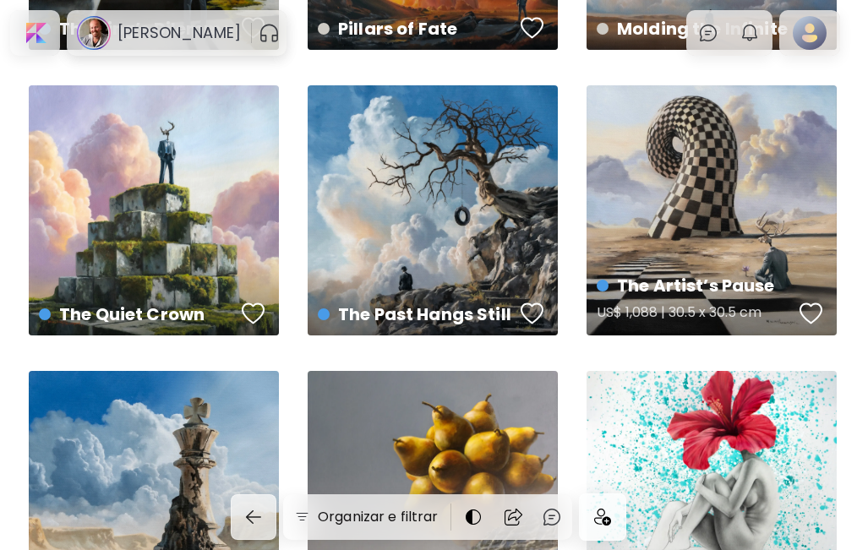
click at [674, 207] on div "The Artist’s Pause US$ 1,088 | 30.5 x 30.5 cm" at bounding box center [711, 210] width 250 height 250
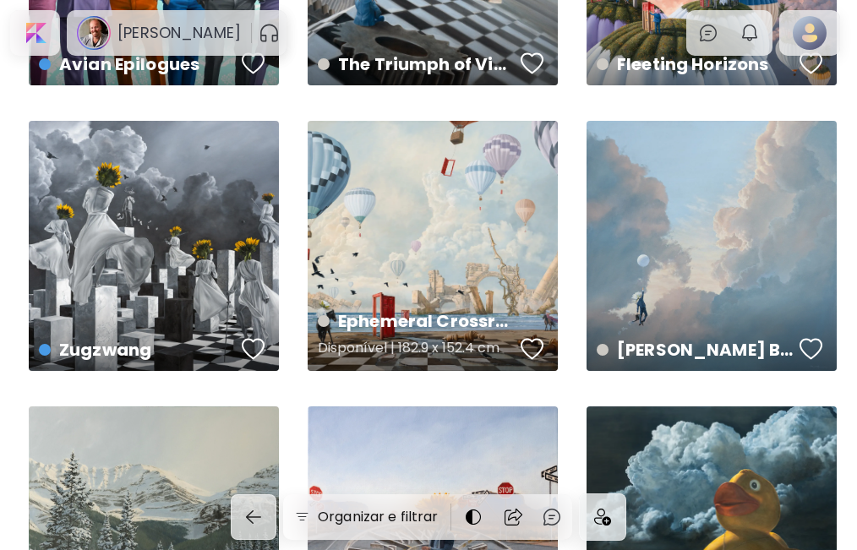
scroll to position [4224, 0]
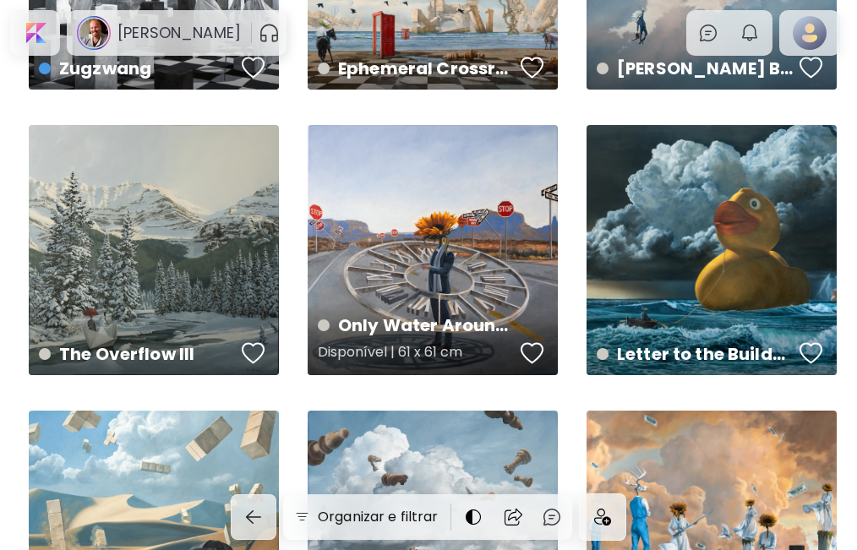
click at [399, 267] on div "Only Water Around You Disponível | 61 x 61 cm" at bounding box center [433, 250] width 250 height 250
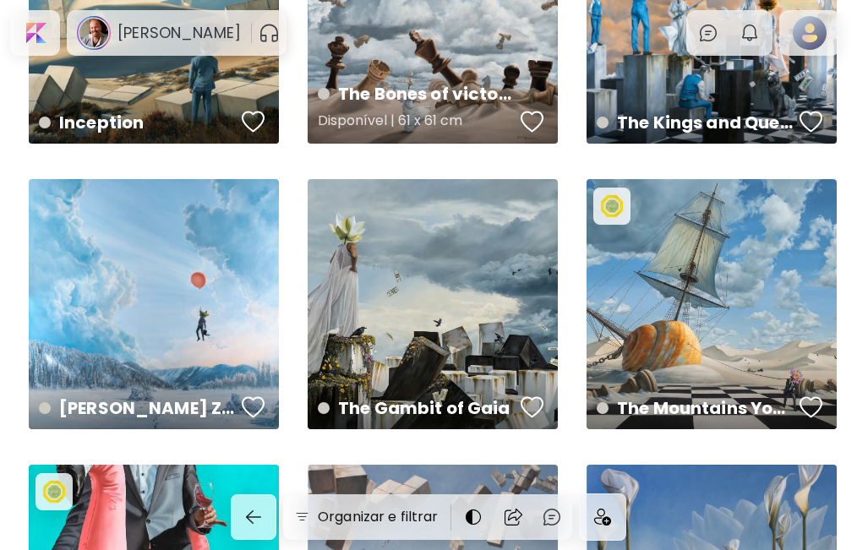
scroll to position [4788, 0]
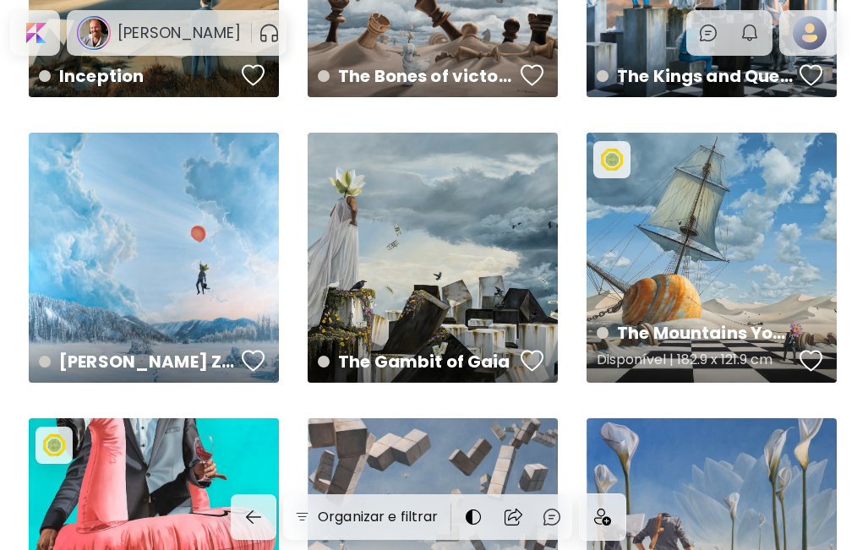
click at [735, 266] on div "The Mountains You Will Move Disponível | 182.9 x 121.9 cm" at bounding box center [711, 258] width 250 height 250
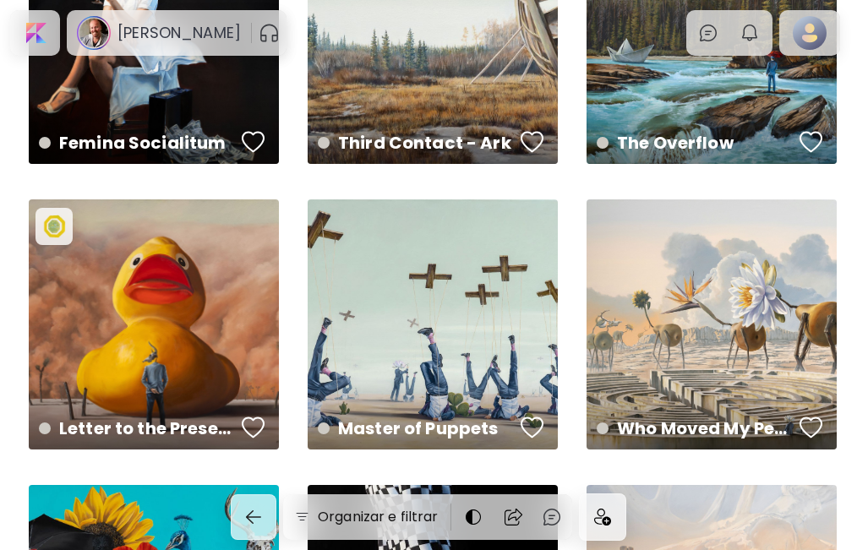
scroll to position [9001, 0]
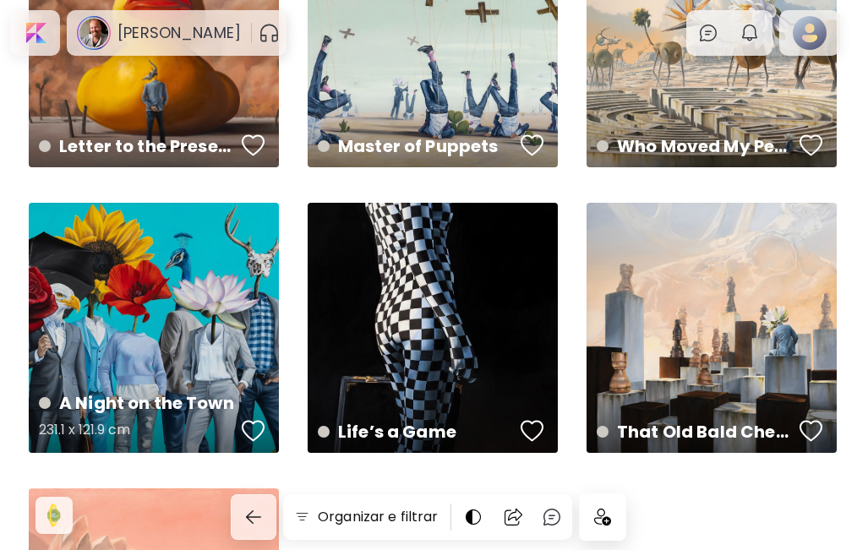
click at [169, 315] on div "A Night on the Town 231.1 x 121.9 cm" at bounding box center [154, 328] width 250 height 250
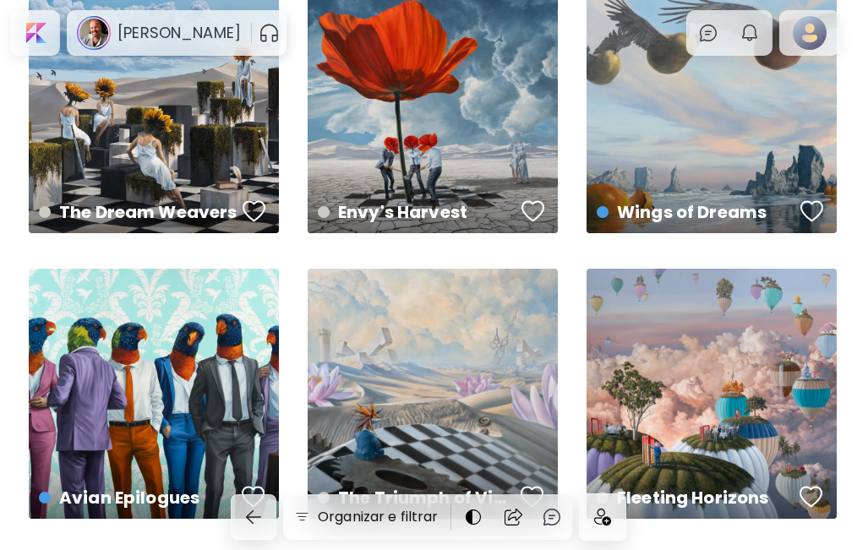
scroll to position [3536, 0]
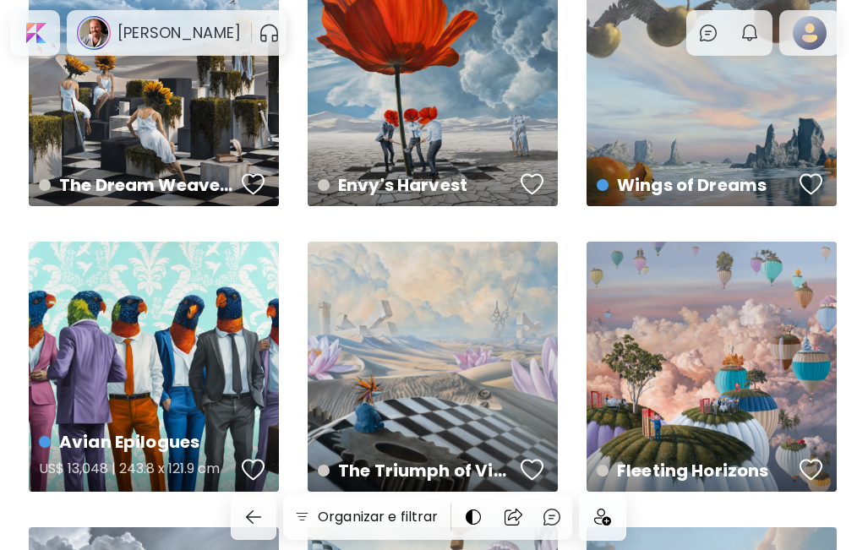
click at [150, 340] on div "Avian Epilogues US$ 13,048 | 243.8 x 121.9 cm" at bounding box center [154, 367] width 250 height 250
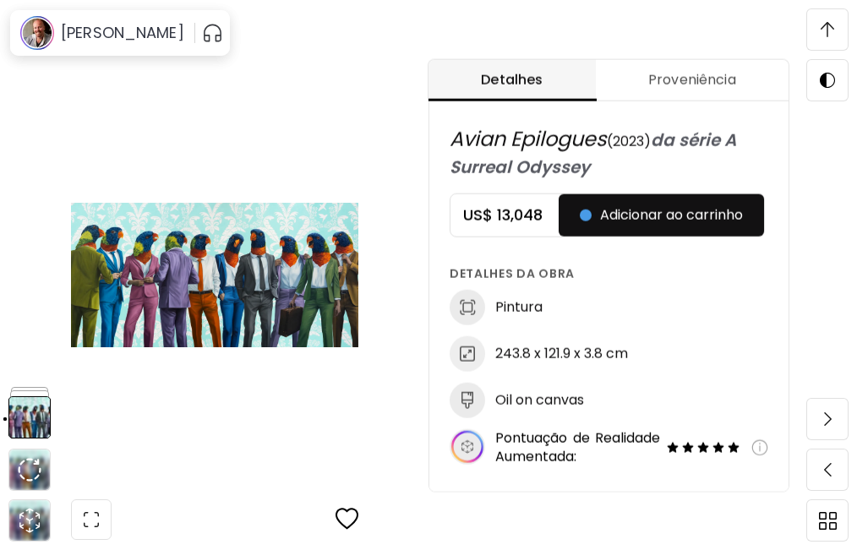
scroll to position [970, 0]
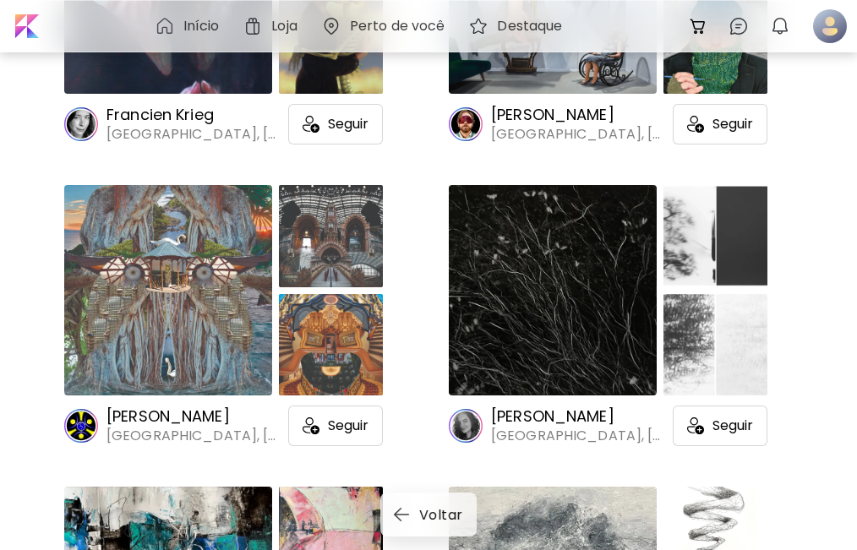
click at [514, 26] on h6 "Destaque" at bounding box center [529, 26] width 65 height 14
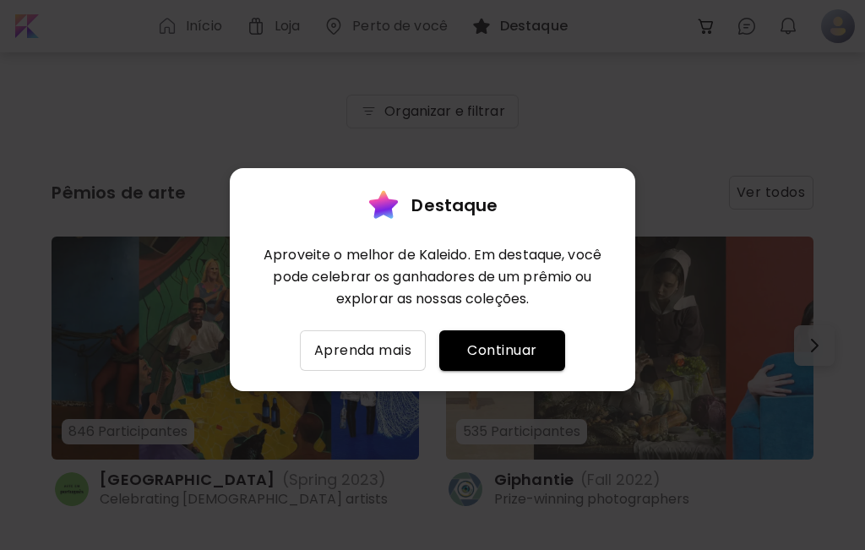
click at [487, 339] on button "Continuar" at bounding box center [502, 350] width 126 height 41
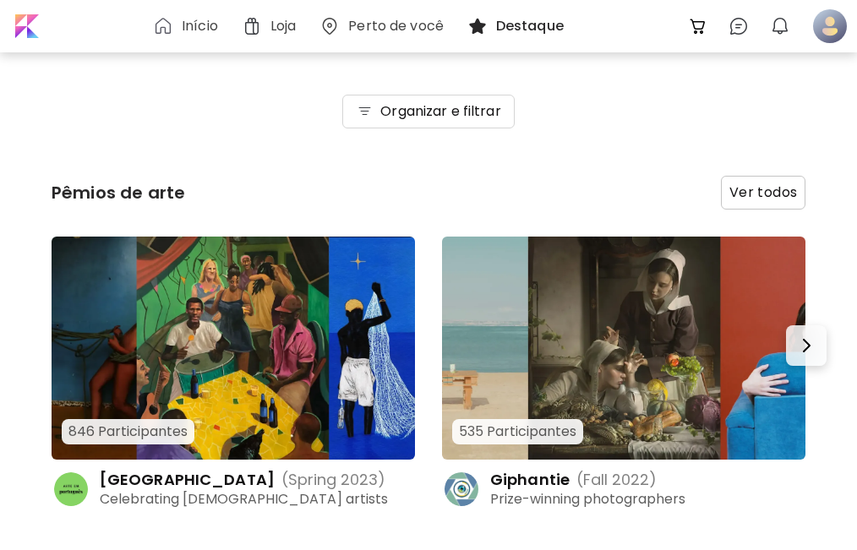
click at [215, 333] on img at bounding box center [233, 348] width 363 height 223
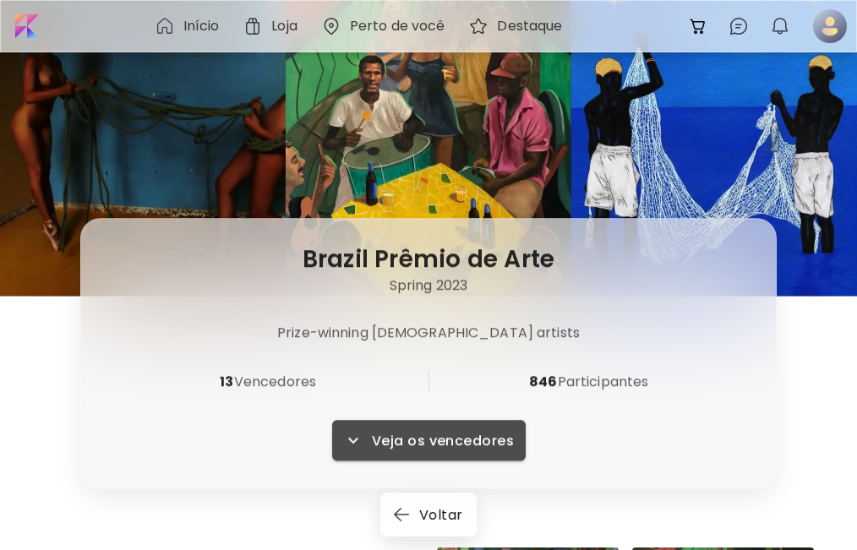
click at [402, 443] on span "Veja os vencedores" at bounding box center [429, 440] width 166 height 20
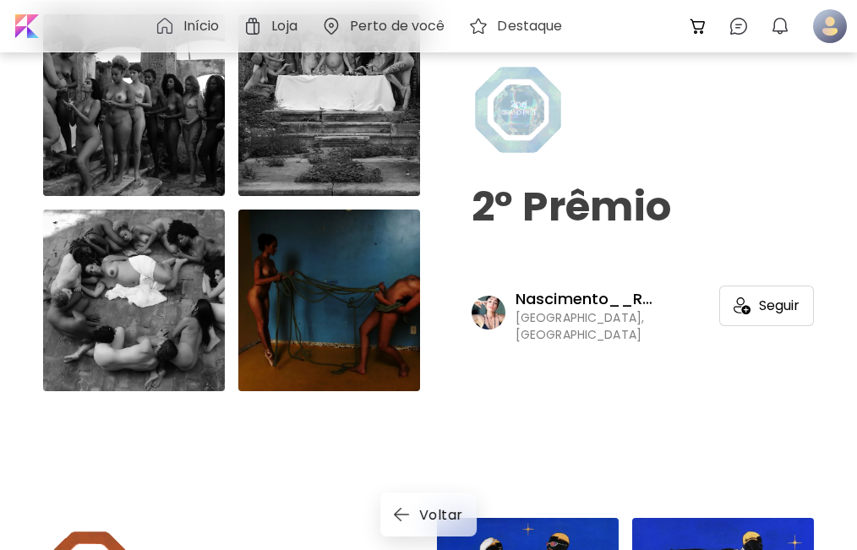
scroll to position [1050, 0]
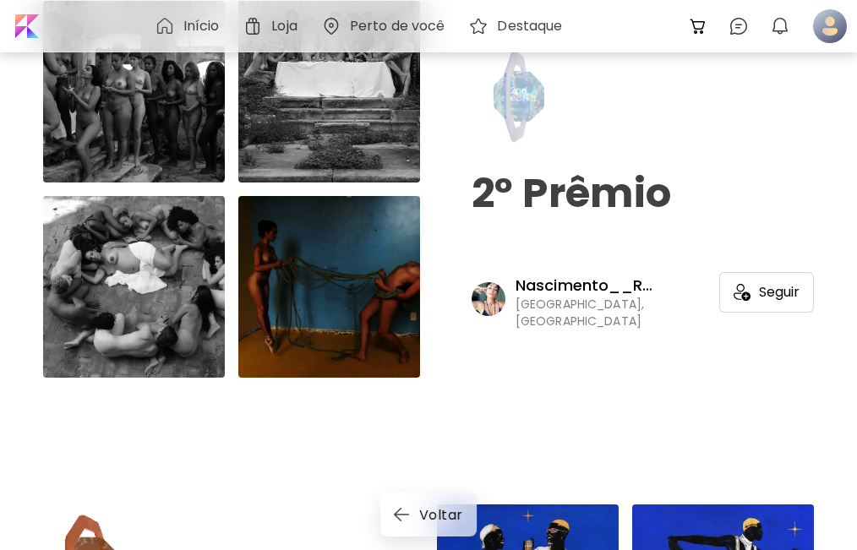
click at [142, 120] on div at bounding box center [134, 92] width 182 height 182
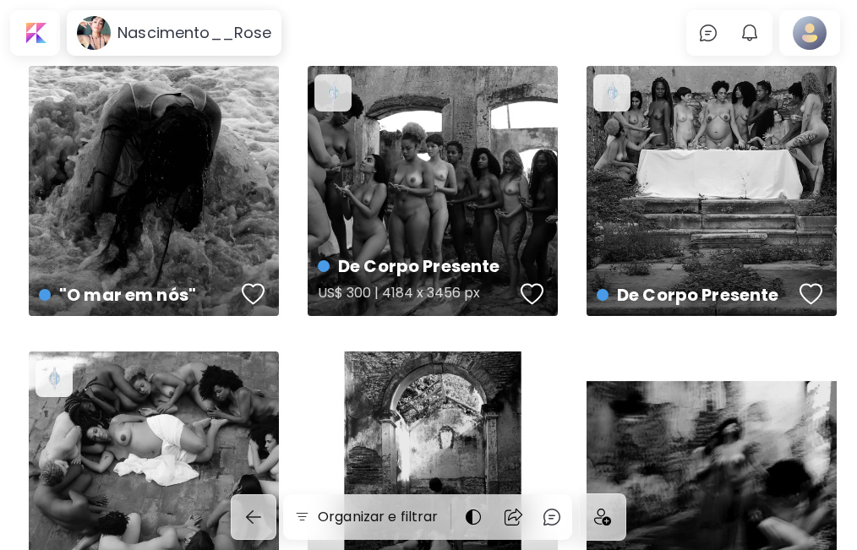
click at [420, 198] on div "De Corpo Presente US$ 300 | 4184 x 3456 px" at bounding box center [433, 191] width 250 height 250
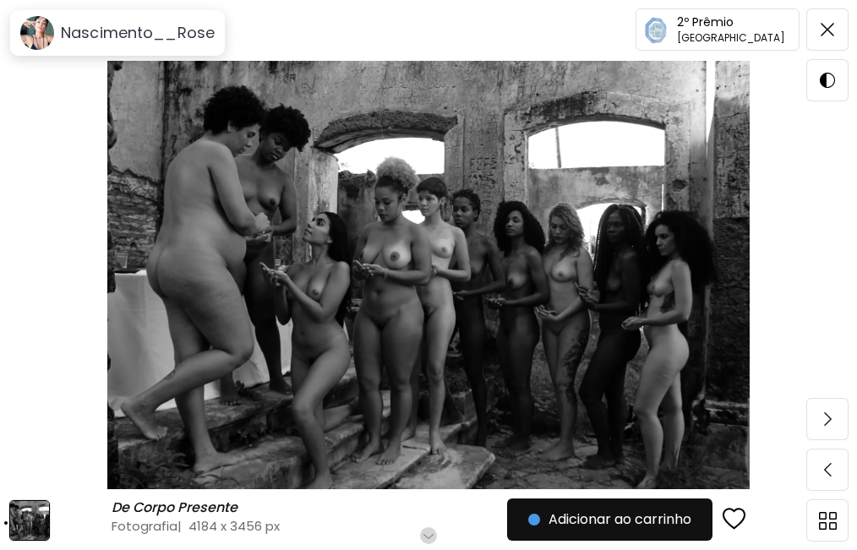
click at [401, 359] on img at bounding box center [428, 275] width 715 height 428
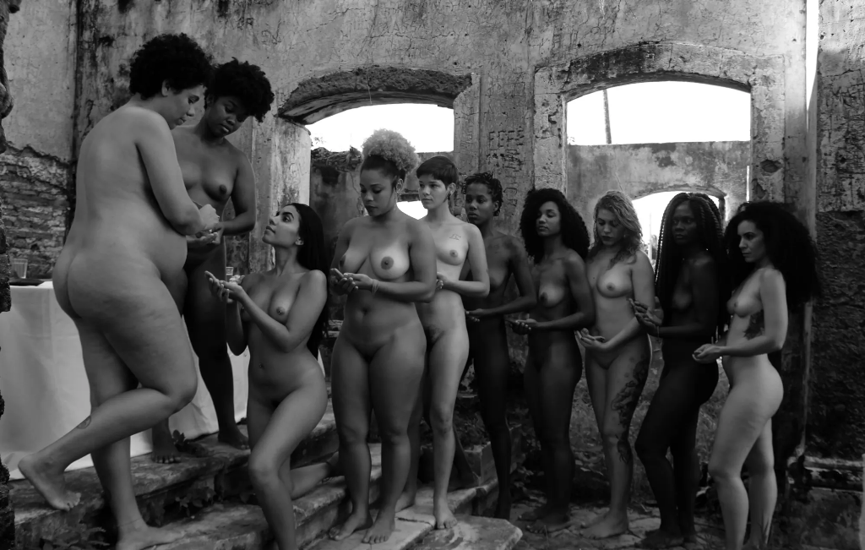
click at [414, 406] on img at bounding box center [432, 288] width 865 height 576
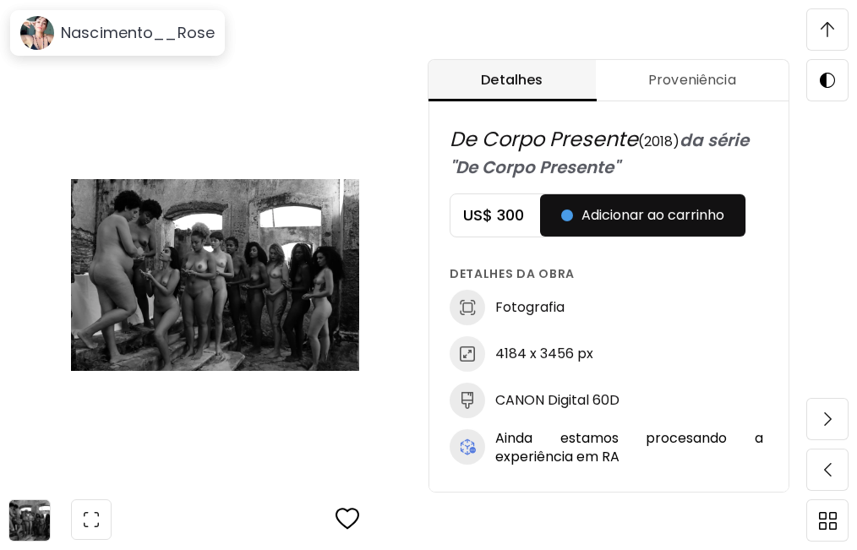
scroll to position [845, 0]
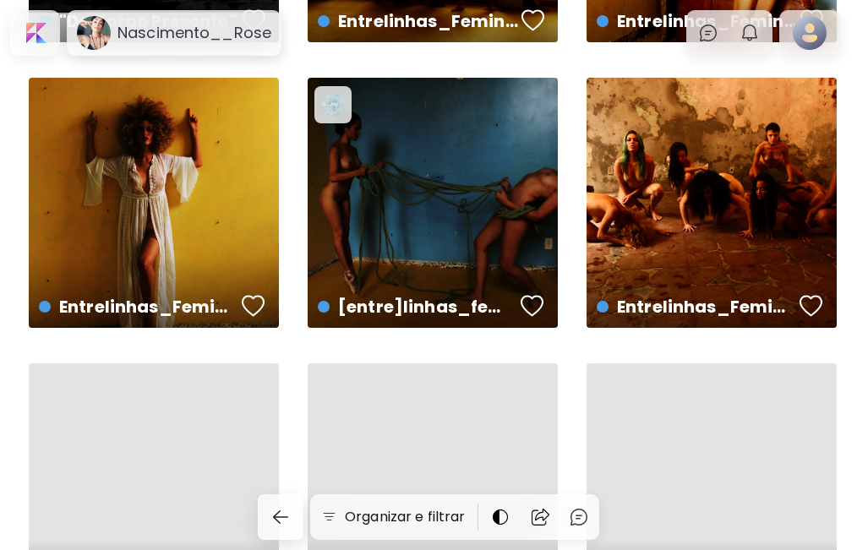
scroll to position [574, 0]
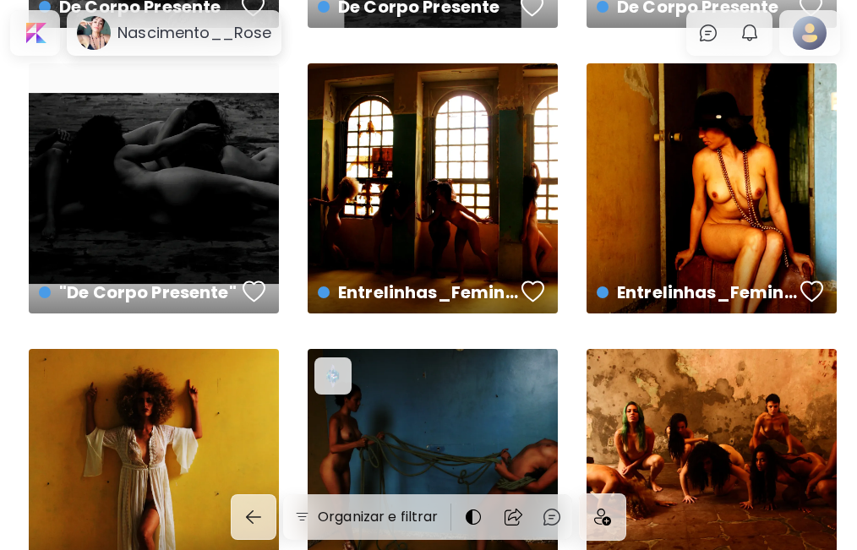
click at [388, 205] on div "Entrelinhas_Feminino Corpo preview" at bounding box center [433, 188] width 250 height 250
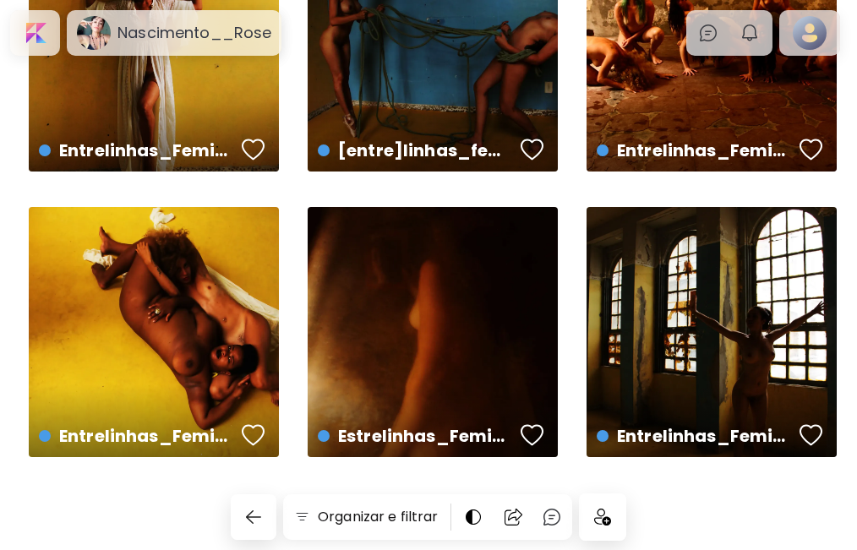
scroll to position [720, 0]
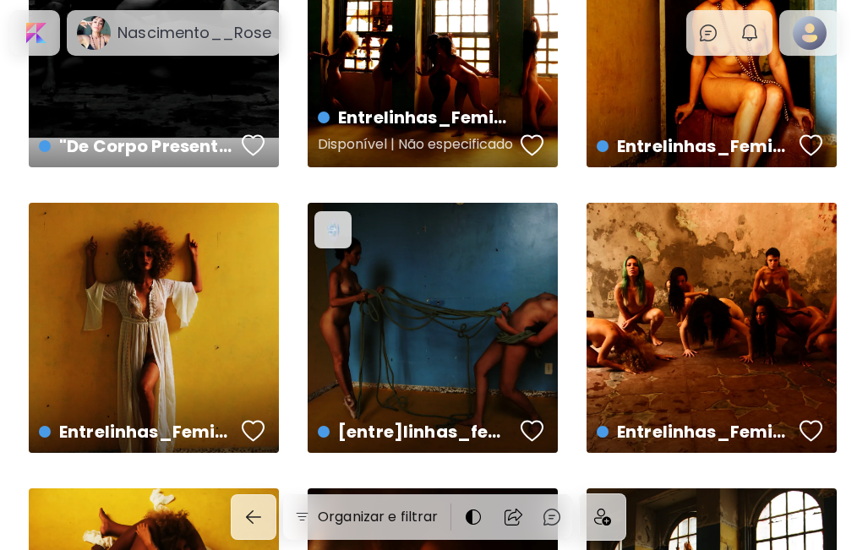
click at [379, 138] on h5 "Disponível | Não especificado" at bounding box center [416, 147] width 197 height 34
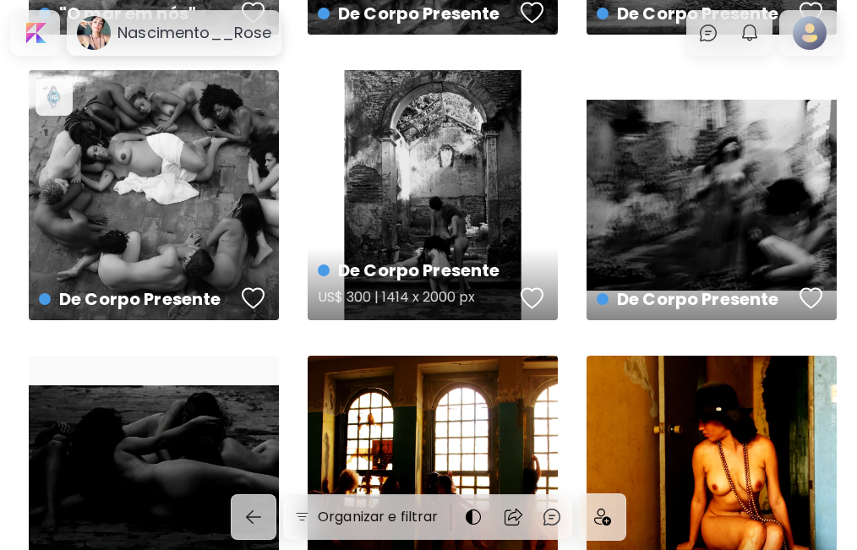
scroll to position [563, 0]
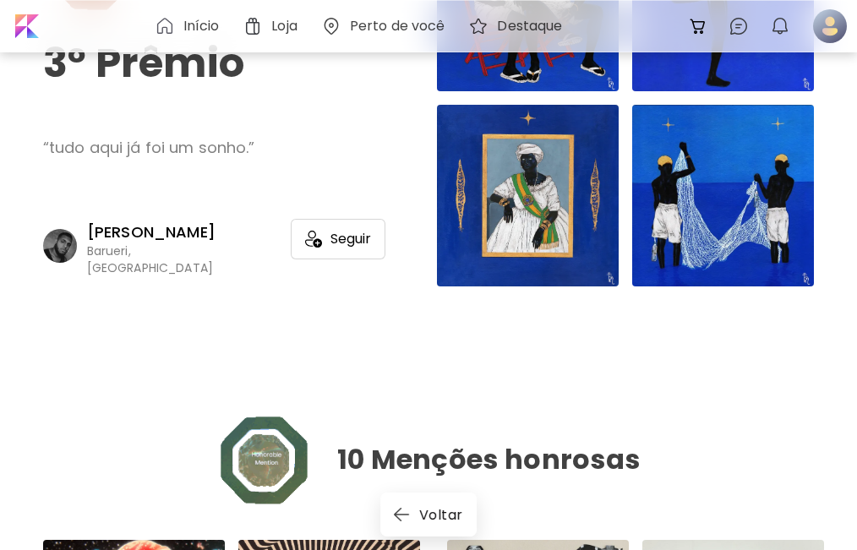
scroll to position [1161, 0]
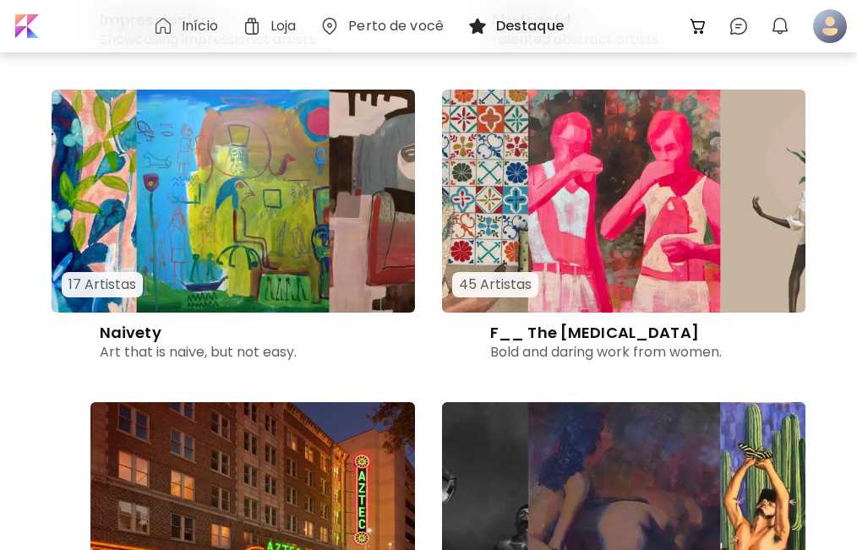
scroll to position [1330, 0]
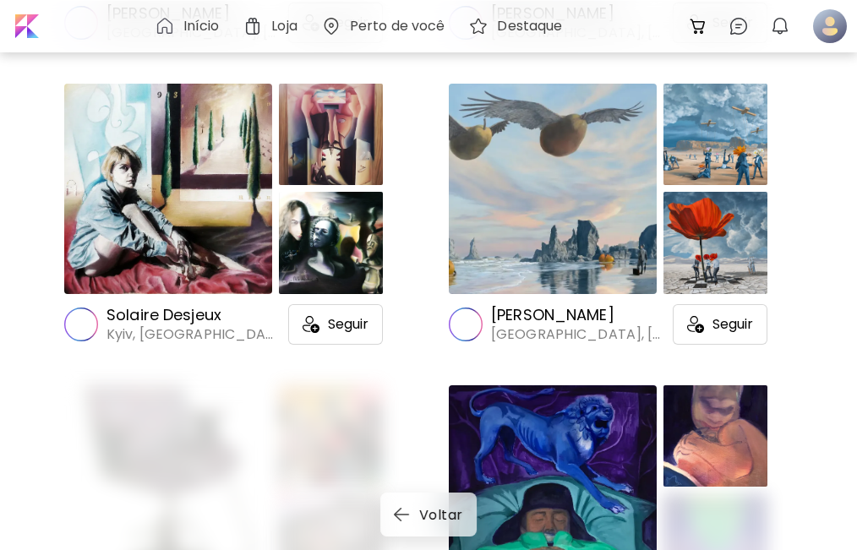
scroll to position [8579, 0]
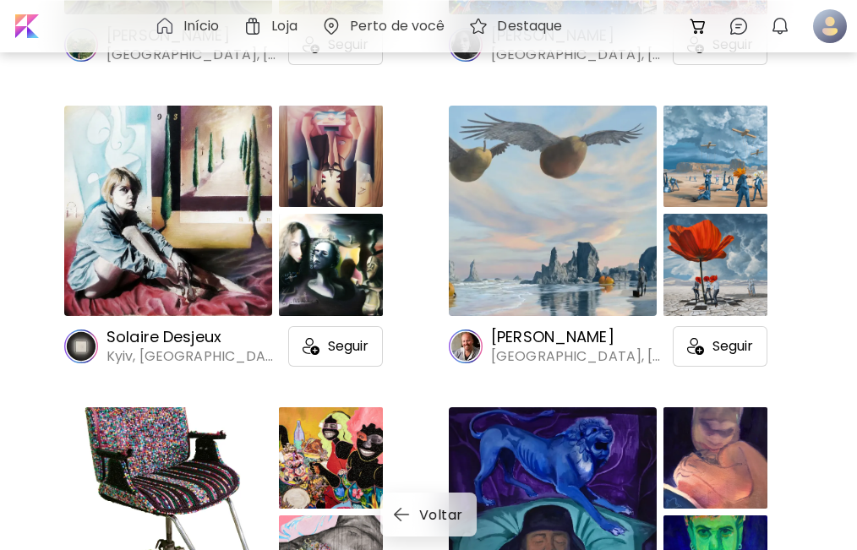
click at [561, 290] on div at bounding box center [553, 211] width 208 height 210
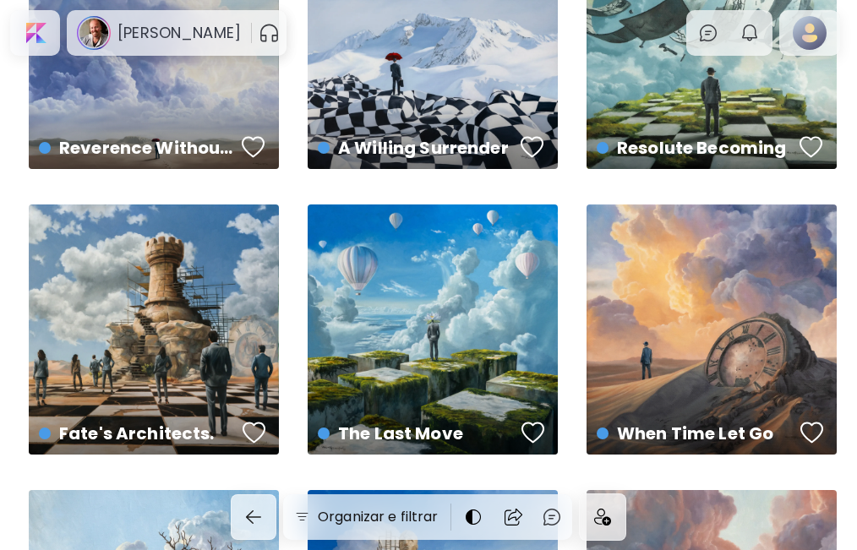
scroll to position [563, 0]
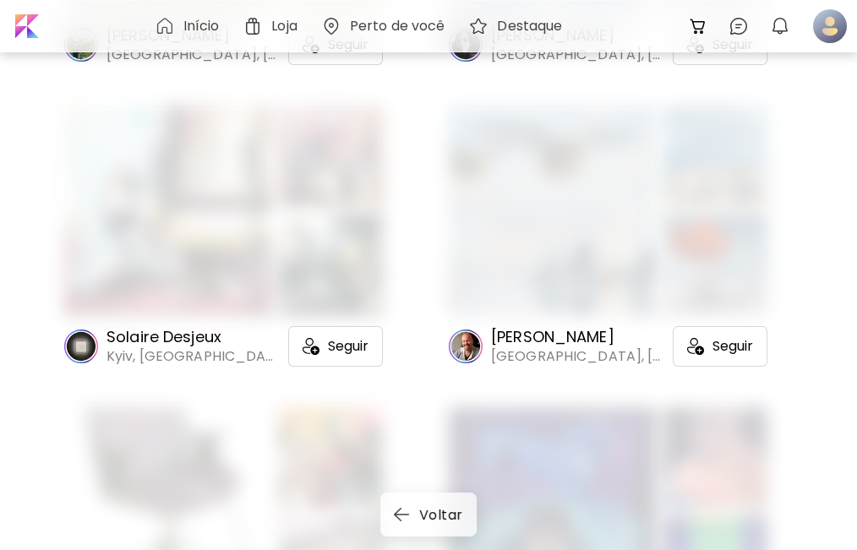
scroll to position [8645, 0]
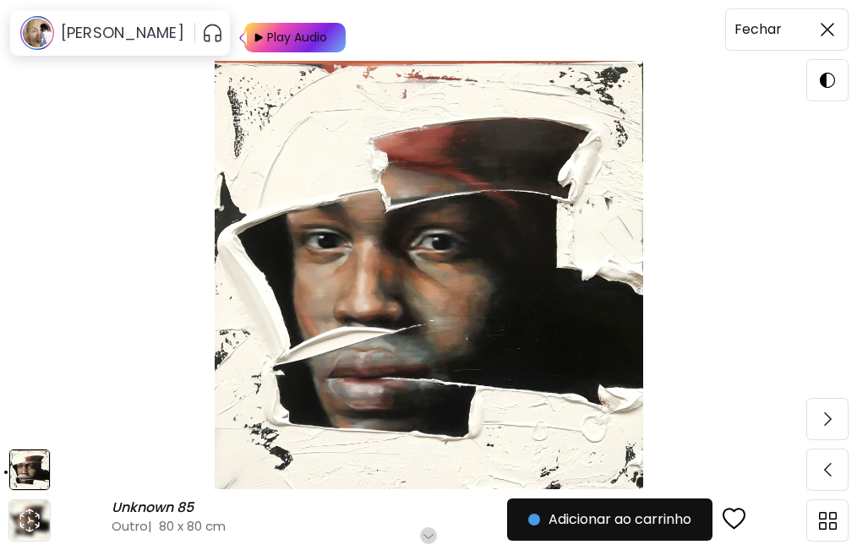
click at [828, 25] on img at bounding box center [827, 30] width 14 height 14
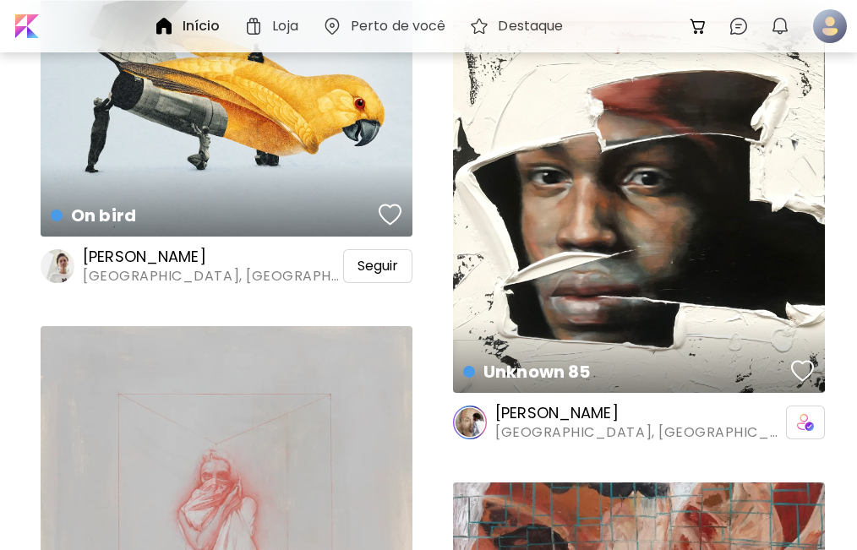
scroll to position [7314, 0]
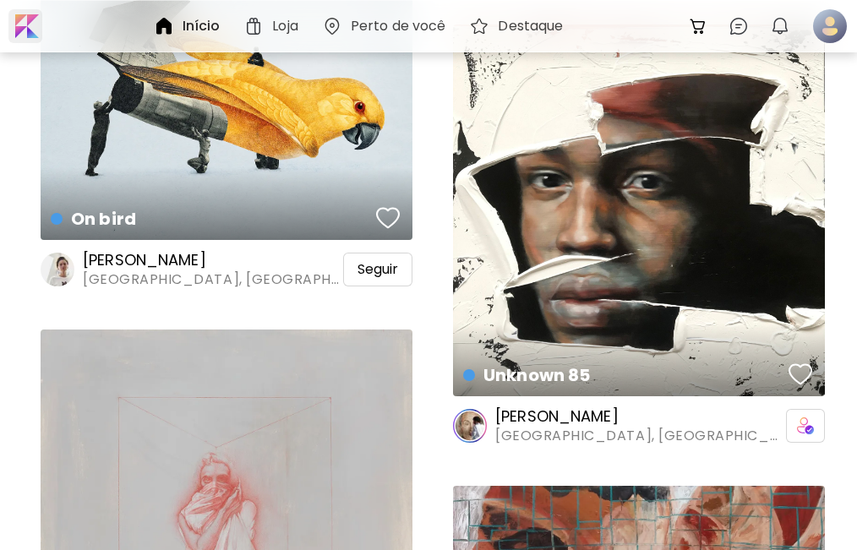
click at [30, 25] on div at bounding box center [25, 26] width 34 height 34
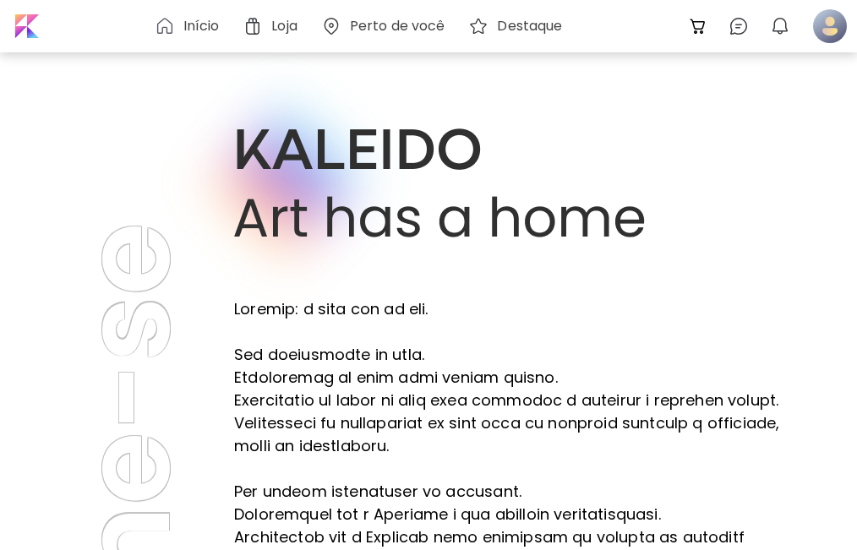
click at [189, 30] on h6 "Início" at bounding box center [201, 26] width 36 height 14
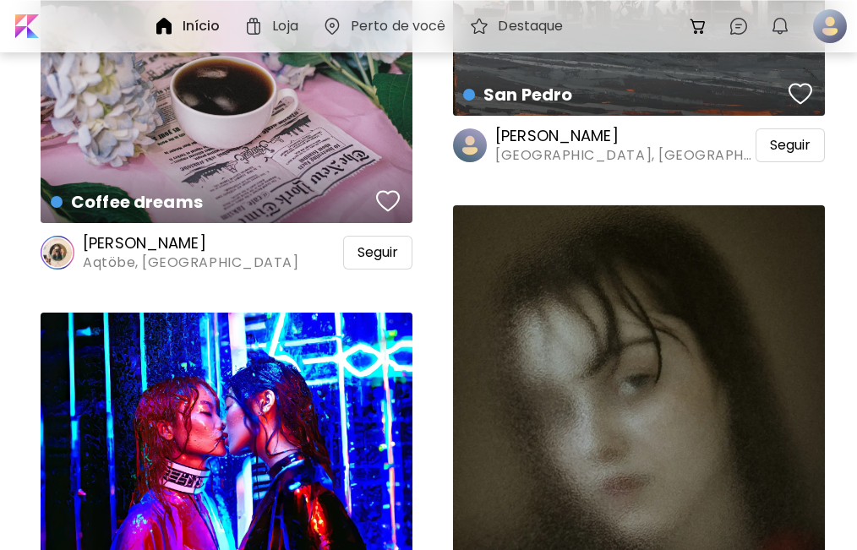
scroll to position [1126, 0]
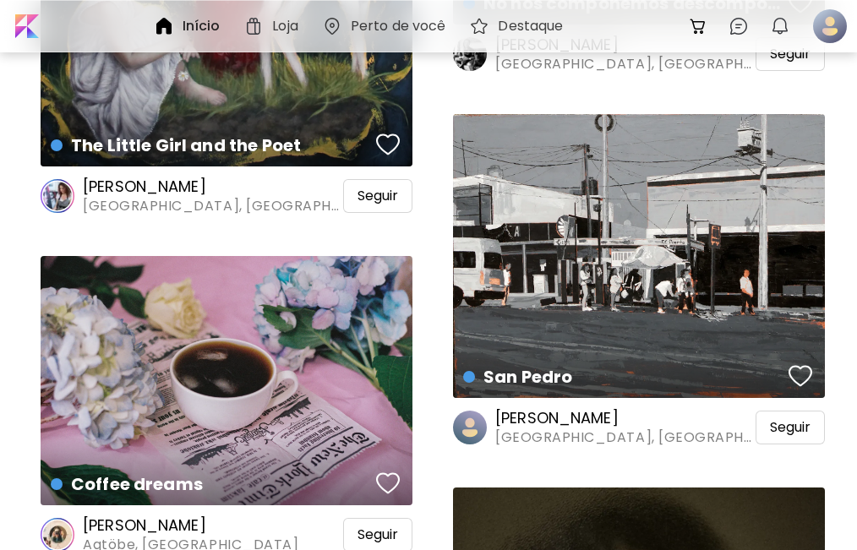
click at [281, 24] on h6 "Loja" at bounding box center [284, 26] width 25 height 14
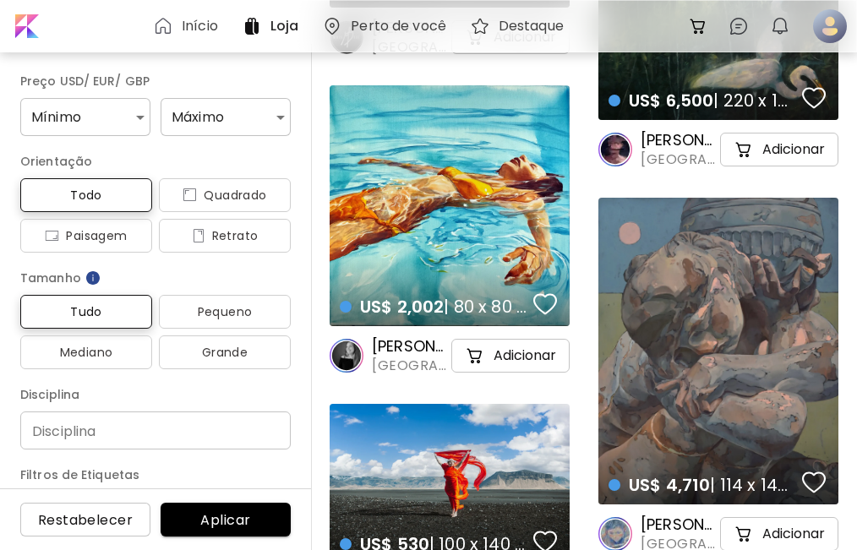
scroll to position [3098, 0]
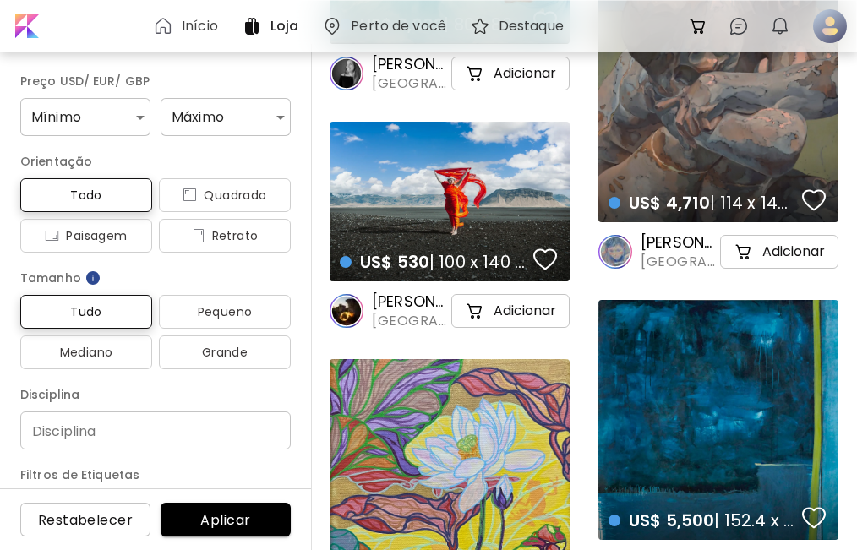
click at [432, 203] on div "US$ 530 | 100 x 140 cm details" at bounding box center [449, 202] width 240 height 160
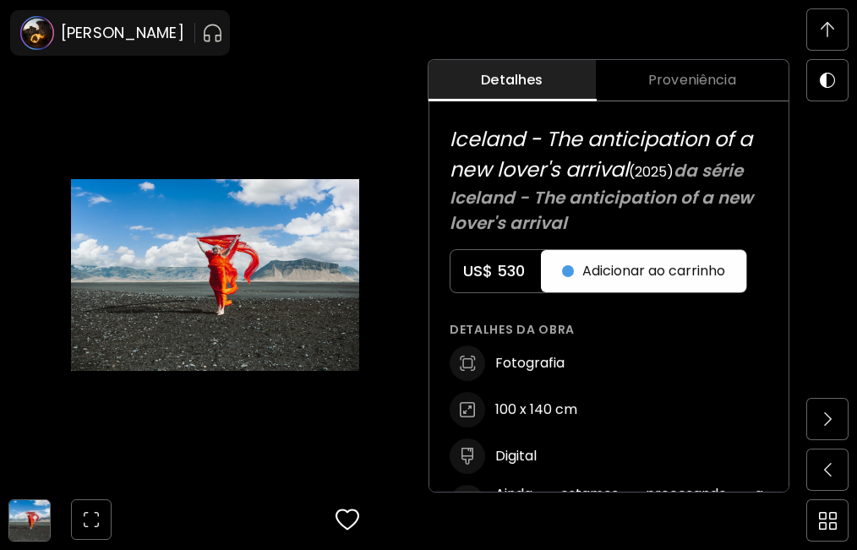
scroll to position [845, 0]
click at [90, 36] on h6 "[PERSON_NAME]" at bounding box center [122, 33] width 123 height 20
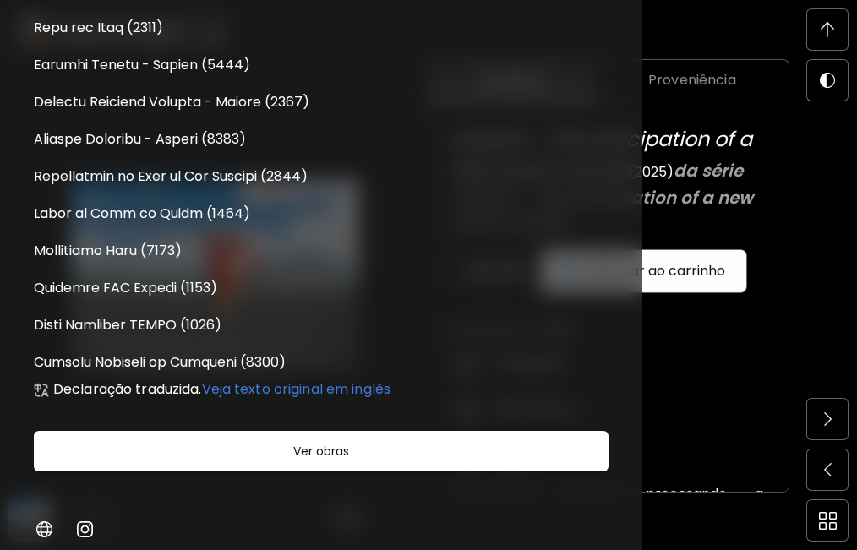
scroll to position [896, 0]
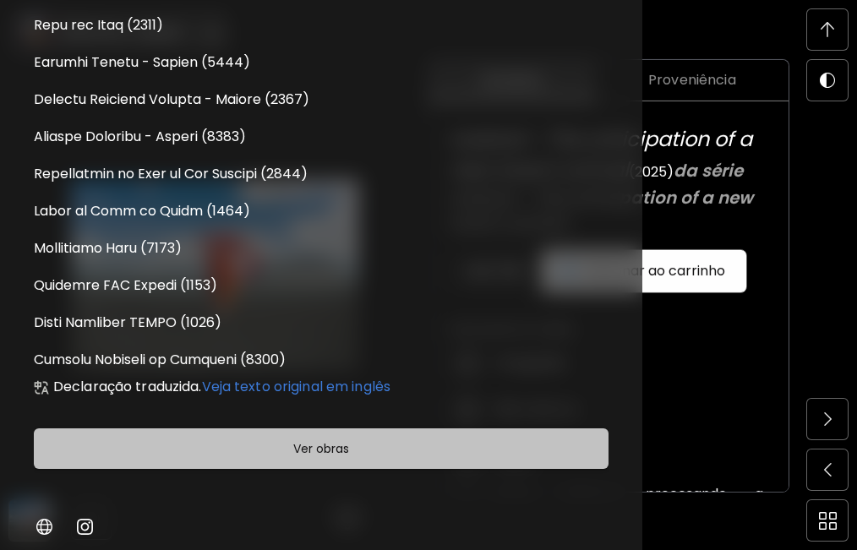
click at [308, 458] on h6 "Ver obras" at bounding box center [321, 448] width 56 height 20
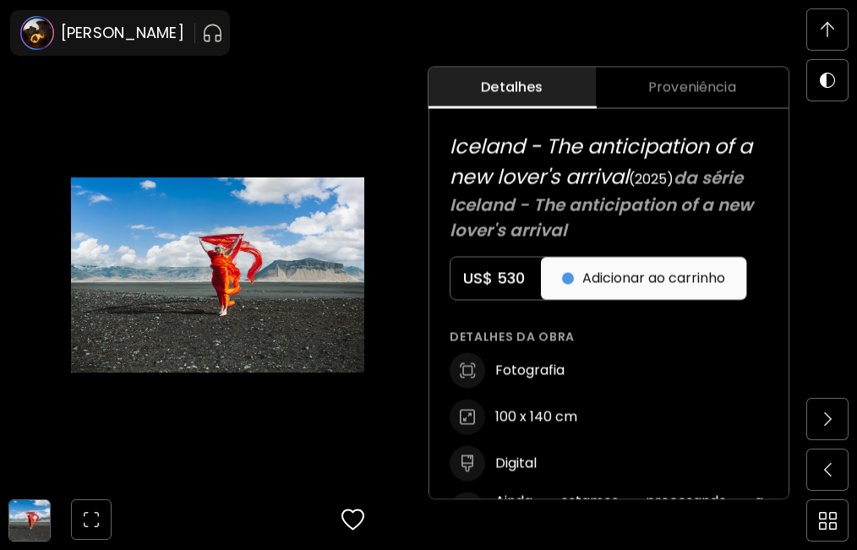
scroll to position [845, 0]
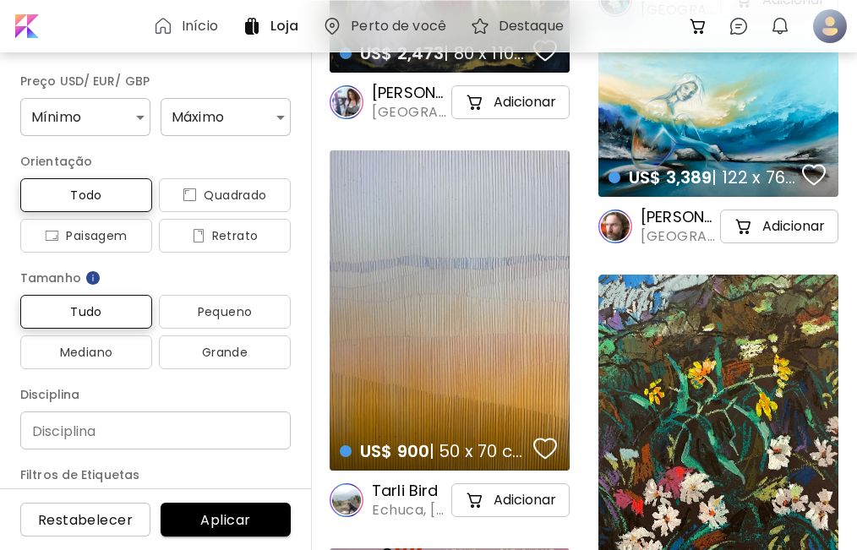
scroll to position [8167, 0]
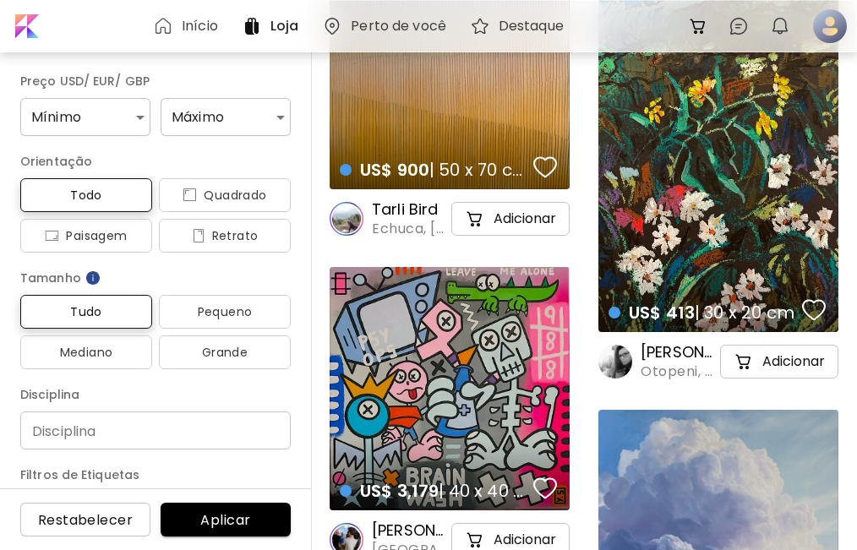
click at [686, 191] on div "US$ 413 | 30 x 20 cm details" at bounding box center [718, 162] width 240 height 339
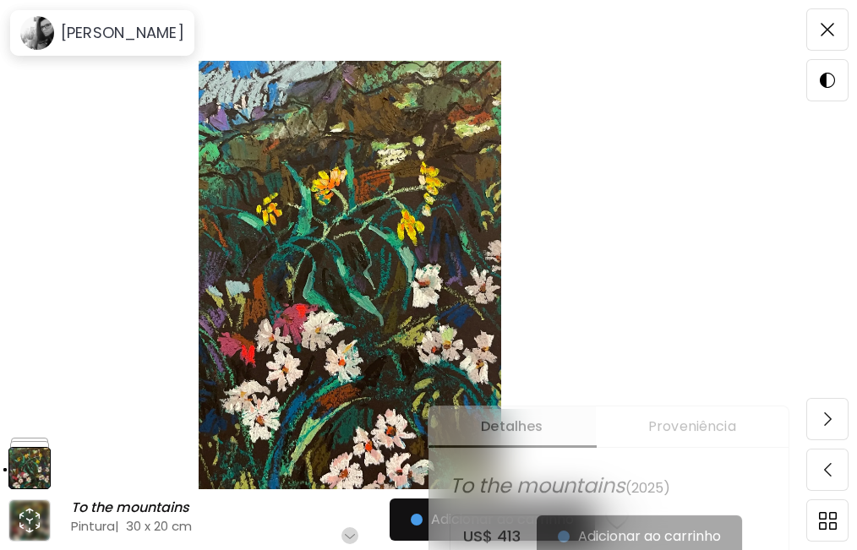
scroll to position [281, 0]
click at [103, 31] on h6 "[PERSON_NAME]" at bounding box center [122, 33] width 123 height 20
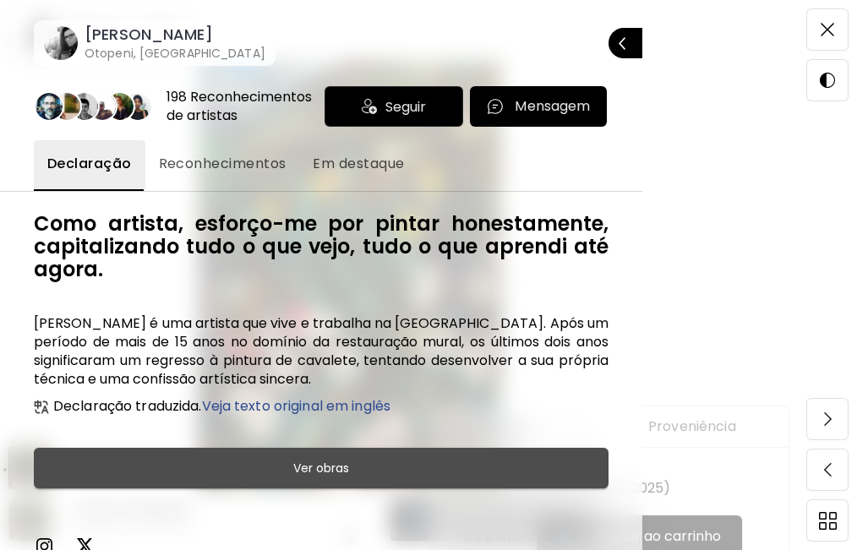
click at [340, 478] on h6 "Ver obras" at bounding box center [321, 468] width 56 height 20
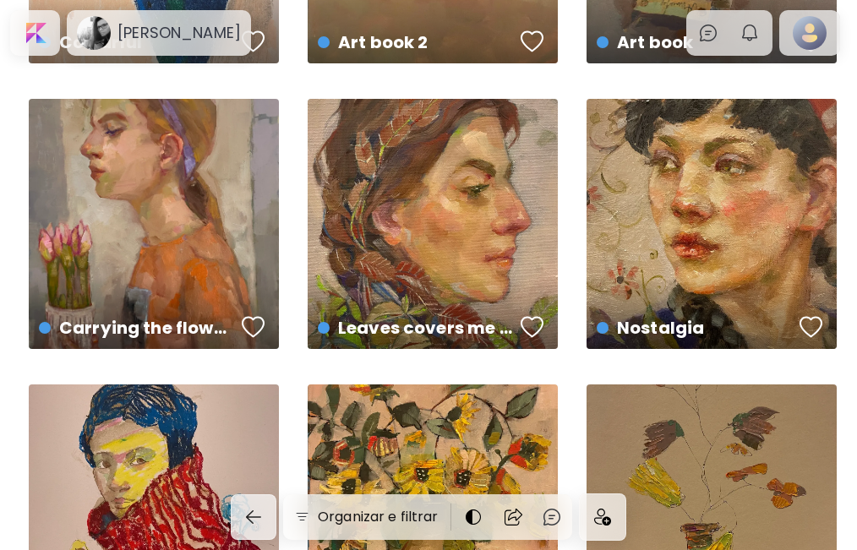
scroll to position [1690, 0]
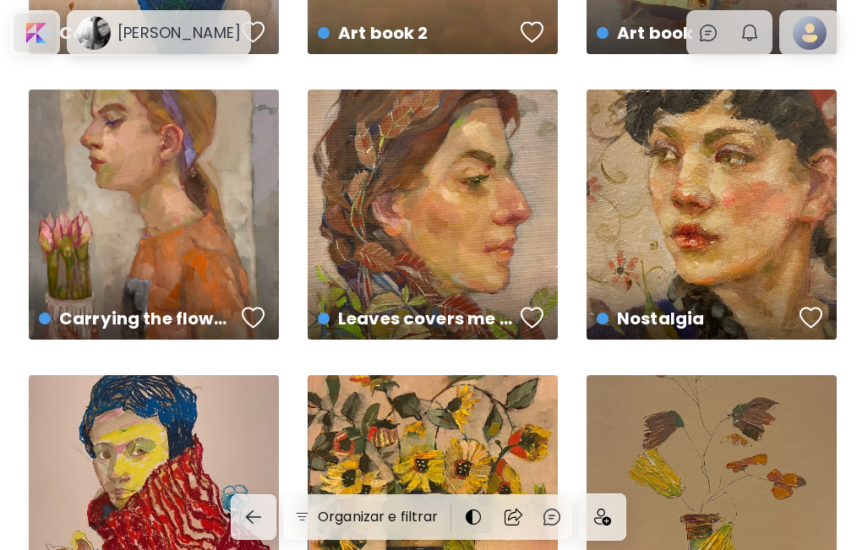
click at [29, 25] on div at bounding box center [35, 33] width 43 height 39
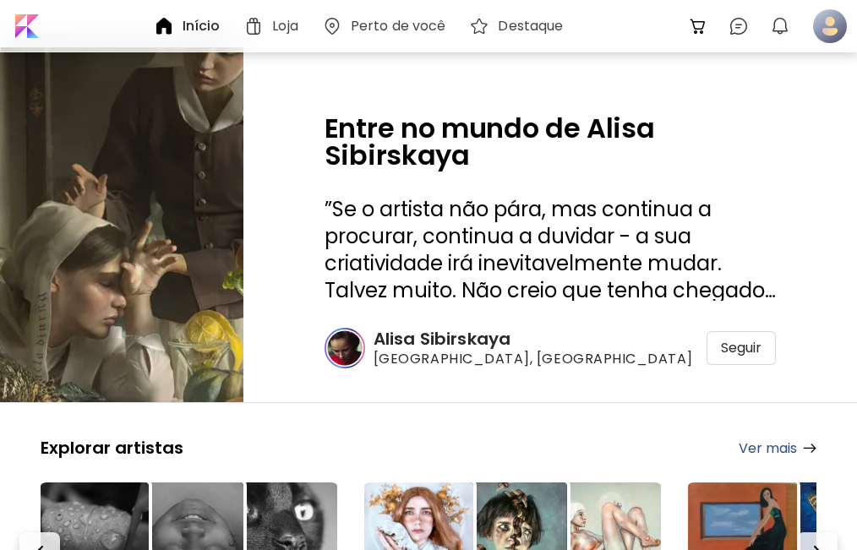
click at [520, 339] on h6 "Alisa Sibirskaya" at bounding box center [532, 339] width 319 height 22
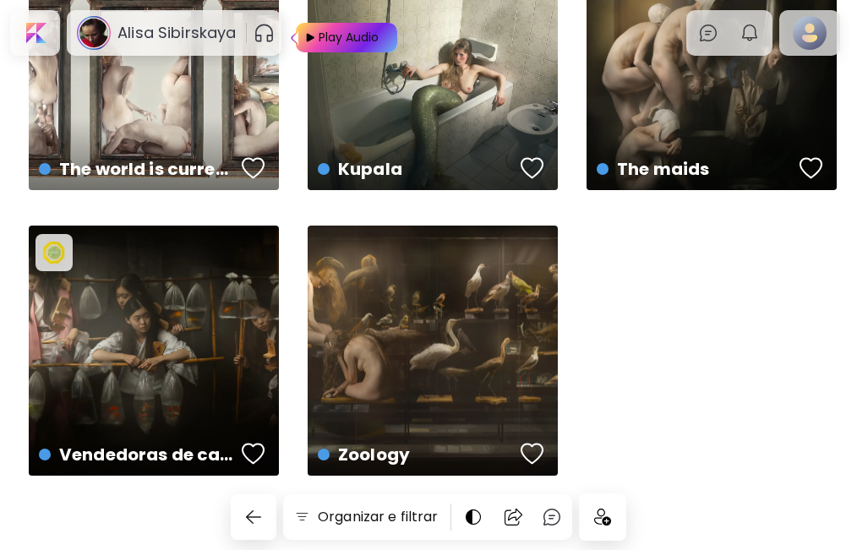
scroll to position [2143, 0]
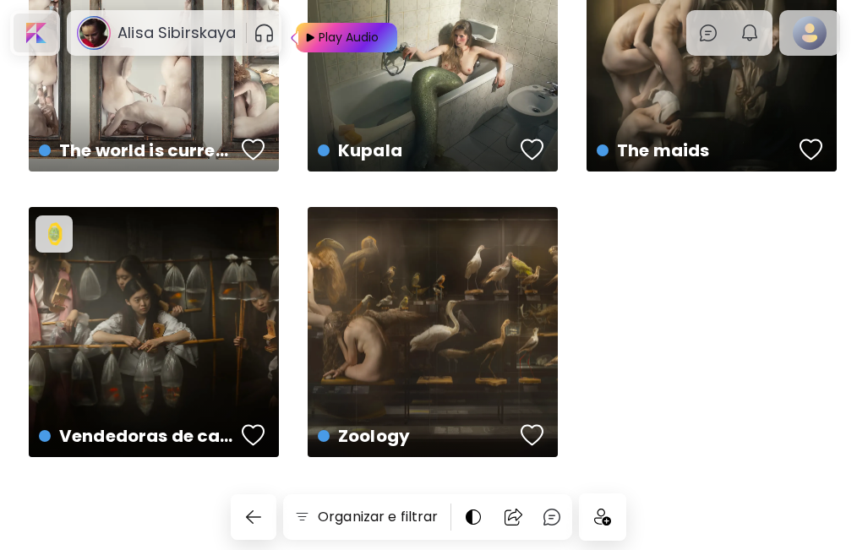
click at [29, 30] on div at bounding box center [35, 33] width 43 height 39
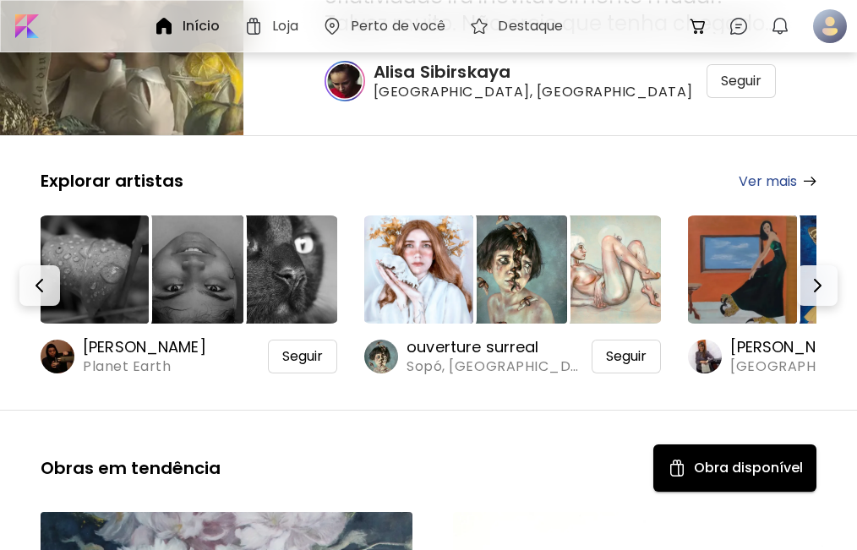
scroll to position [281, 0]
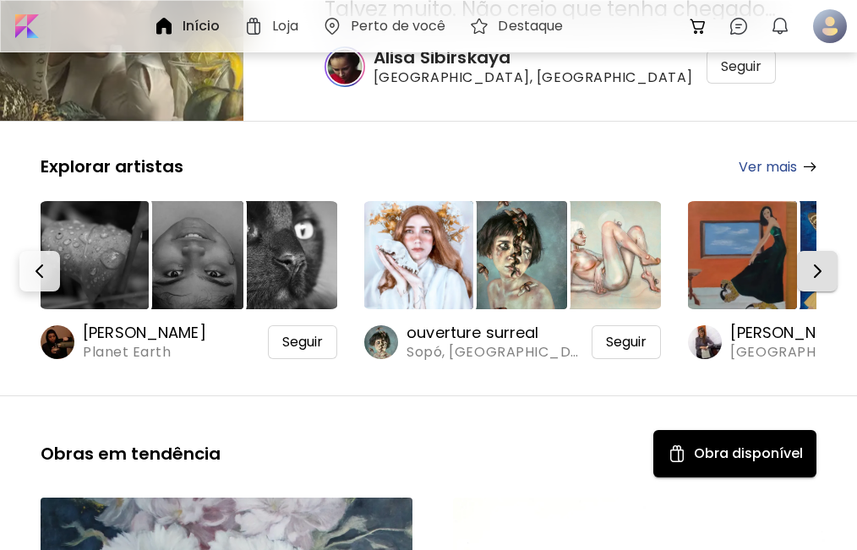
click at [816, 267] on img "button" at bounding box center [817, 271] width 20 height 20
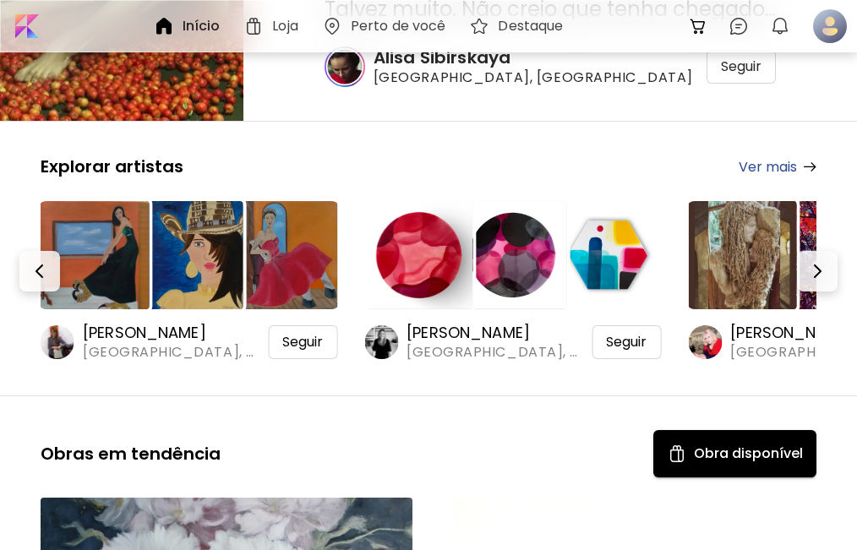
click at [770, 169] on link "Ver mais" at bounding box center [777, 166] width 78 height 21
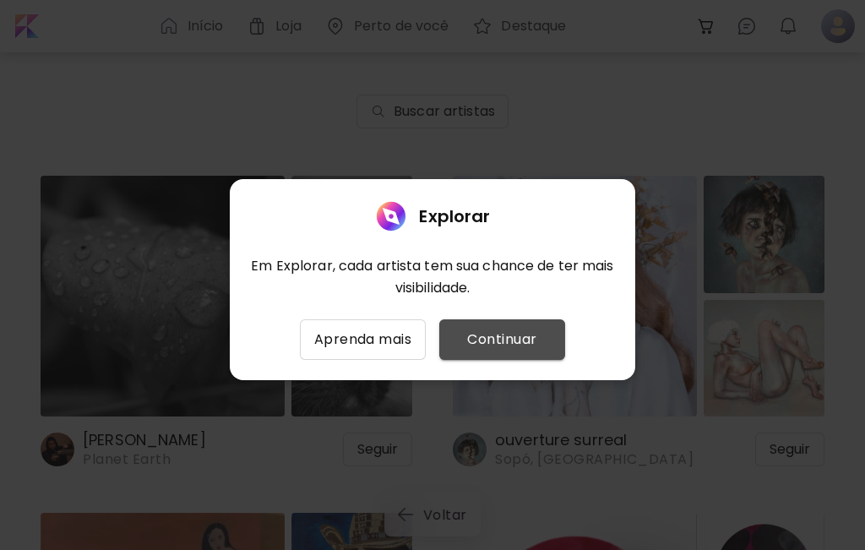
click at [495, 336] on span "Continuar" at bounding box center [502, 339] width 99 height 20
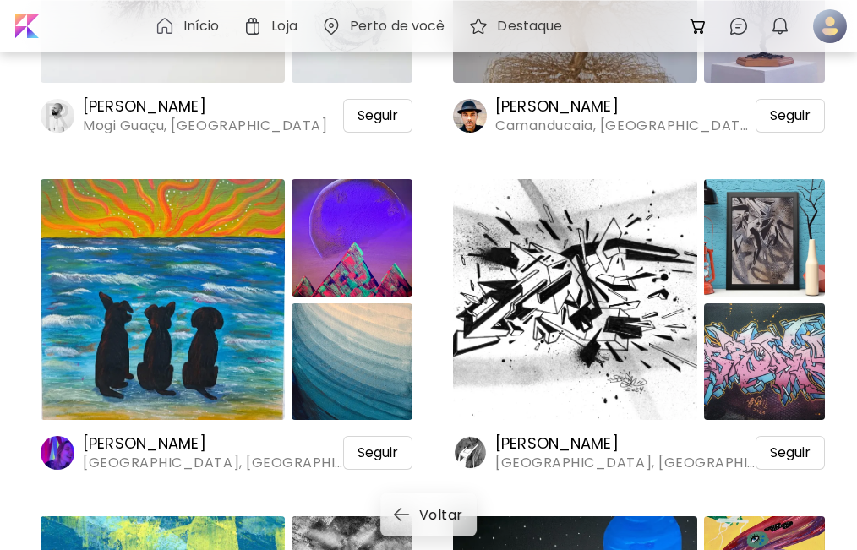
scroll to position [3379, 0]
